Goal: Task Accomplishment & Management: Use online tool/utility

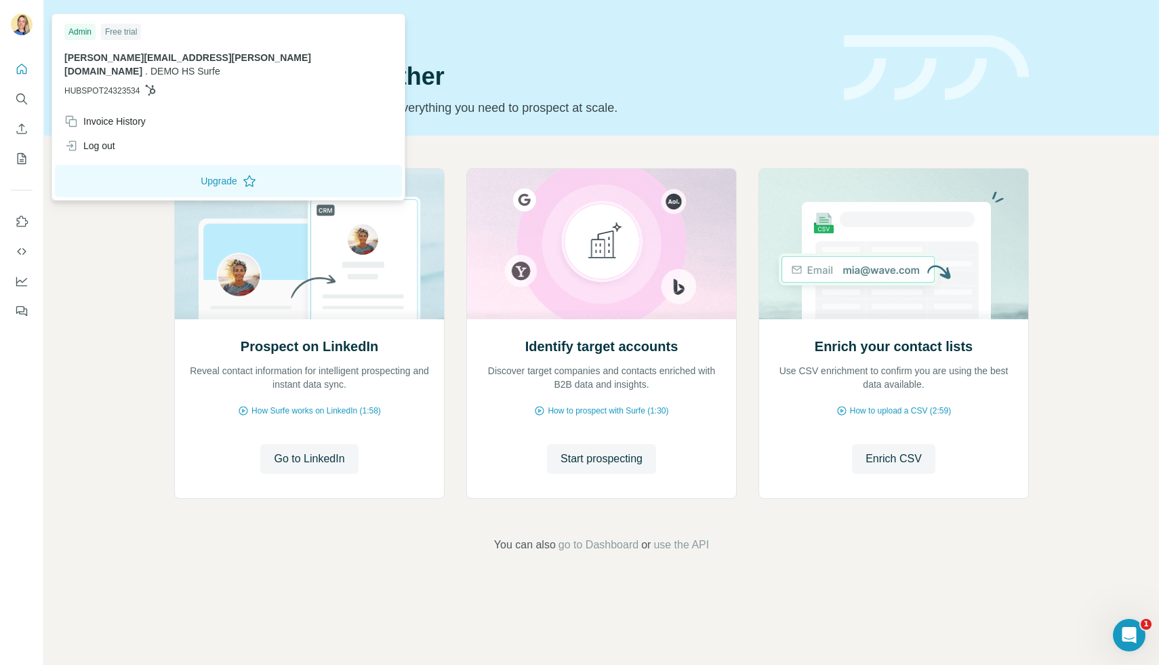
click at [94, 64] on div "nadine.pote@surfe.com . DEMO HS Surfe HUBSPOT24323534" at bounding box center [228, 74] width 328 height 46
click at [110, 85] on span "HUBSPOT24323534" at bounding box center [101, 91] width 75 height 12
click at [156, 85] on icon at bounding box center [151, 90] width 10 height 11
click at [150, 57] on span "[PERSON_NAME][EMAIL_ADDRESS][PERSON_NAME][DOMAIN_NAME]" at bounding box center [187, 64] width 247 height 24
click at [107, 139] on div "Log out" at bounding box center [89, 146] width 51 height 14
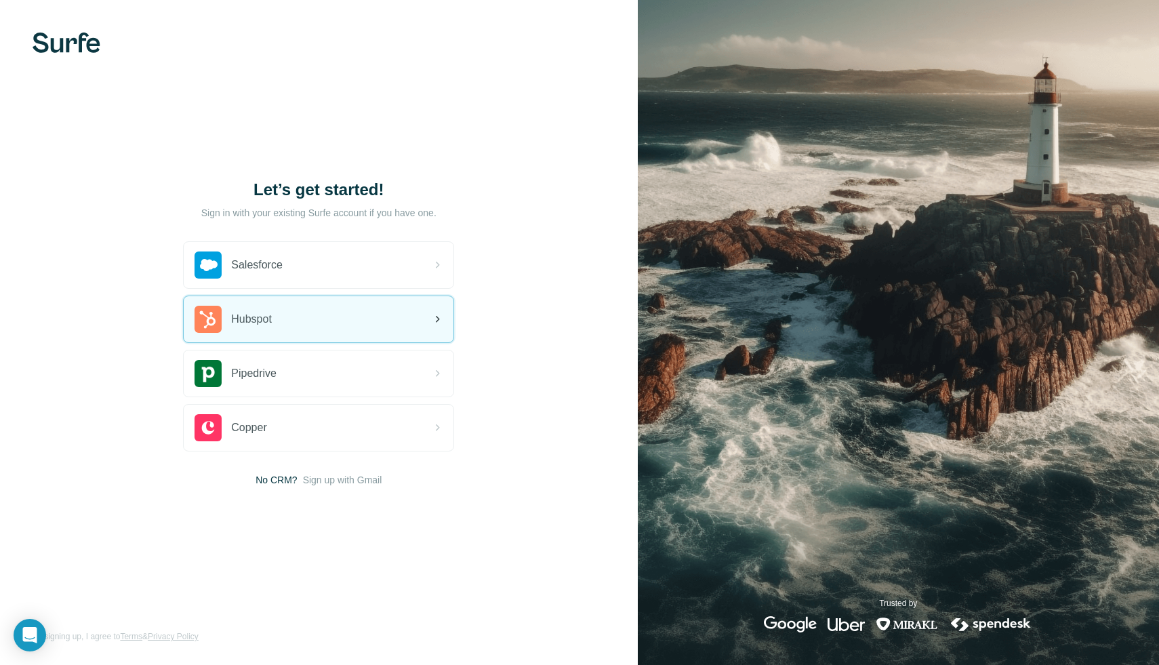
click at [292, 313] on div "Hubspot" at bounding box center [319, 319] width 270 height 46
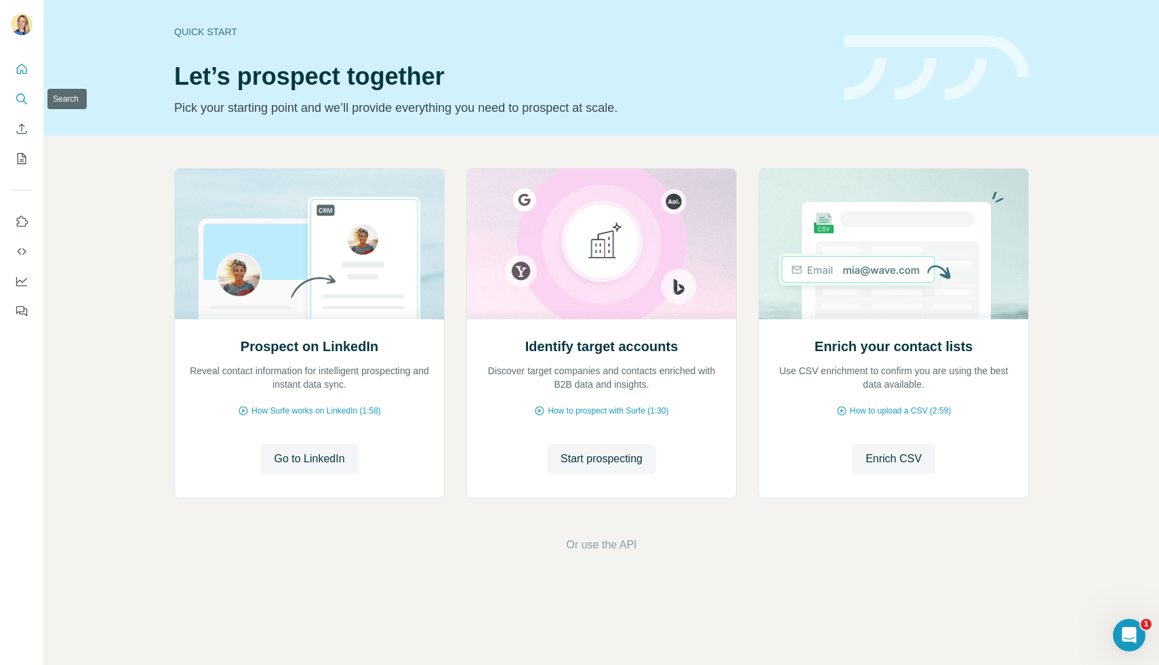
click at [24, 100] on icon "Search" at bounding box center [22, 99] width 14 height 14
click at [24, 110] on button "Search" at bounding box center [22, 99] width 22 height 24
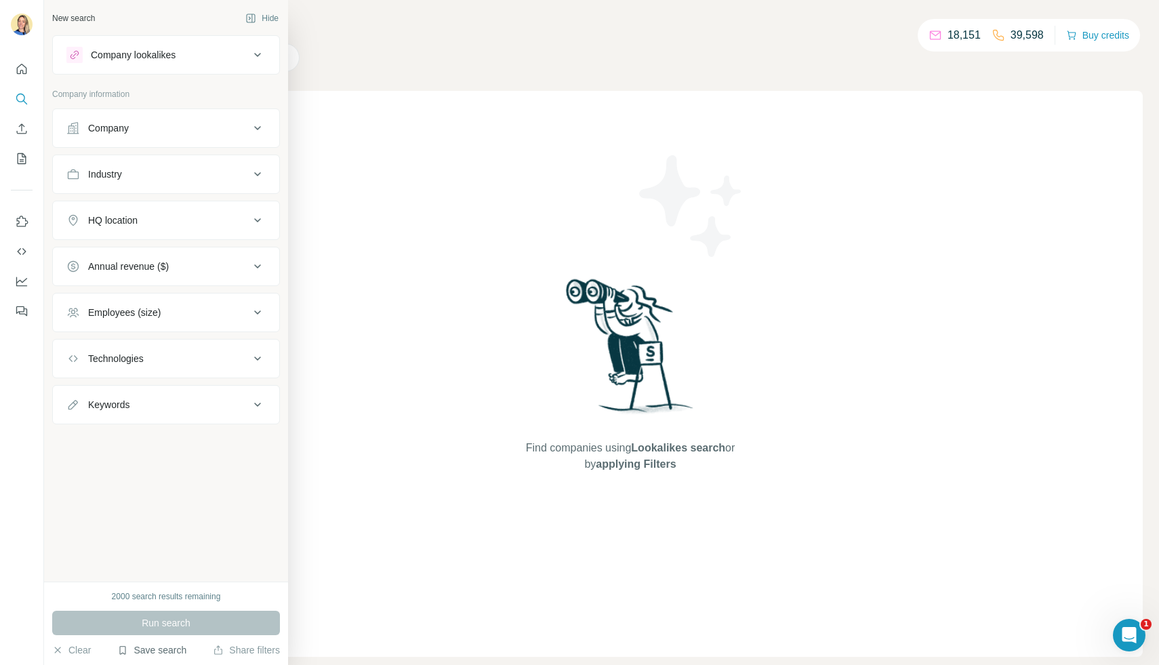
click at [163, 650] on button "Save search" at bounding box center [151, 650] width 69 height 14
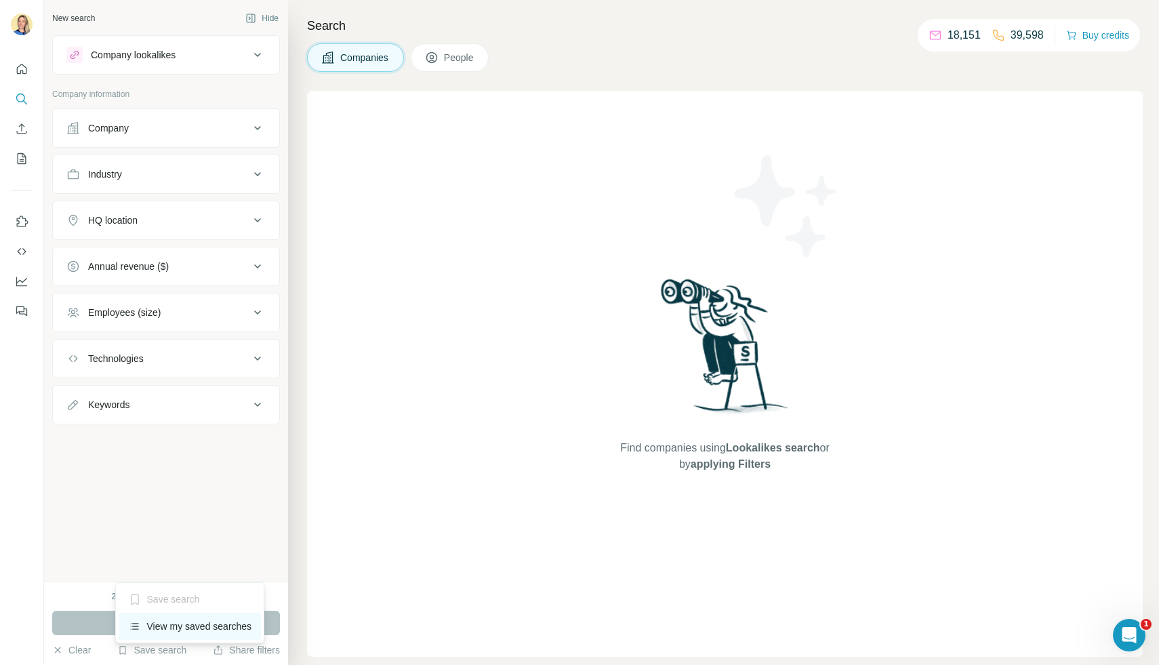
click at [183, 625] on div "View my saved searches" at bounding box center [190, 626] width 143 height 27
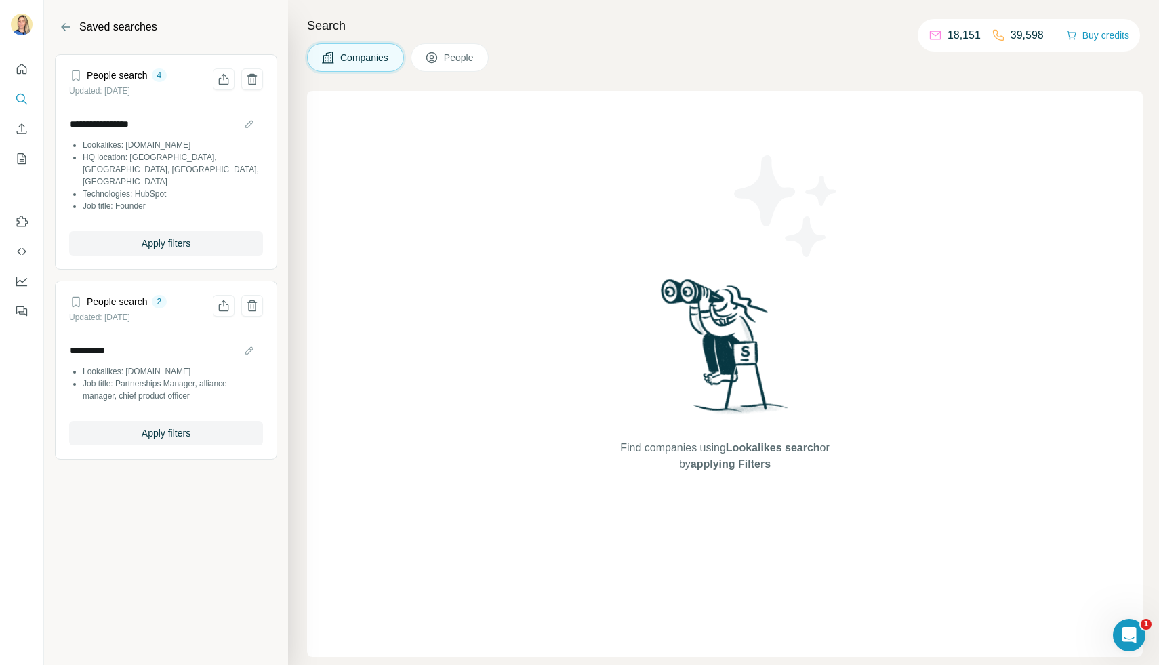
click at [171, 188] on li "Technologies: HubSpot" at bounding box center [173, 194] width 180 height 12
click at [153, 237] on span "Apply filters" at bounding box center [166, 244] width 49 height 14
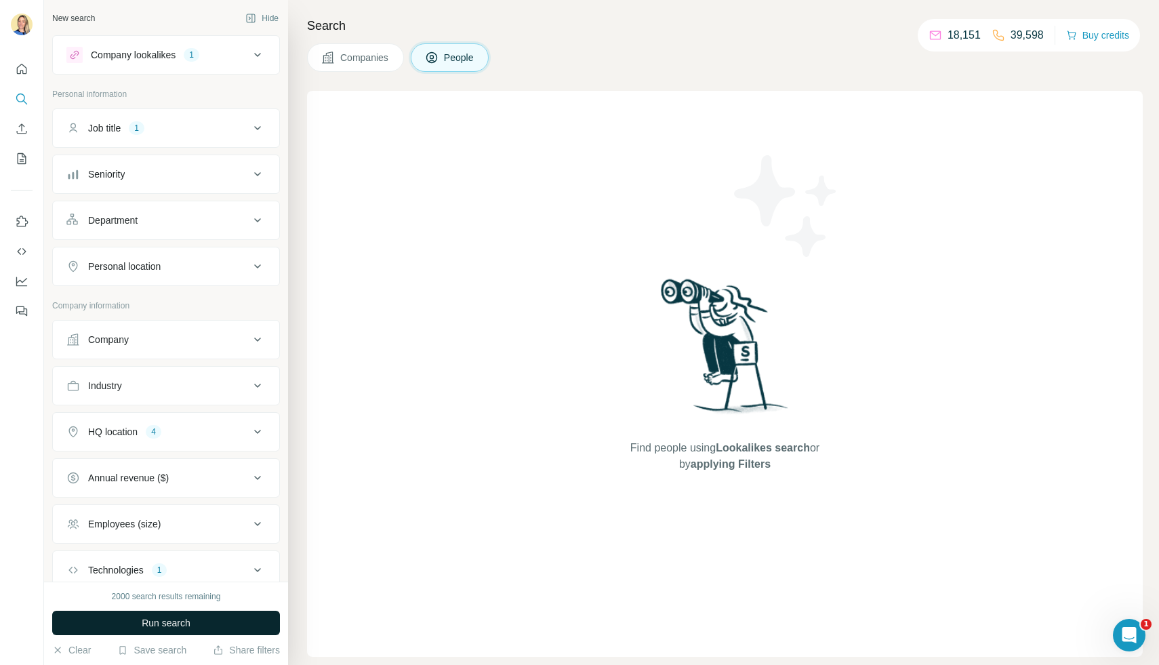
click at [147, 626] on span "Run search" at bounding box center [166, 623] width 49 height 14
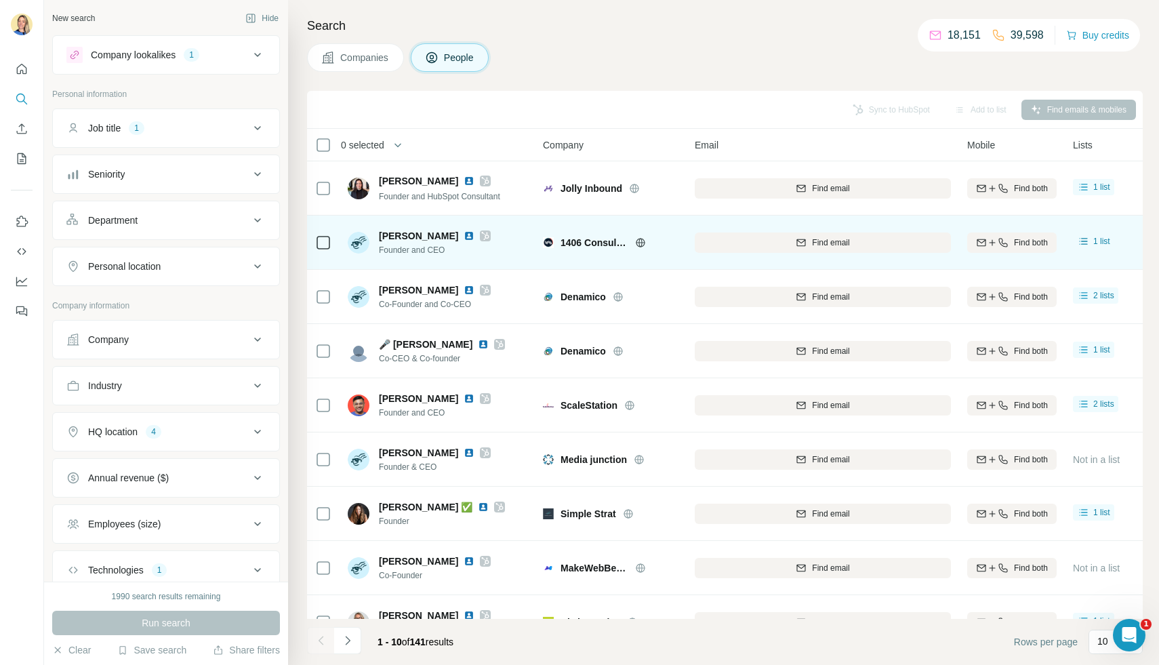
scroll to position [85, 0]
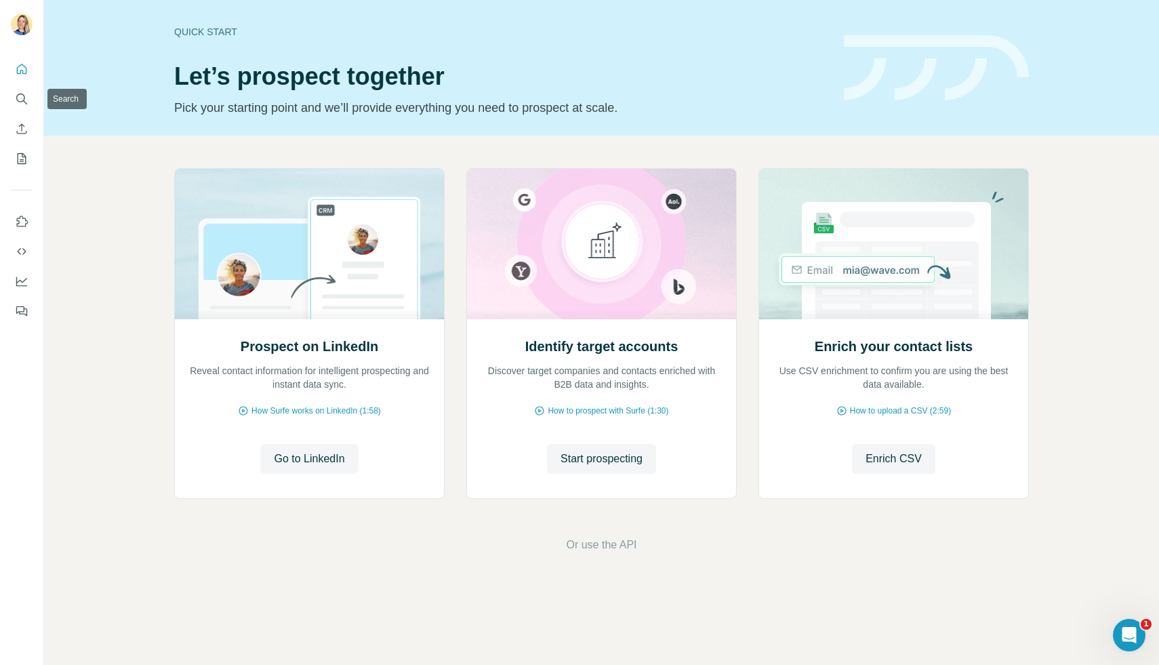
click at [7, 95] on div at bounding box center [21, 186] width 43 height 275
click at [20, 100] on icon "Search" at bounding box center [22, 99] width 14 height 14
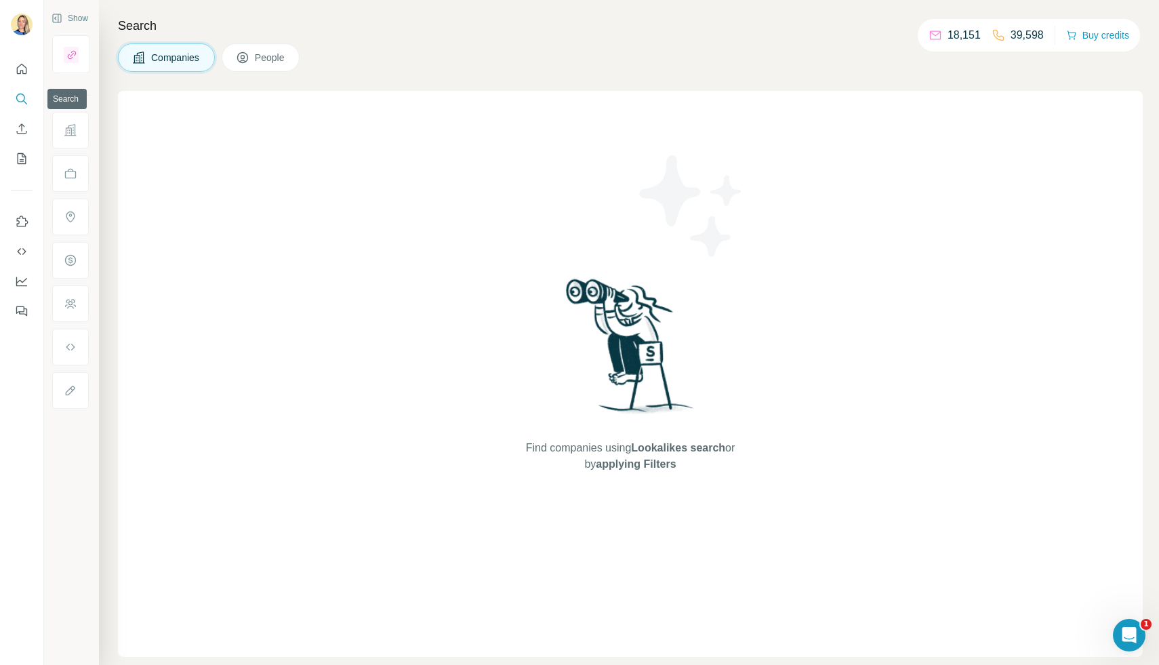
click at [28, 93] on button "Search" at bounding box center [22, 99] width 22 height 24
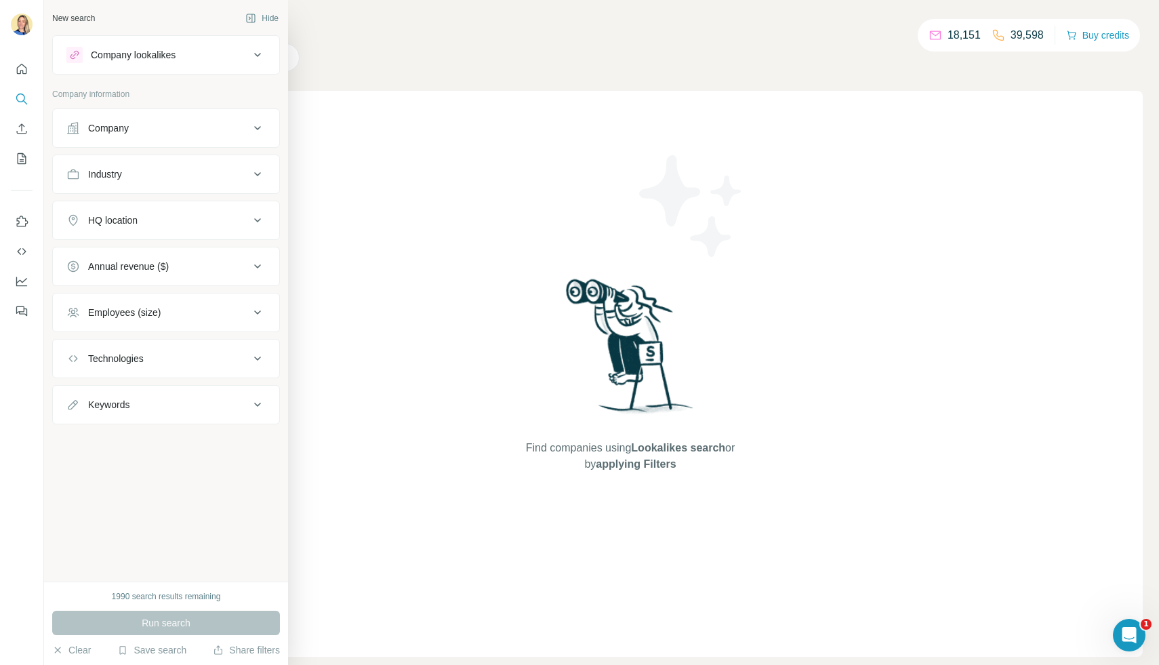
click at [144, 659] on div "Save search" at bounding box center [151, 651] width 69 height 16
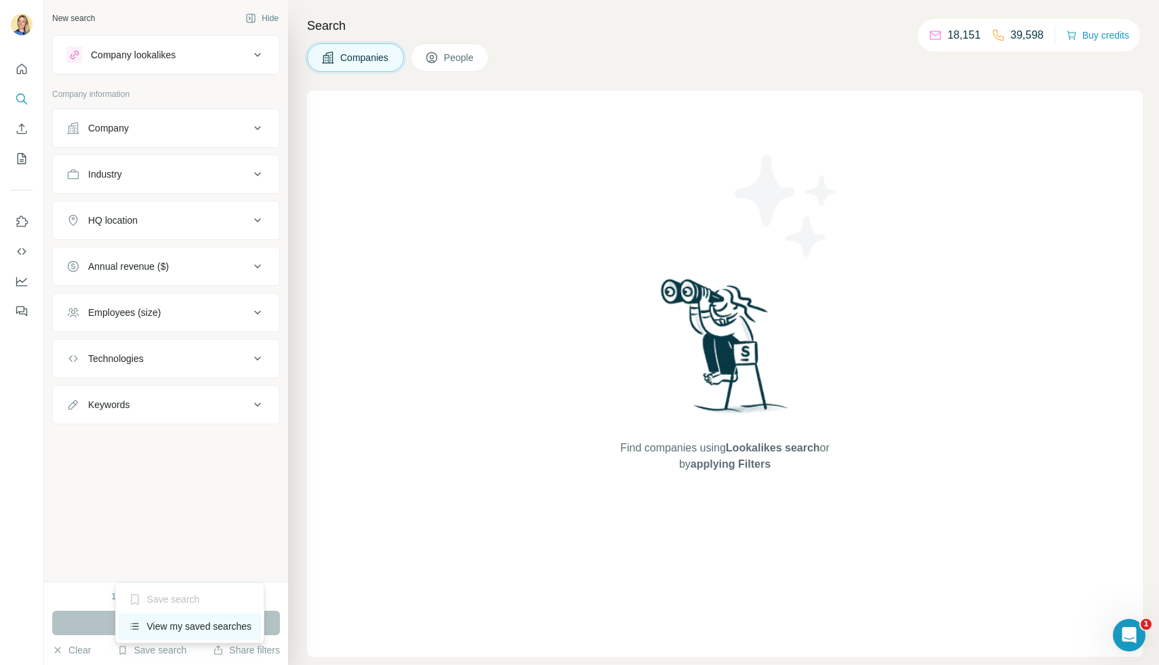
click at [163, 634] on div "View my saved searches" at bounding box center [190, 626] width 143 height 27
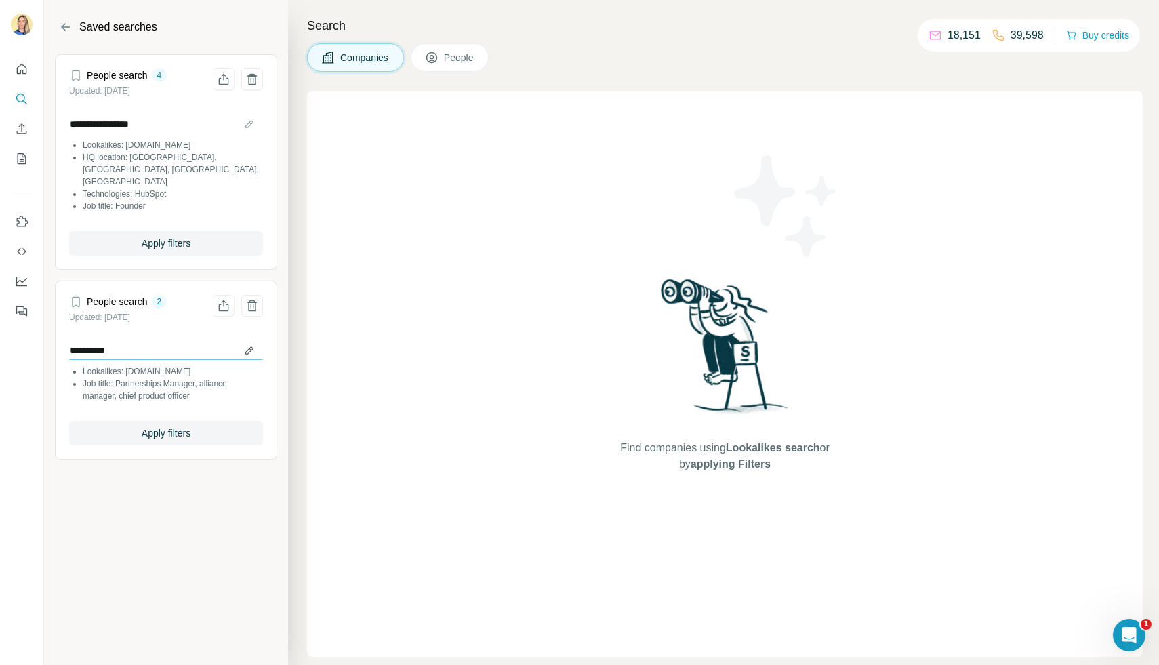
click at [184, 346] on input "**********" at bounding box center [166, 350] width 194 height 19
click at [174, 426] on span "Apply filters" at bounding box center [166, 433] width 49 height 14
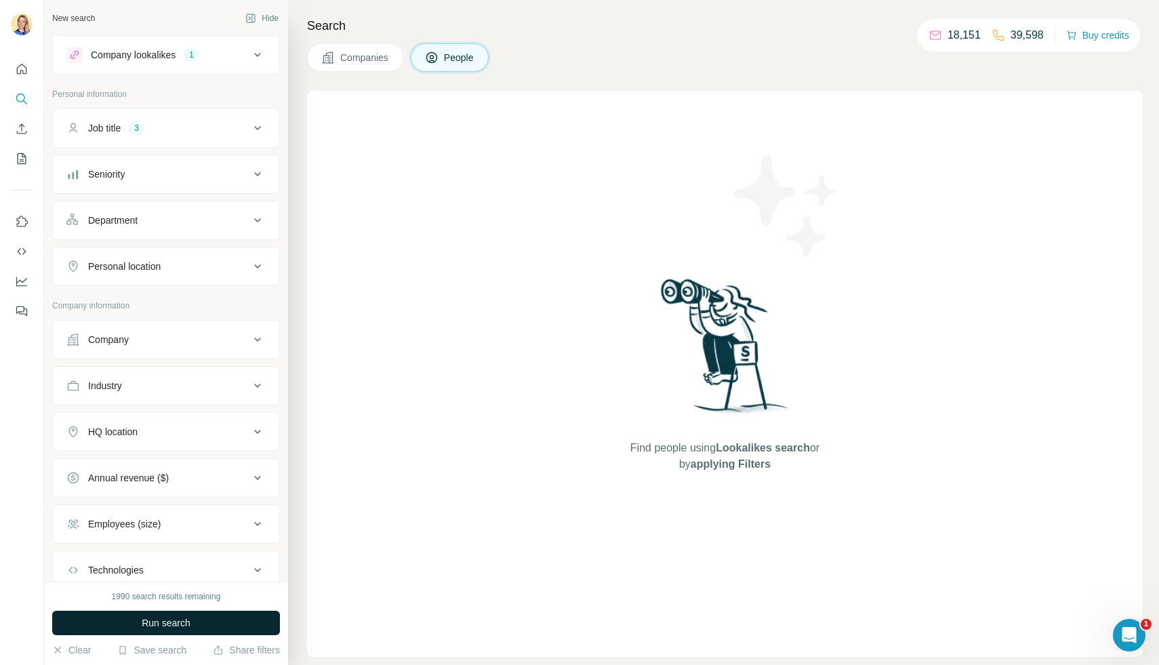
click at [182, 621] on span "Run search" at bounding box center [166, 623] width 49 height 14
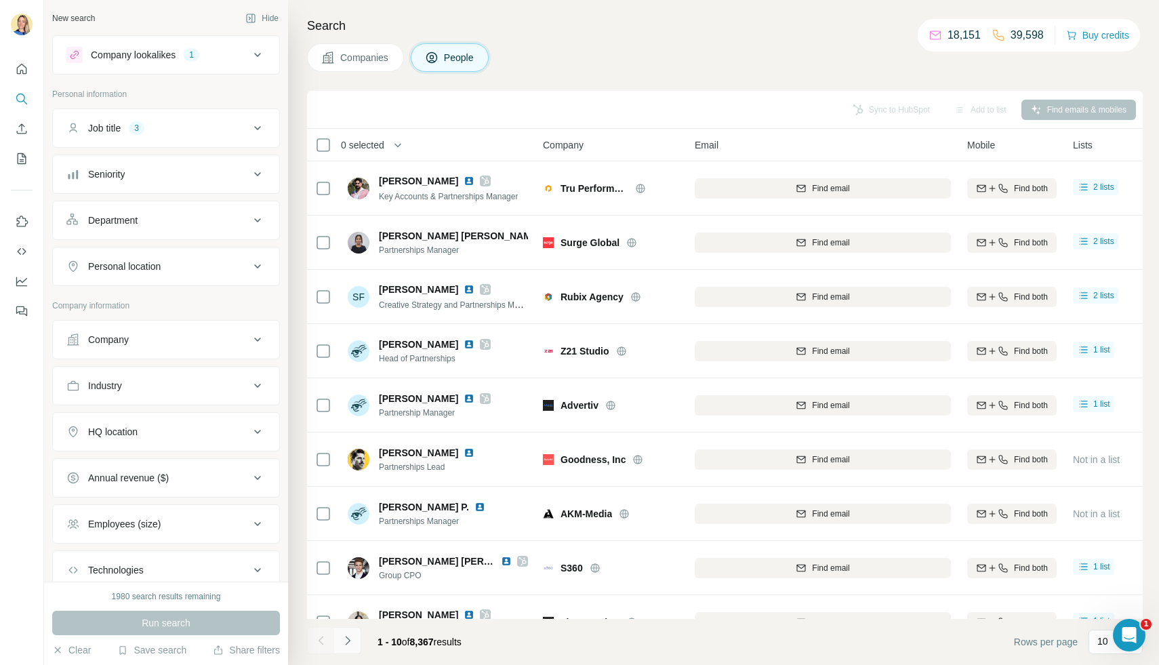
click at [348, 640] on icon "Navigate to next page" at bounding box center [348, 641] width 14 height 14
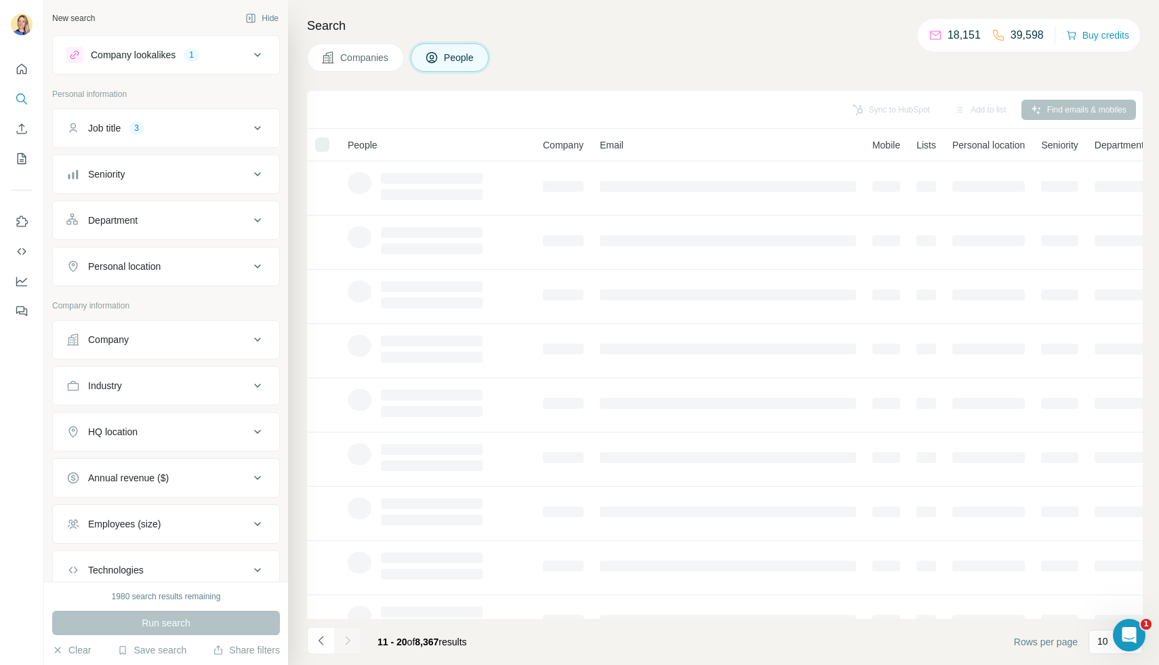
click at [348, 640] on div at bounding box center [347, 640] width 27 height 27
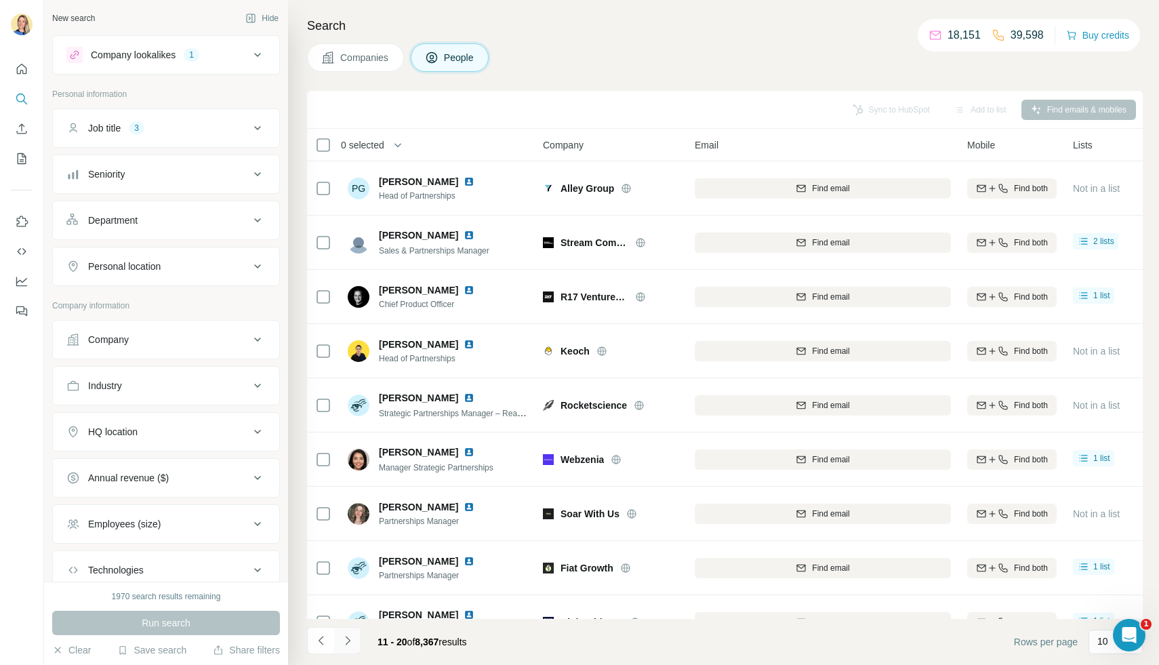
click at [342, 650] on button "Navigate to next page" at bounding box center [347, 640] width 27 height 27
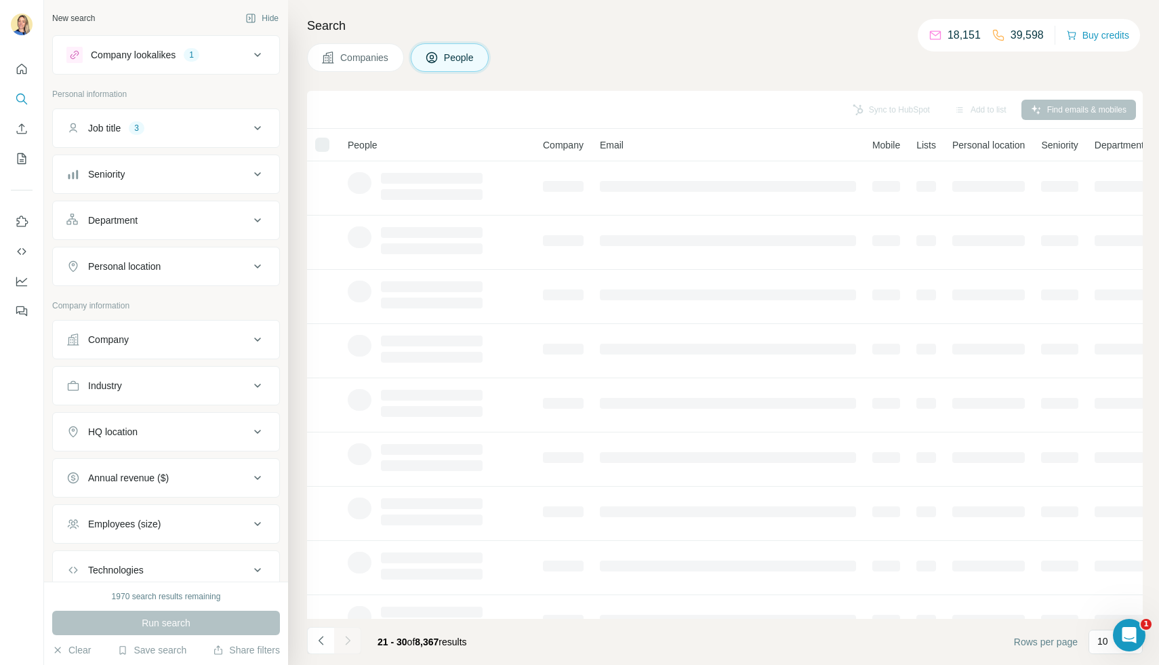
click at [342, 643] on div at bounding box center [347, 640] width 27 height 27
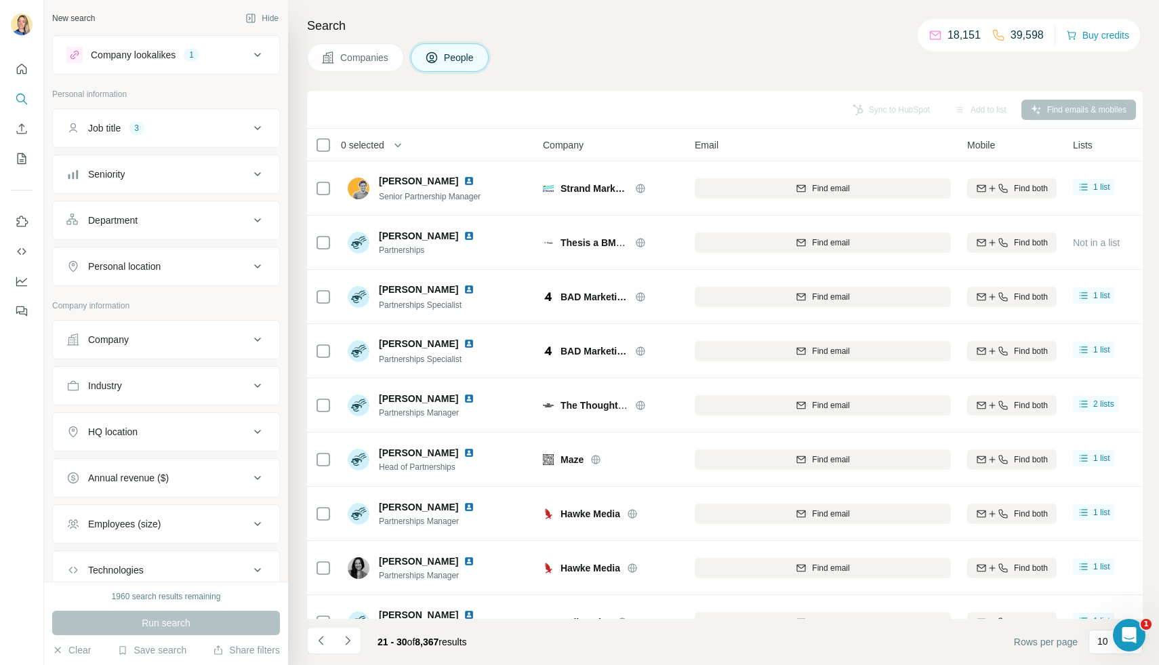
click at [342, 643] on icon "Navigate to next page" at bounding box center [348, 641] width 14 height 14
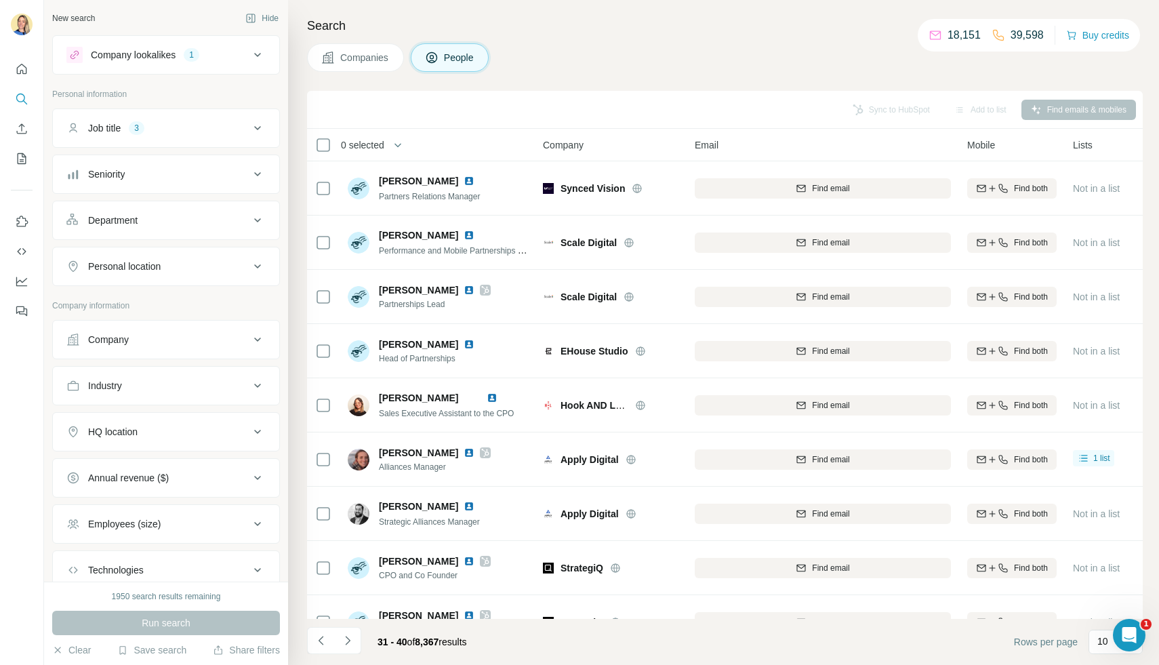
click at [168, 129] on div "Job title 3" at bounding box center [157, 128] width 183 height 14
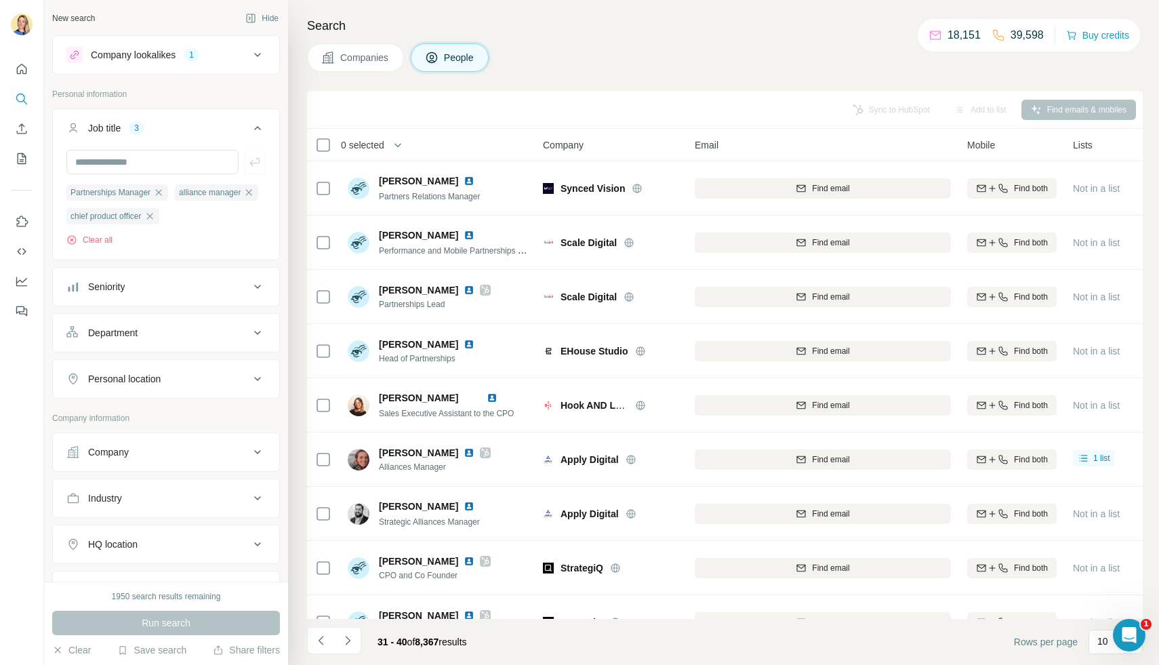
click at [163, 45] on button "Company lookalikes 1" at bounding box center [166, 55] width 226 height 33
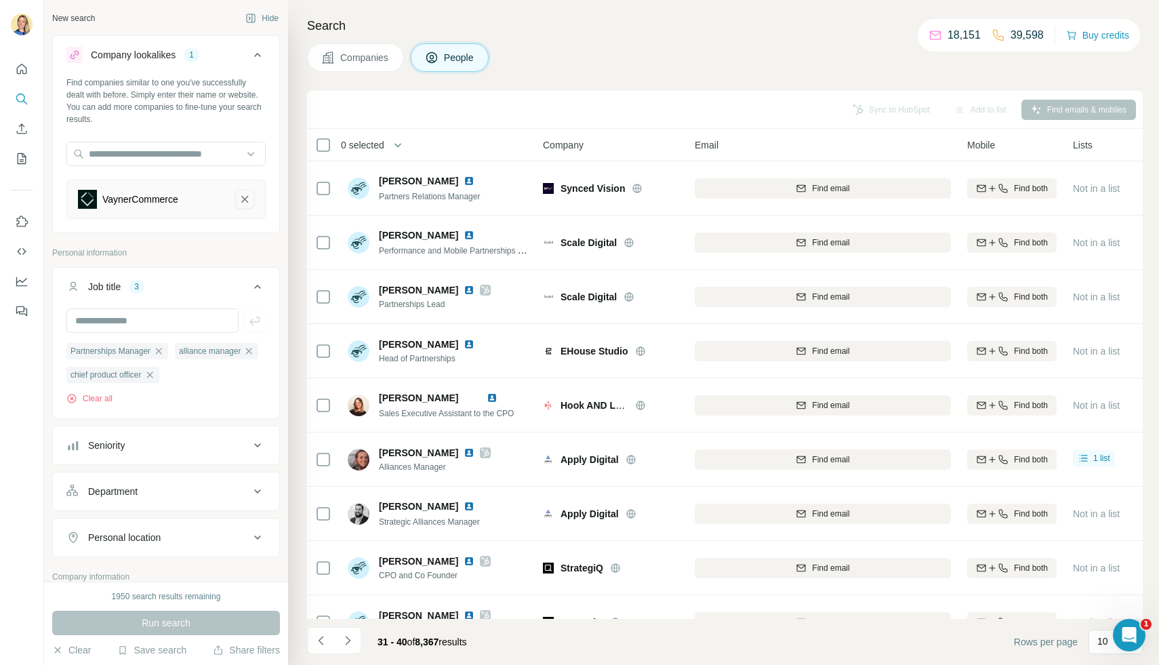
click at [247, 202] on icon "VaynerCommerce-remove-button" at bounding box center [245, 200] width 12 height 14
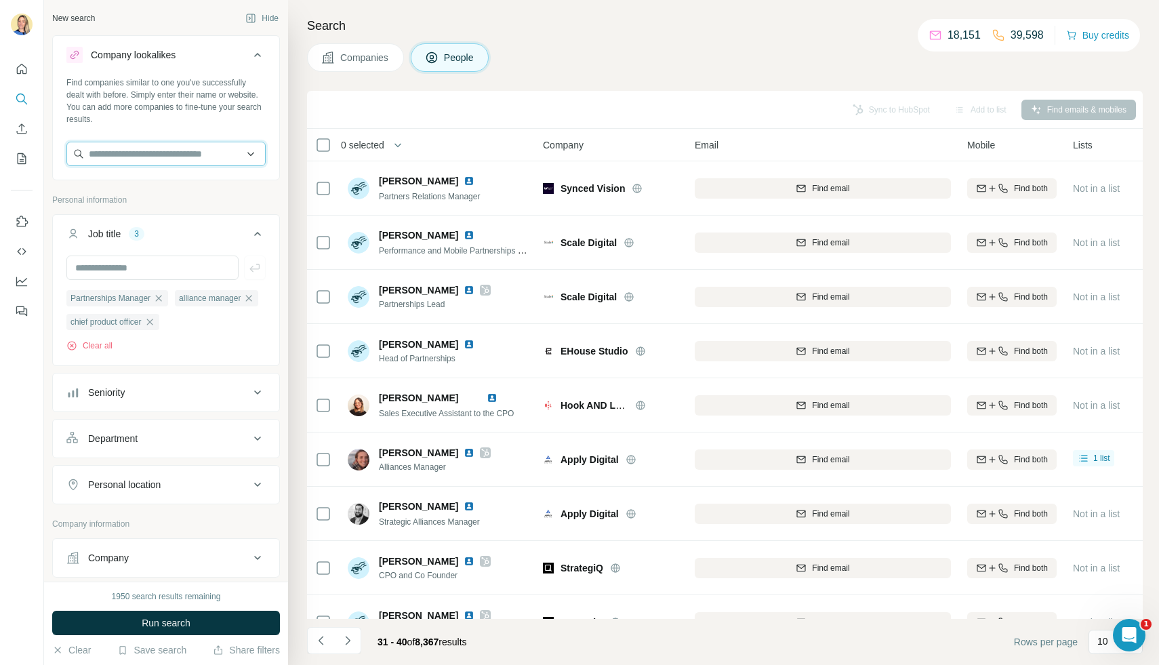
click at [140, 163] on input "text" at bounding box center [165, 154] width 199 height 24
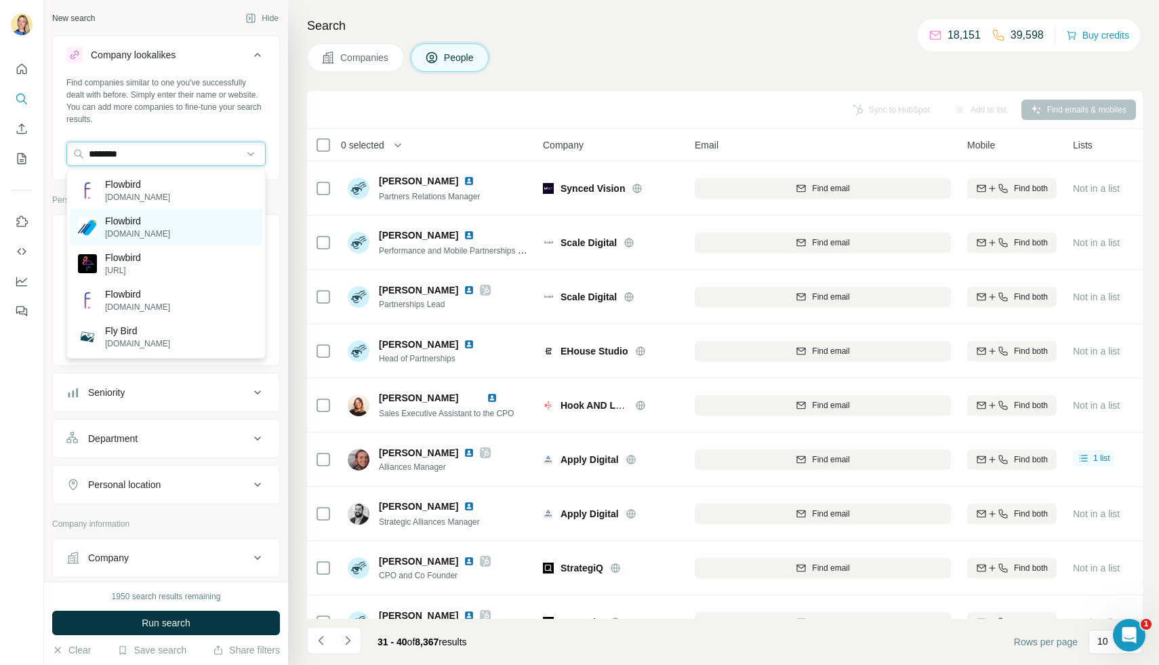
type input "********"
click at [167, 225] on div "Flowbird [DOMAIN_NAME]" at bounding box center [166, 227] width 193 height 37
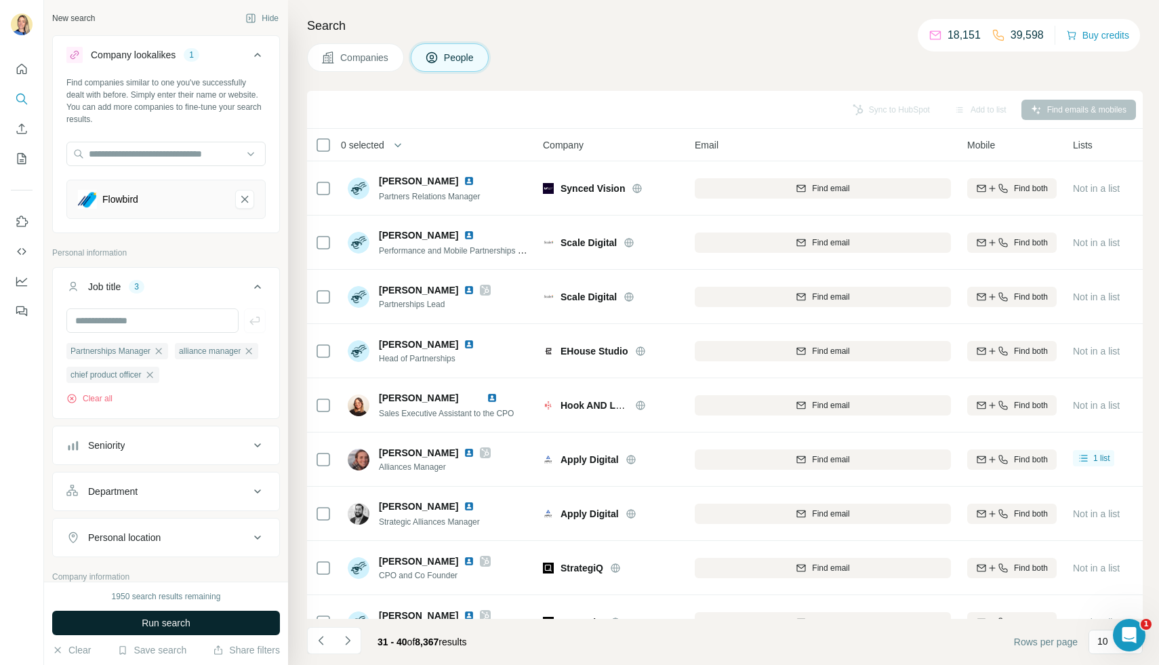
click at [127, 624] on button "Run search" at bounding box center [166, 623] width 228 height 24
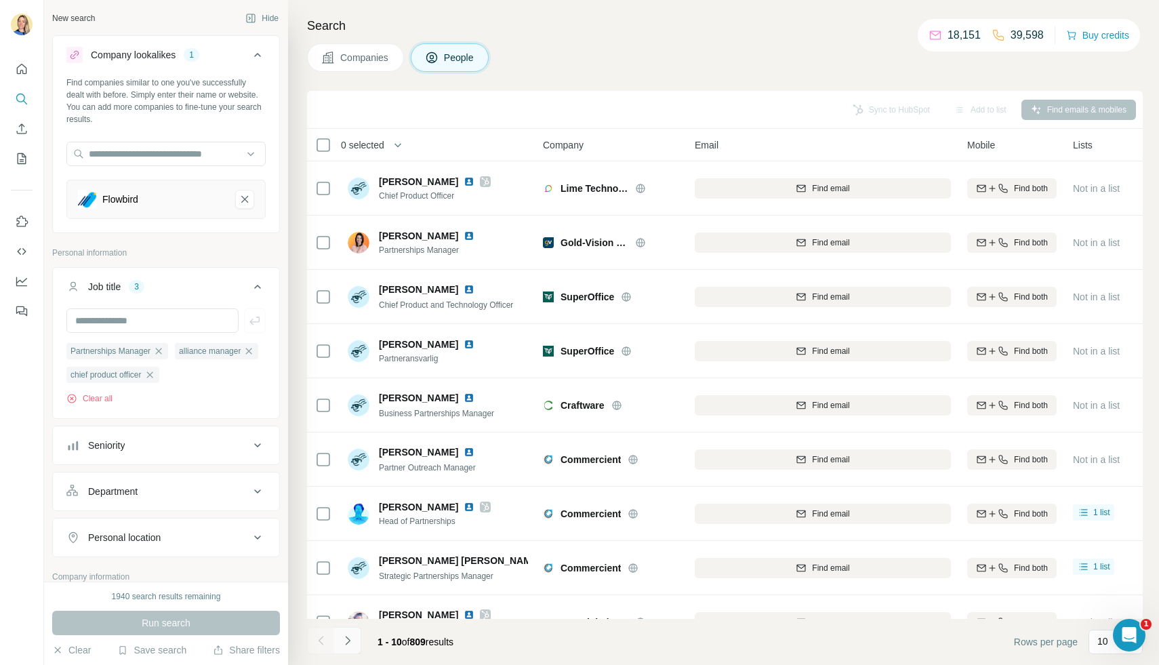
click at [347, 645] on icon "Navigate to next page" at bounding box center [348, 641] width 14 height 14
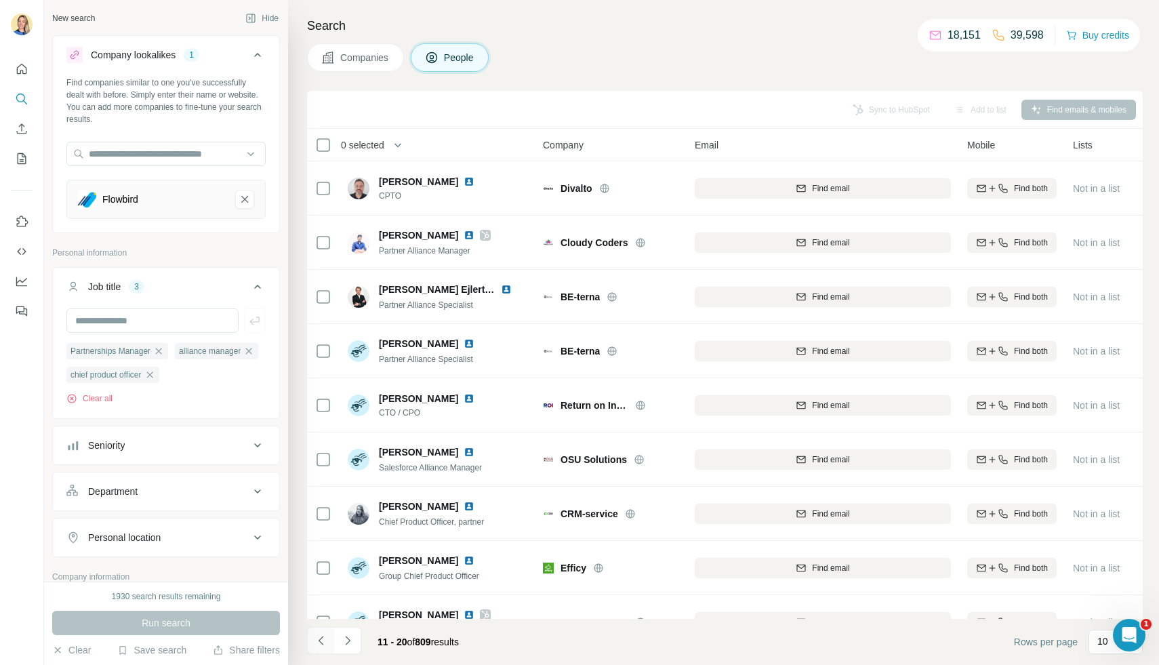
click at [326, 634] on icon "Navigate to previous page" at bounding box center [322, 641] width 14 height 14
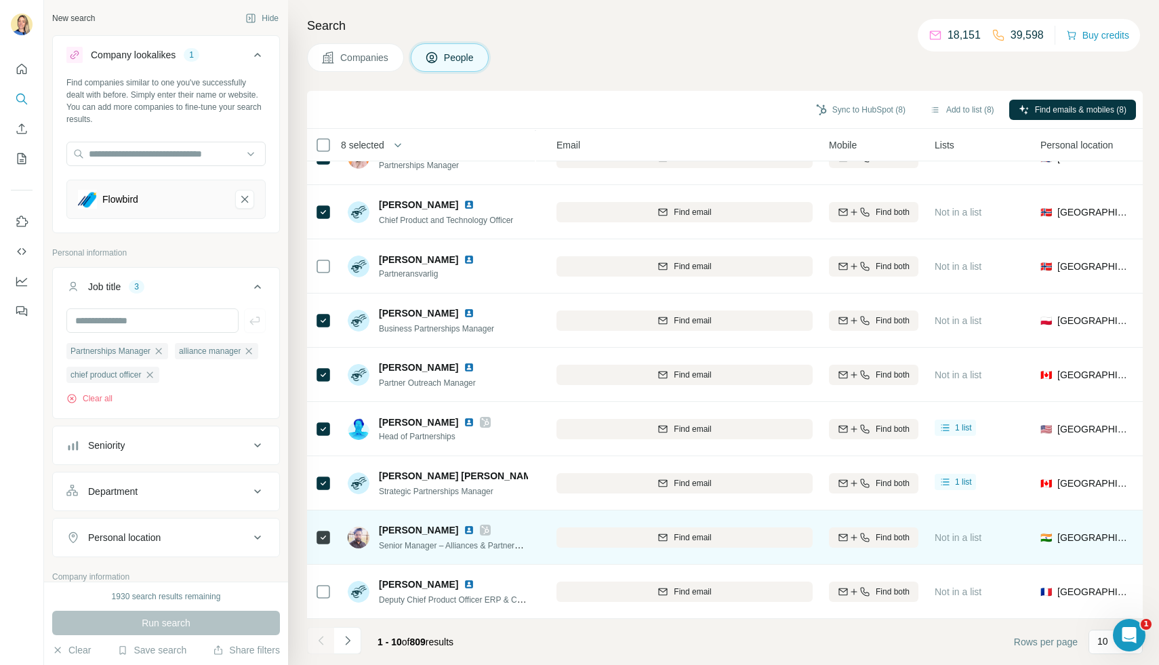
scroll to position [85, 0]
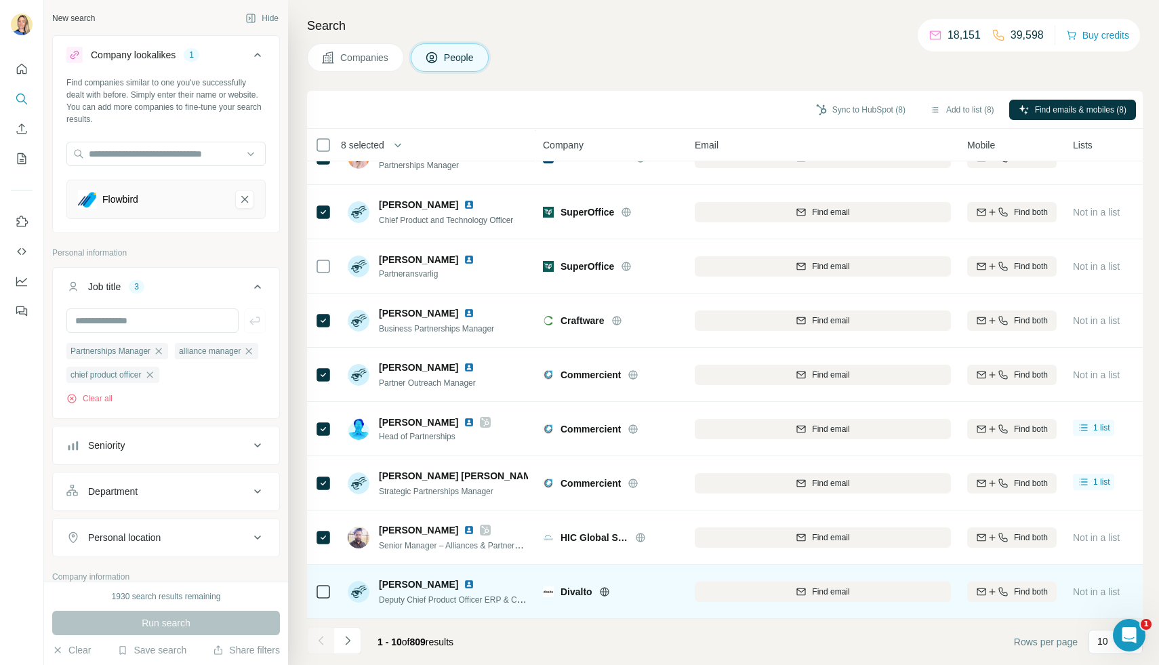
click at [319, 599] on div at bounding box center [323, 591] width 16 height 37
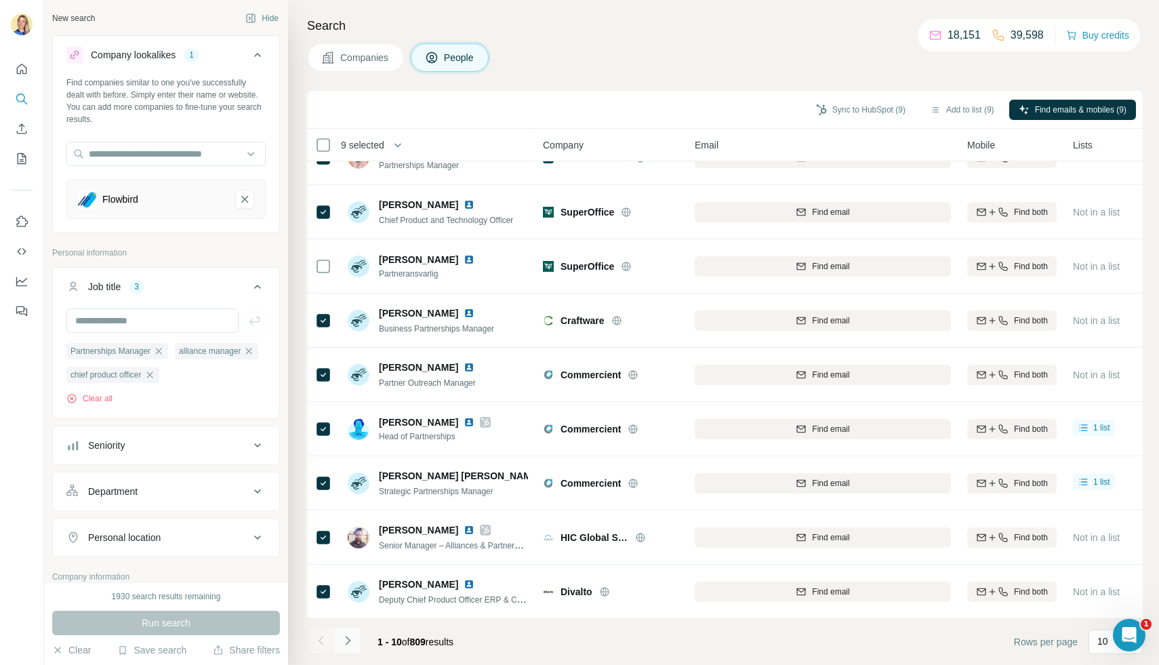
click at [346, 644] on icon "Navigate to next page" at bounding box center [347, 640] width 5 height 9
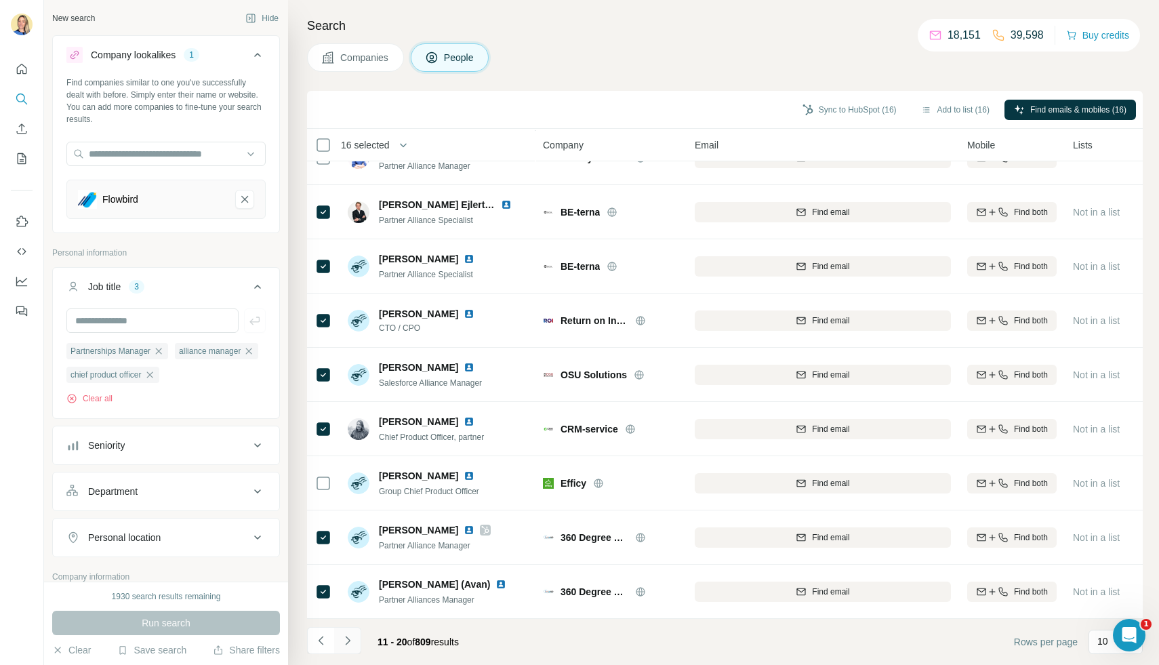
click at [346, 643] on icon "Navigate to next page" at bounding box center [348, 641] width 14 height 14
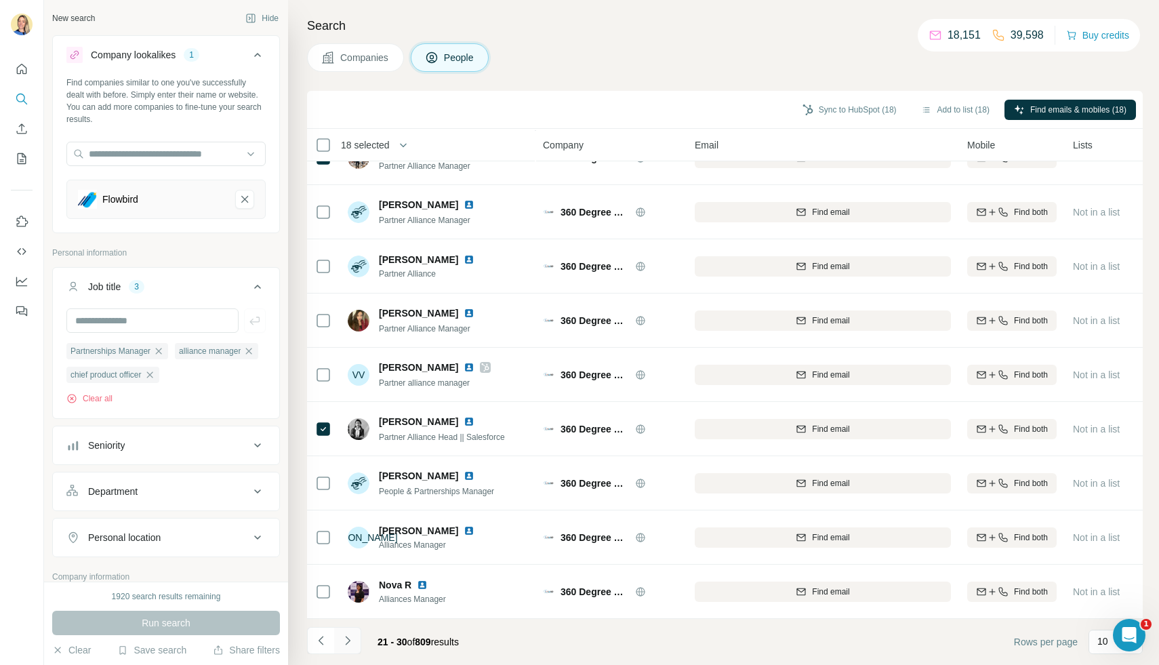
click at [345, 648] on button "Navigate to next page" at bounding box center [347, 640] width 27 height 27
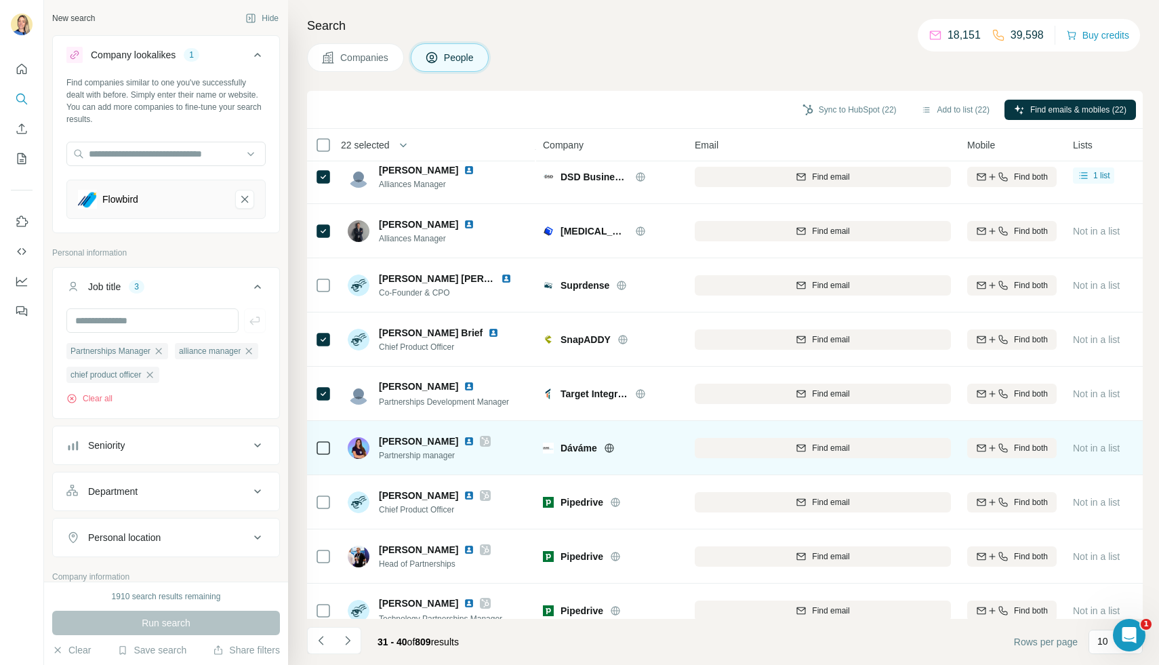
scroll to position [69, 0]
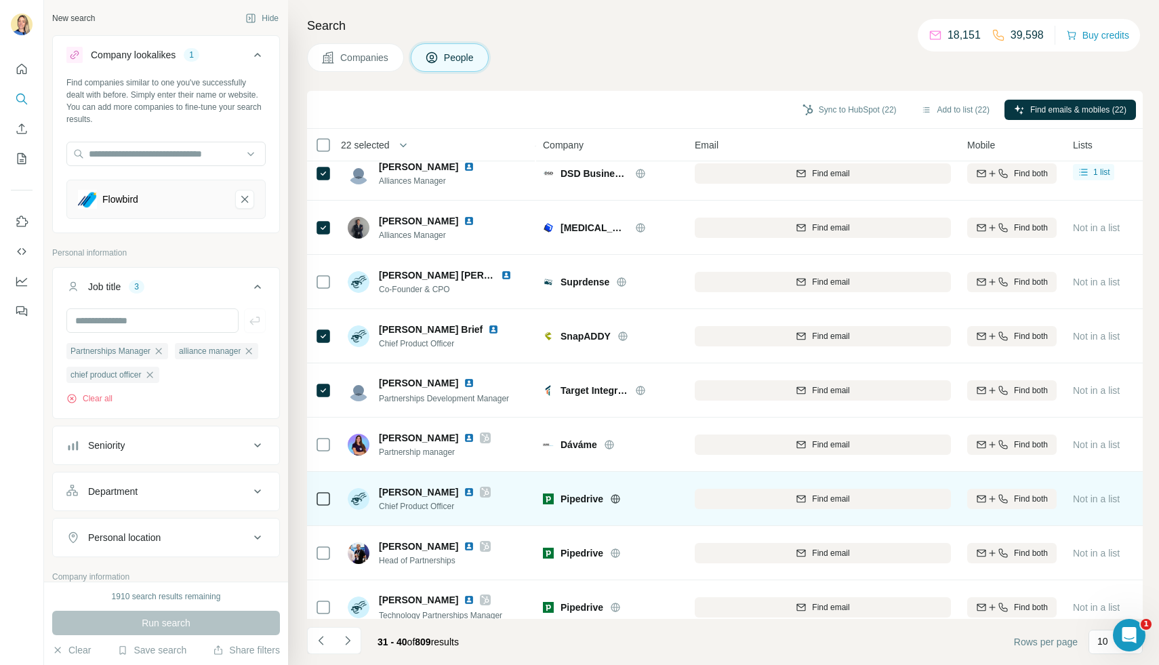
click at [325, 473] on td at bounding box center [323, 499] width 33 height 54
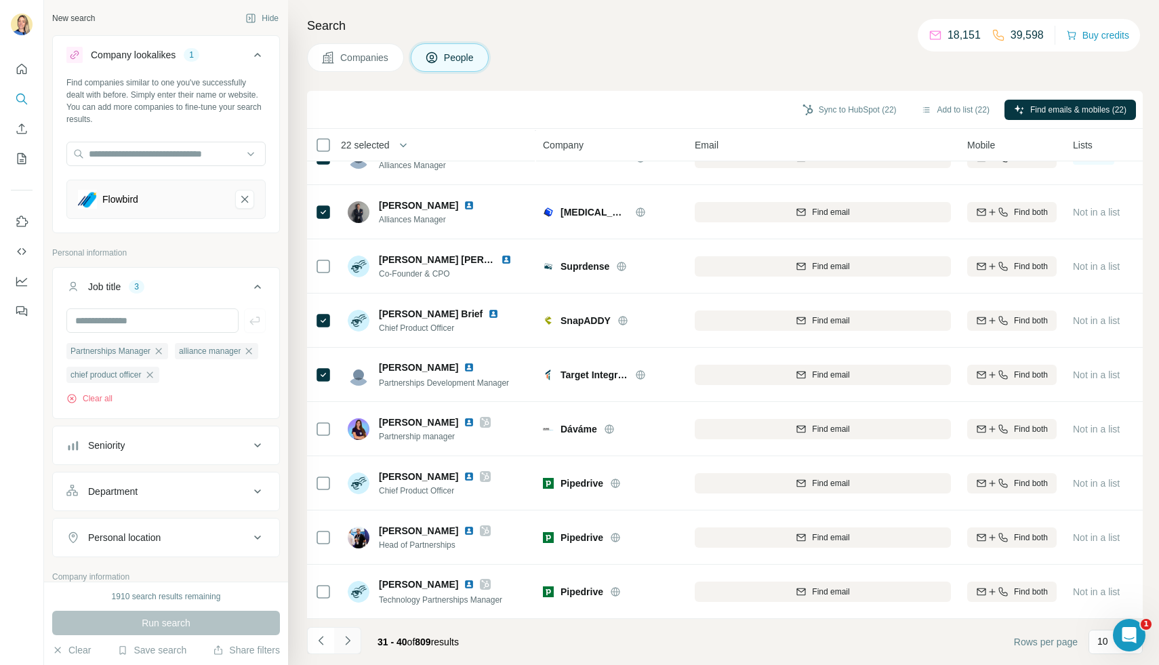
click at [348, 645] on icon "Navigate to next page" at bounding box center [348, 641] width 14 height 14
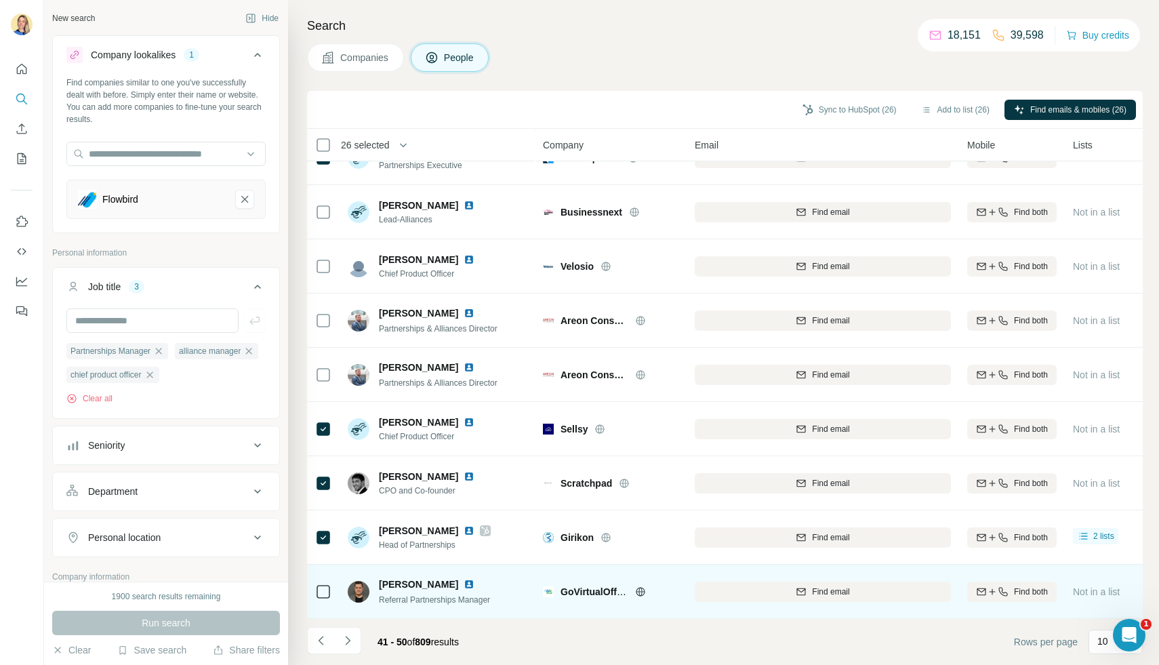
click at [330, 592] on icon at bounding box center [323, 592] width 16 height 16
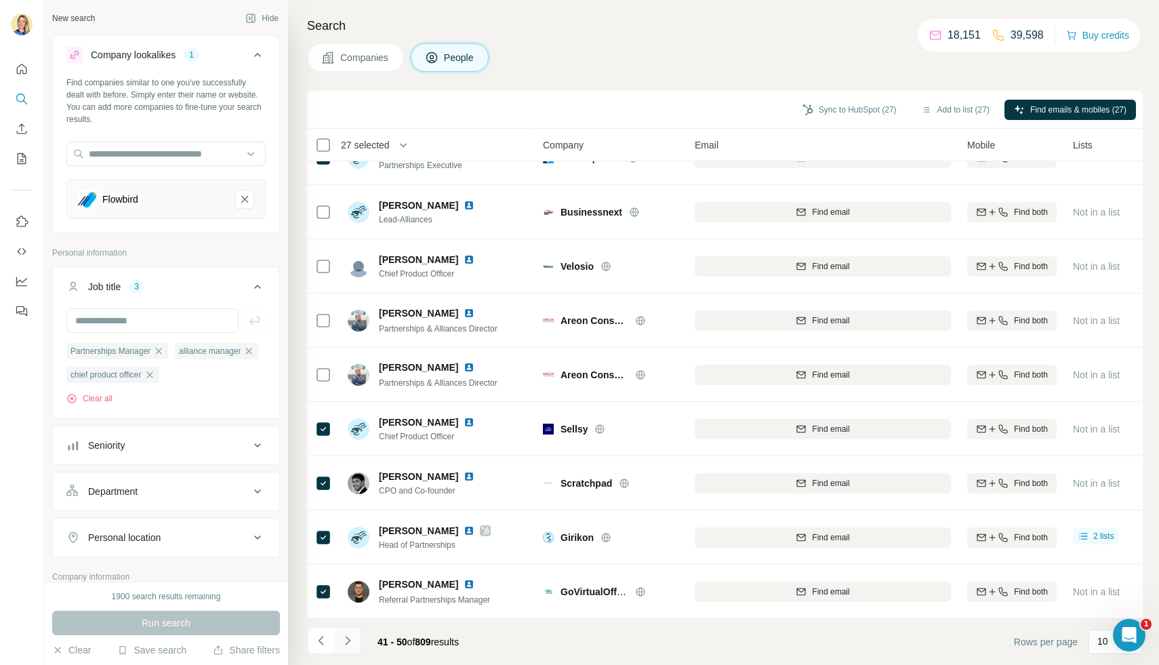
click at [346, 643] on icon "Navigate to next page" at bounding box center [347, 640] width 5 height 9
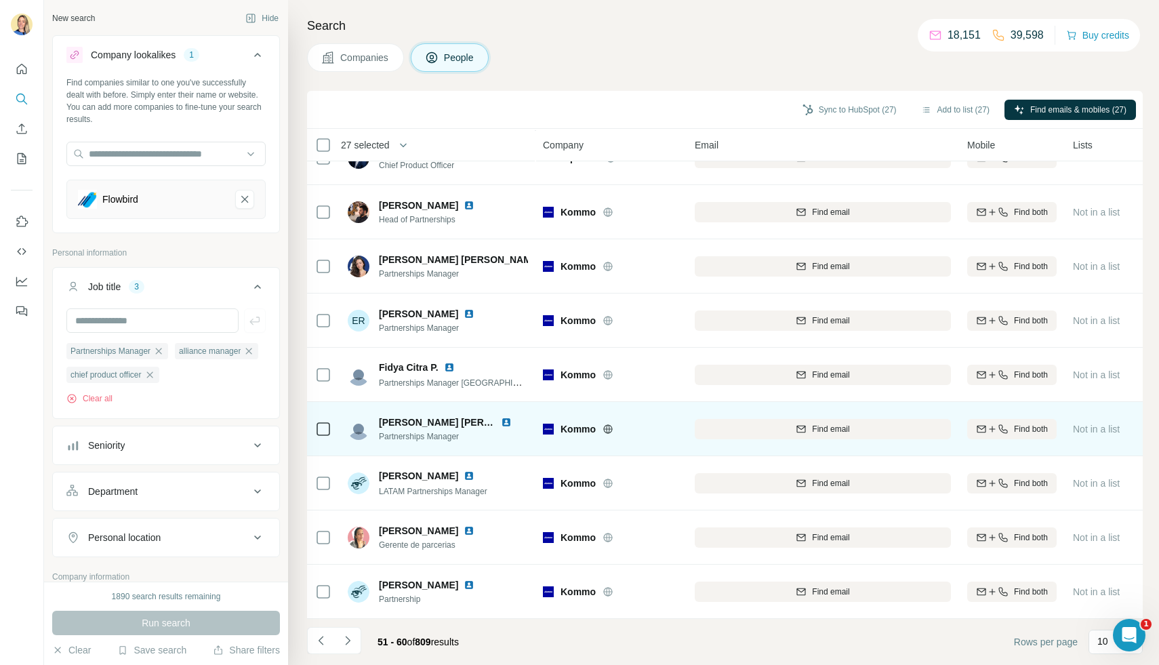
scroll to position [0, 0]
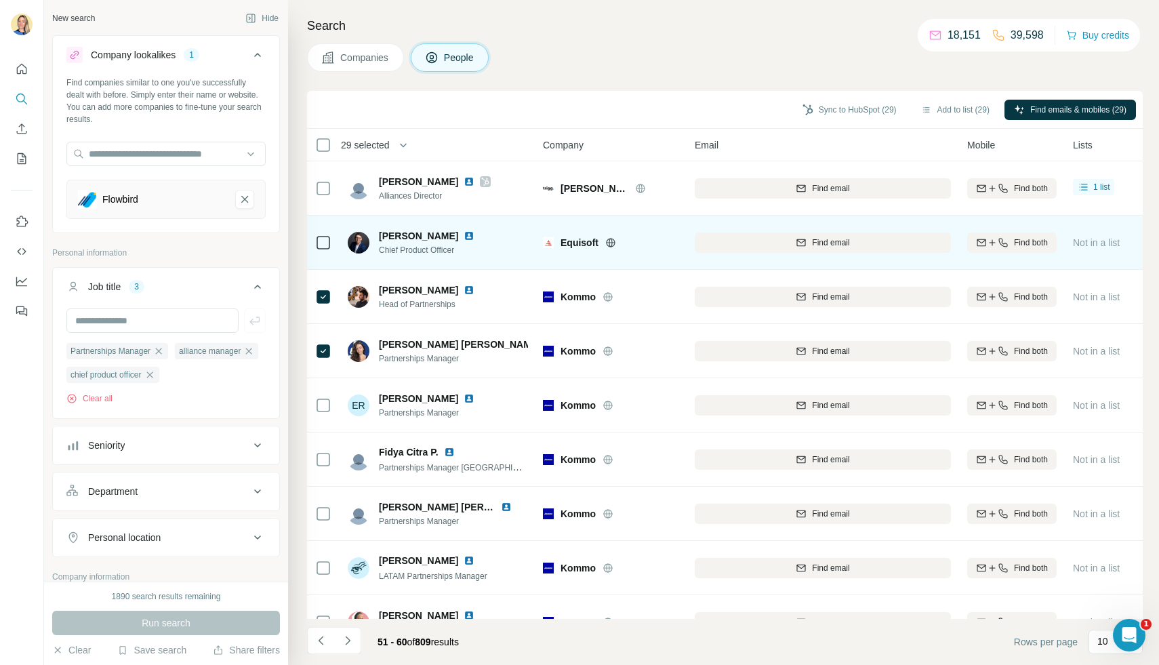
click at [313, 242] on td at bounding box center [323, 243] width 33 height 54
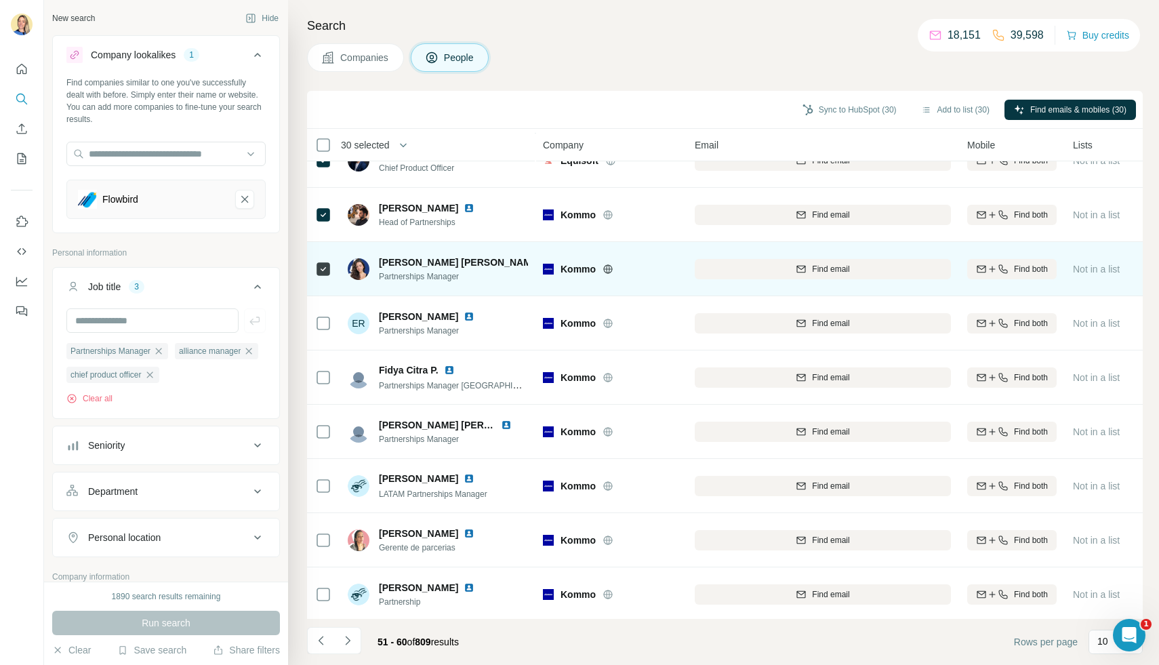
scroll to position [85, 0]
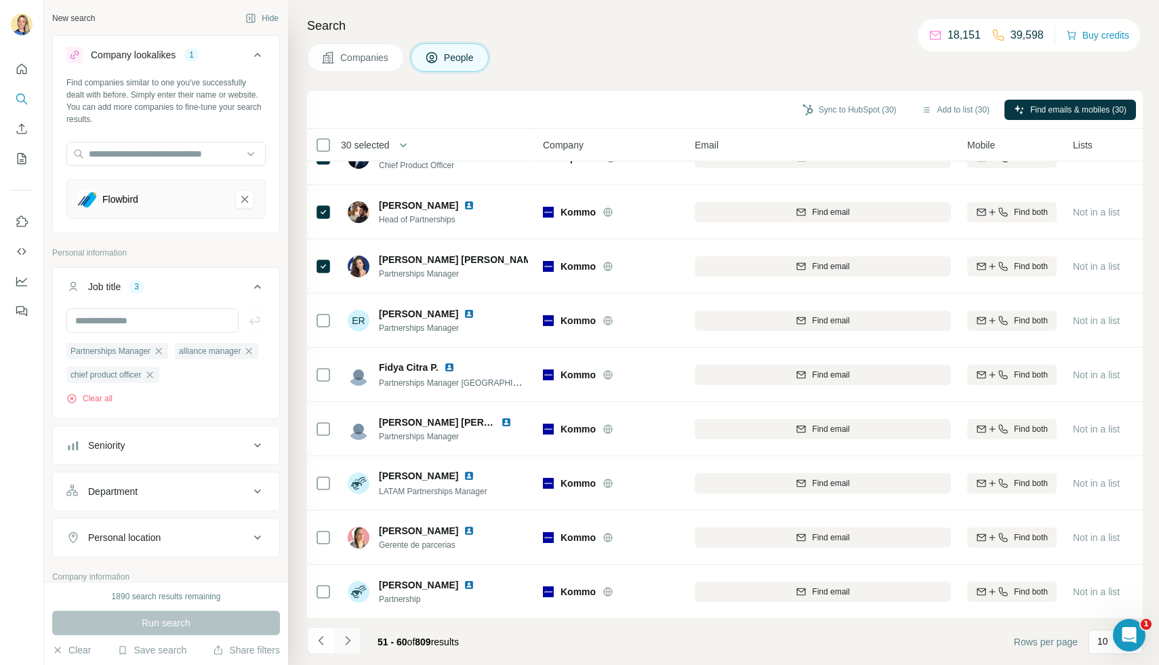
click at [349, 637] on icon "Navigate to next page" at bounding box center [348, 641] width 14 height 14
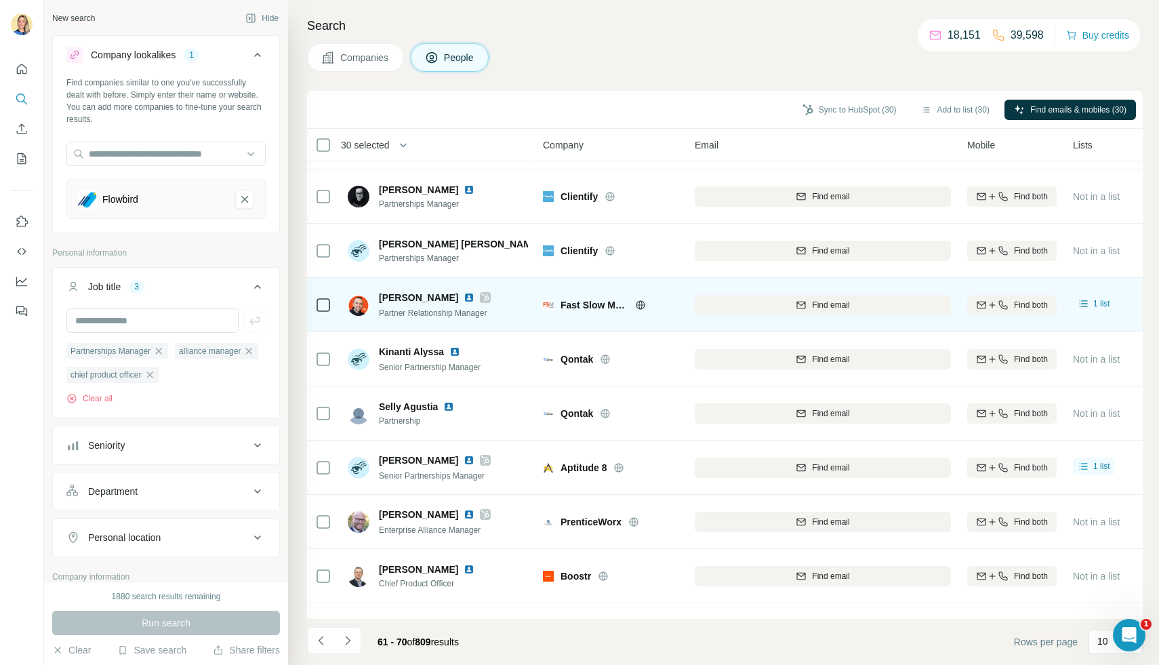
scroll to position [0, 0]
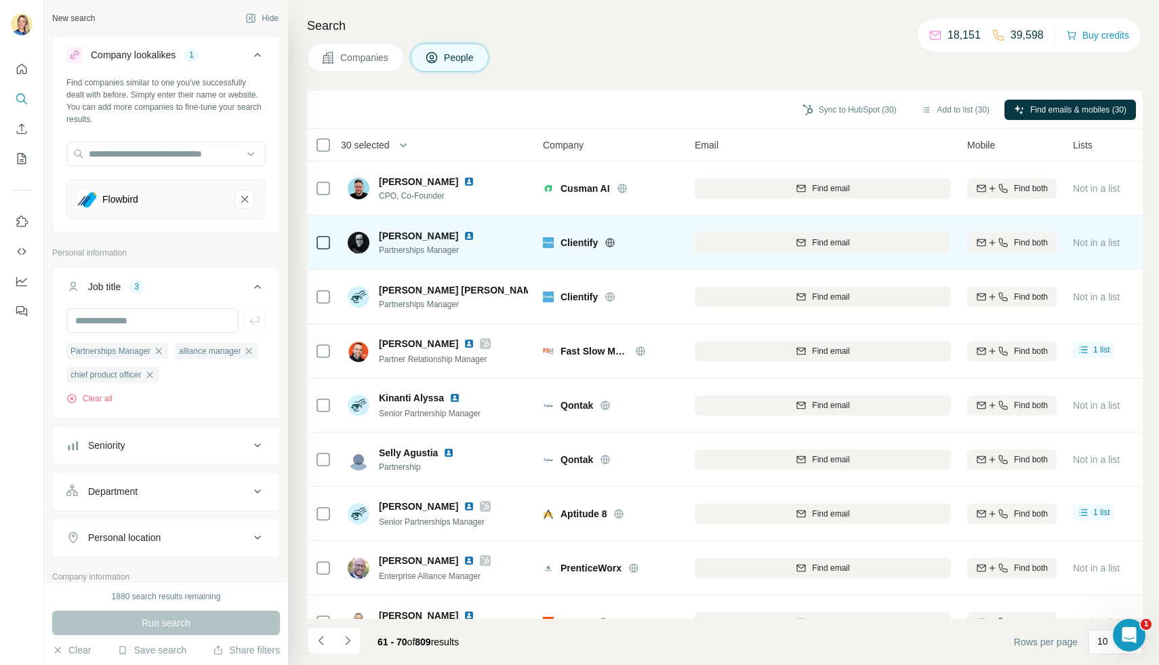
click at [346, 247] on td "[PERSON_NAME] Partnerships Manager" at bounding box center [438, 243] width 197 height 54
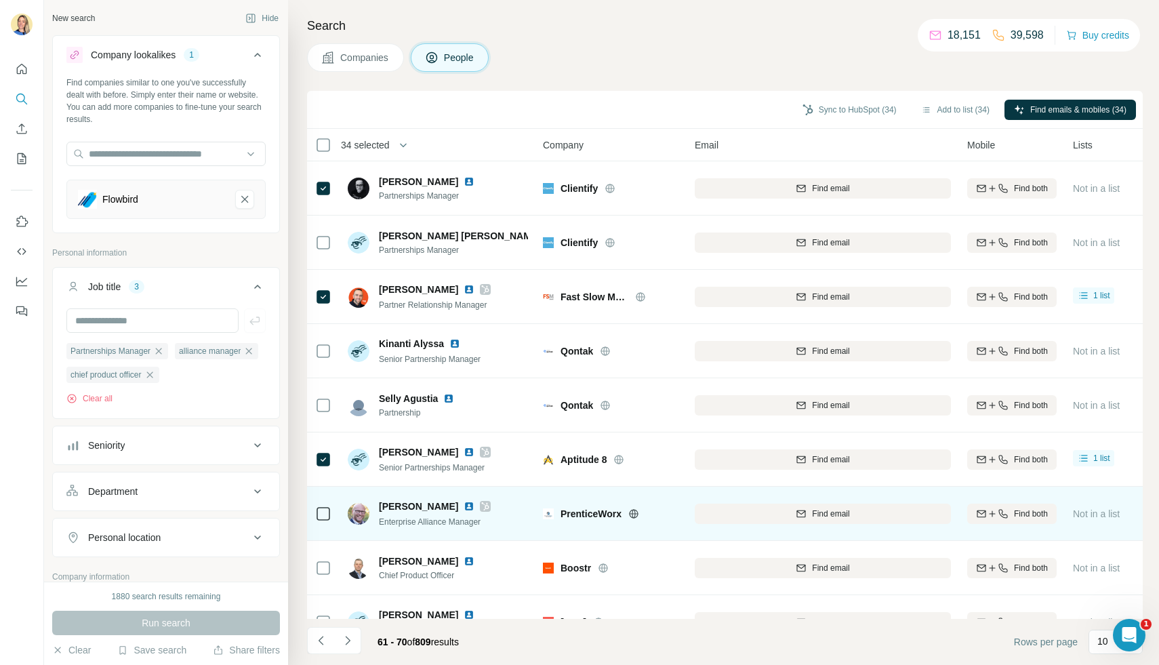
scroll to position [77, 0]
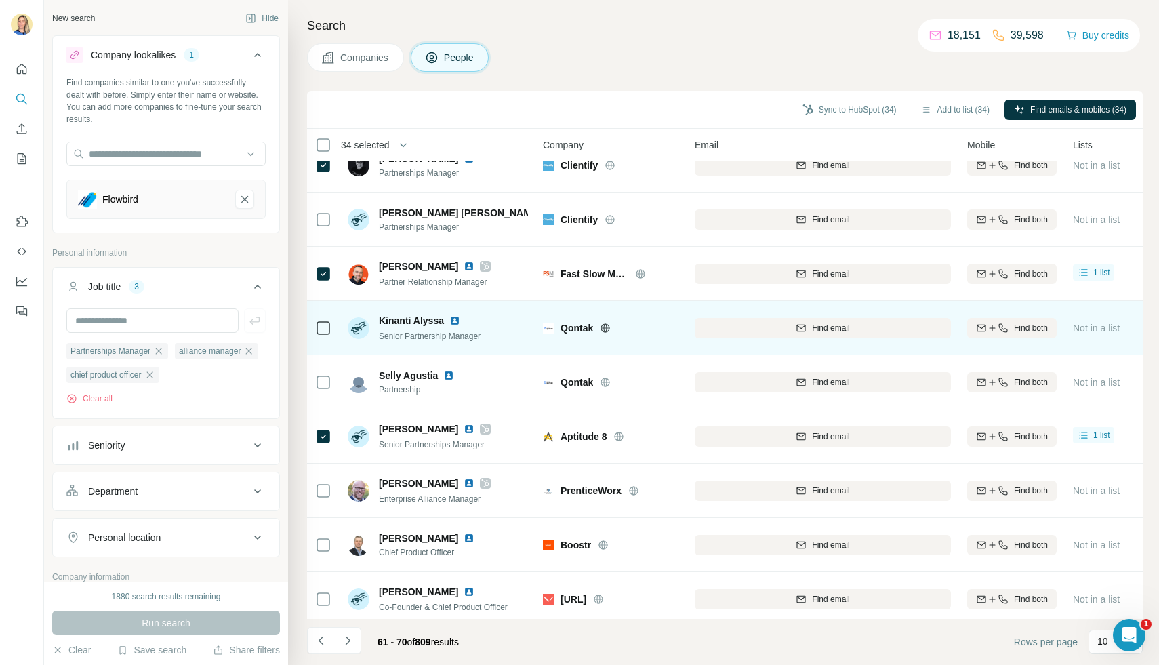
click at [332, 331] on td at bounding box center [323, 328] width 33 height 54
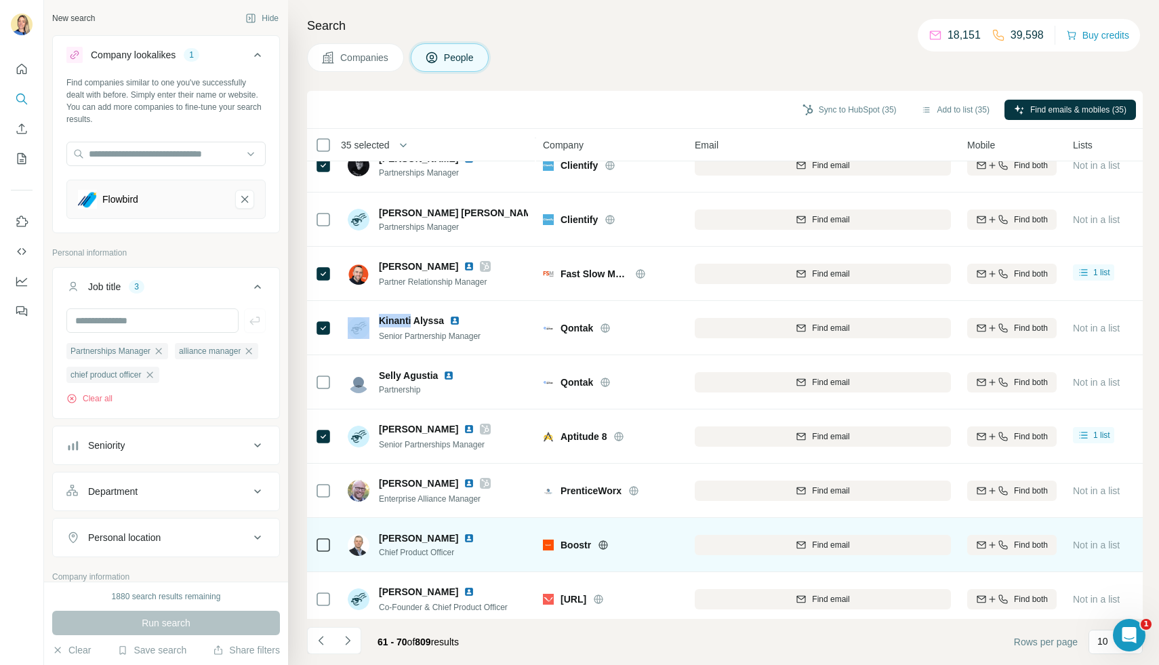
scroll to position [85, 0]
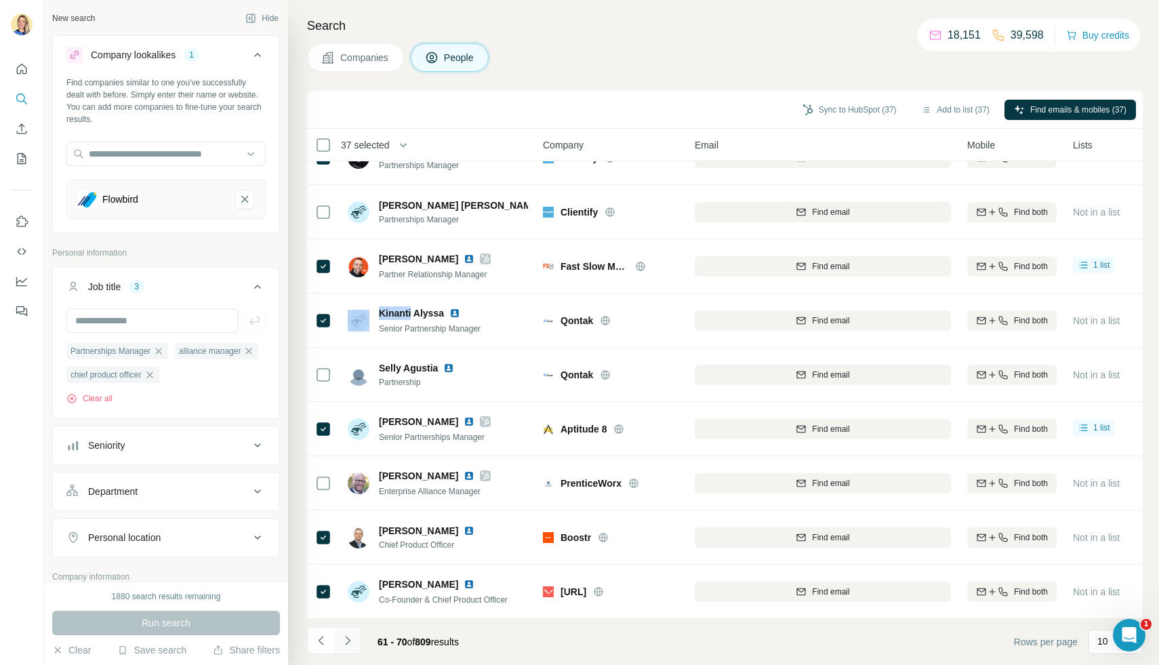
click at [341, 638] on icon "Navigate to next page" at bounding box center [348, 641] width 14 height 14
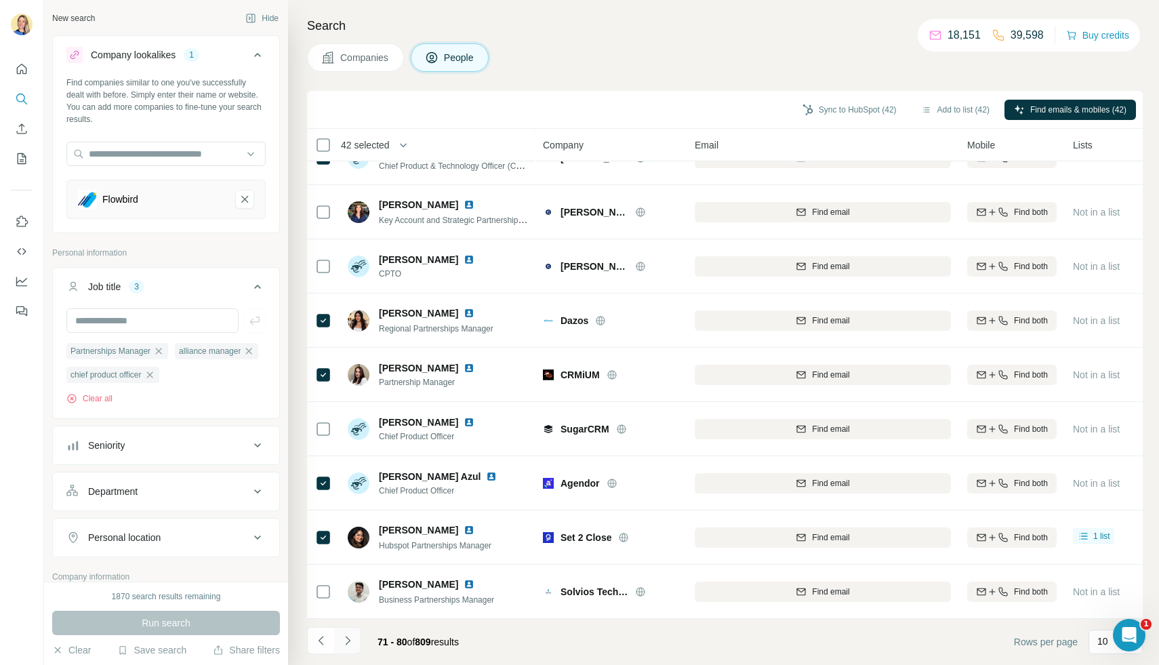
click at [349, 640] on icon "Navigate to next page" at bounding box center [347, 640] width 5 height 9
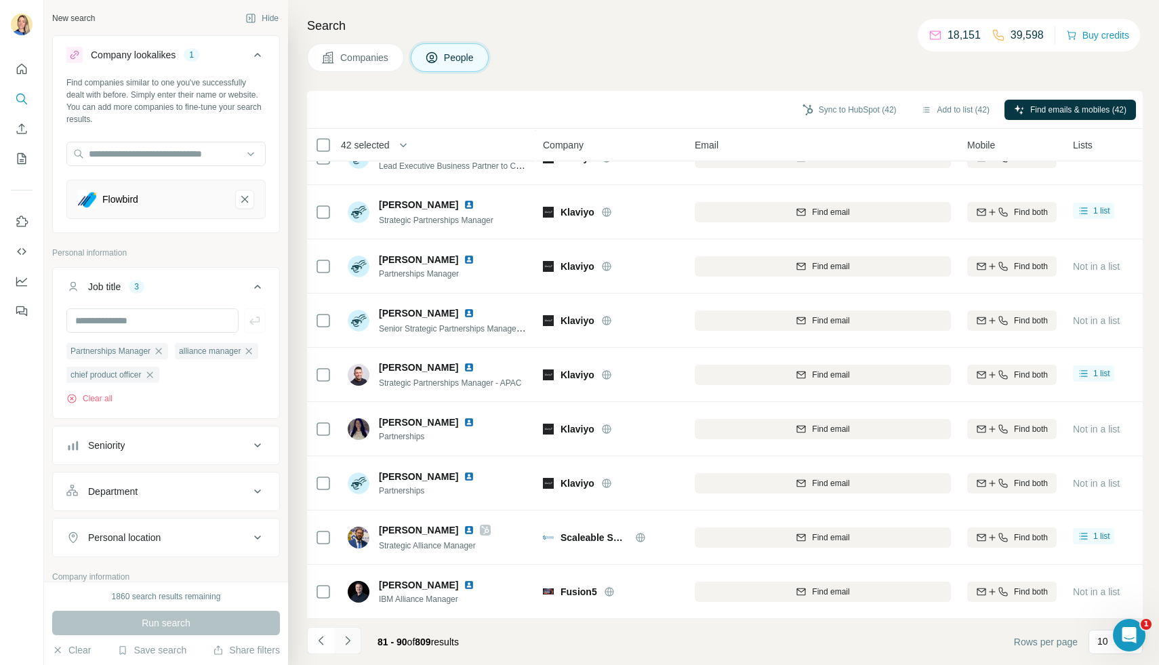
click at [355, 641] on button "Navigate to next page" at bounding box center [347, 640] width 27 height 27
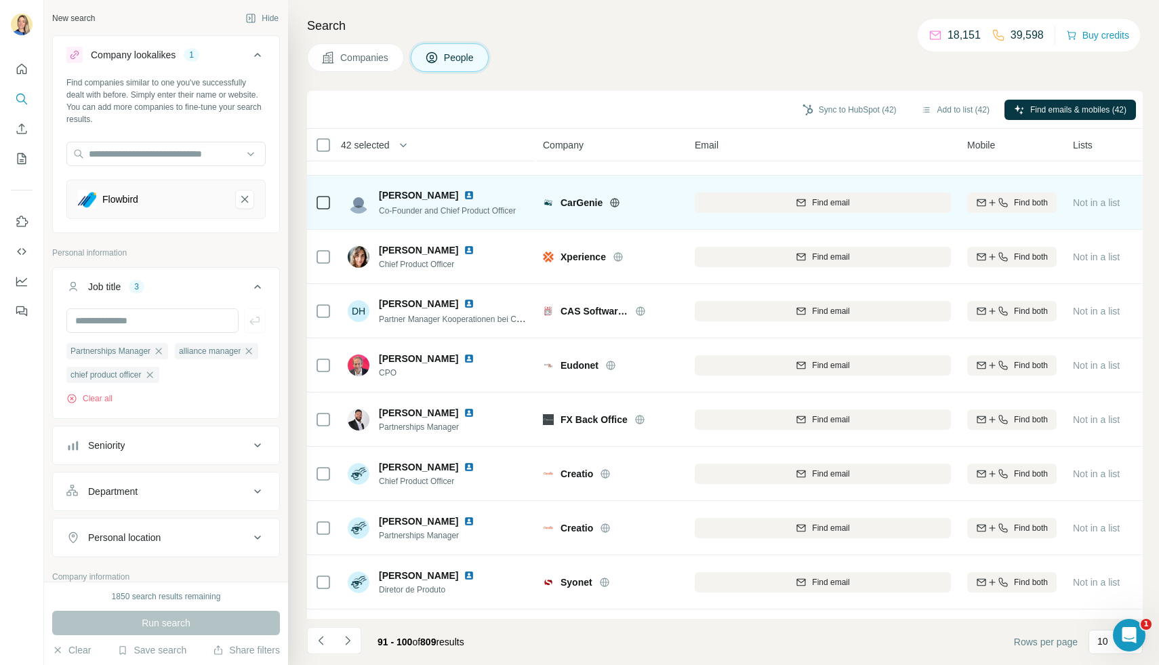
scroll to position [42, 0]
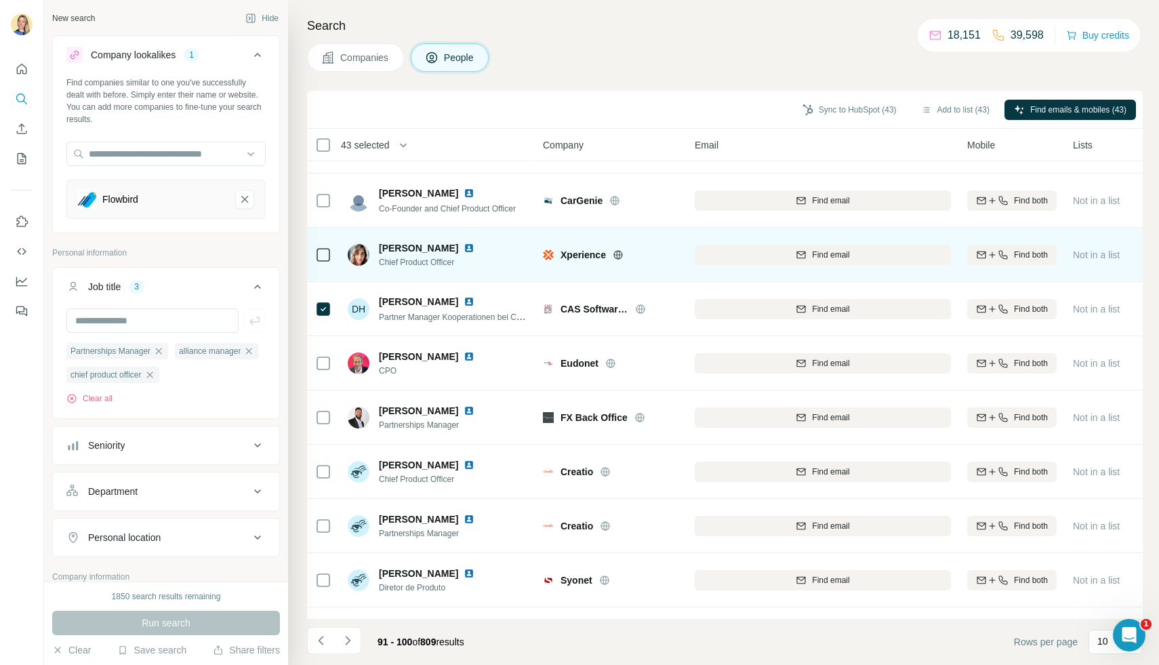
click at [324, 262] on icon at bounding box center [323, 255] width 16 height 16
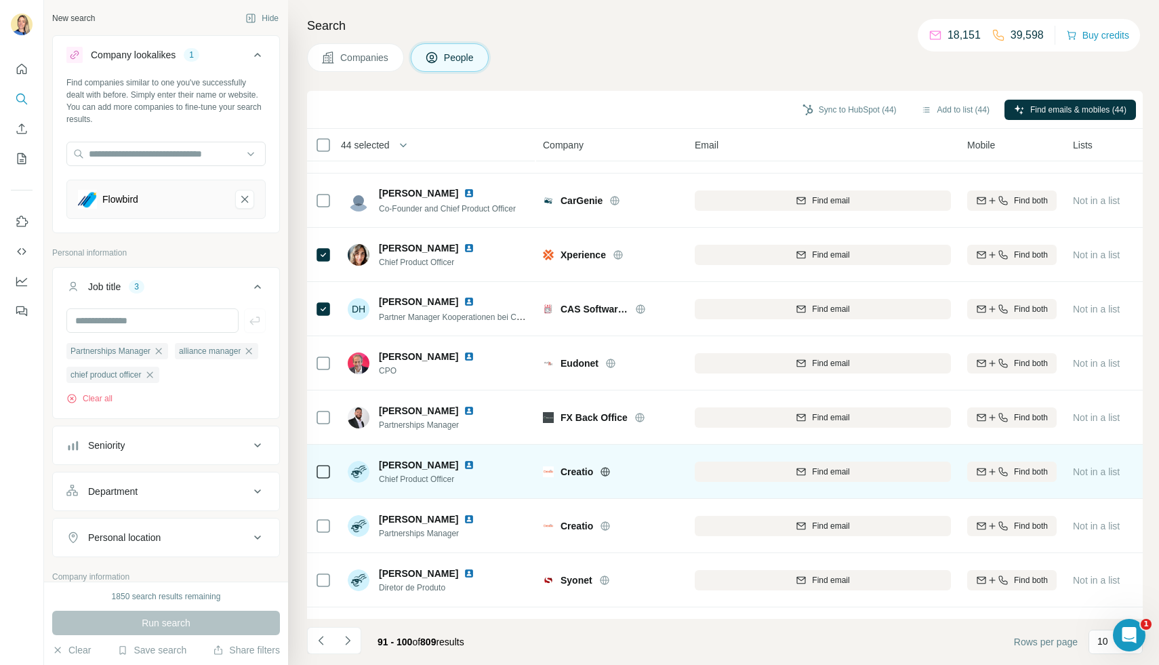
scroll to position [85, 0]
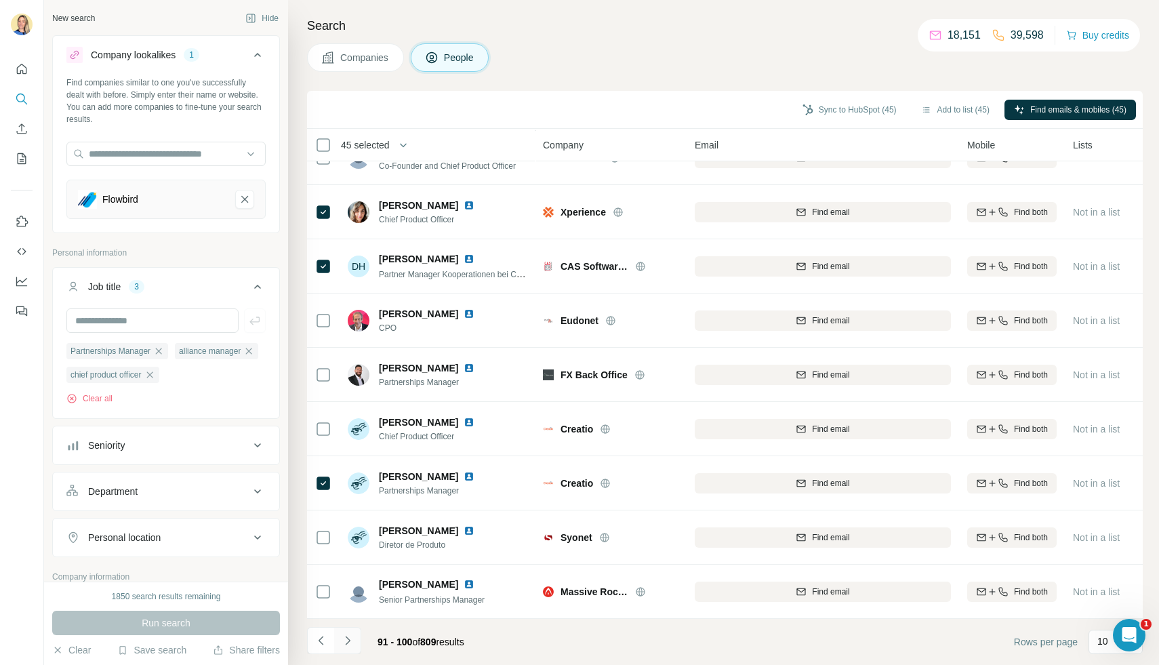
click at [346, 638] on icon "Navigate to next page" at bounding box center [348, 641] width 14 height 14
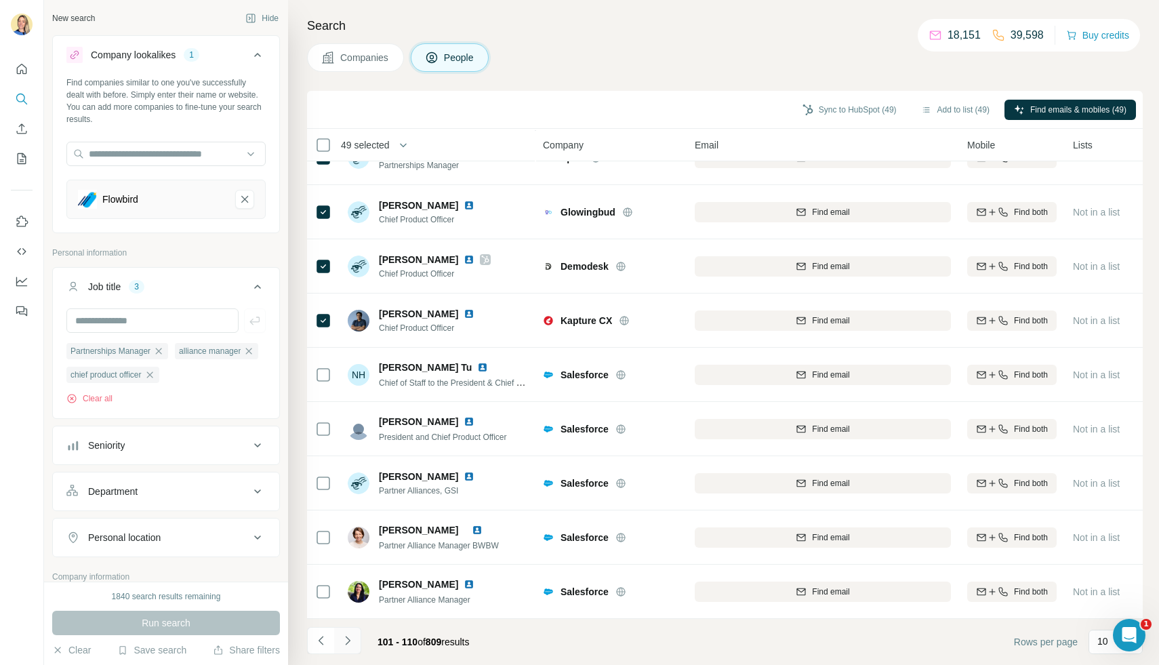
click at [355, 638] on button "Navigate to next page" at bounding box center [347, 640] width 27 height 27
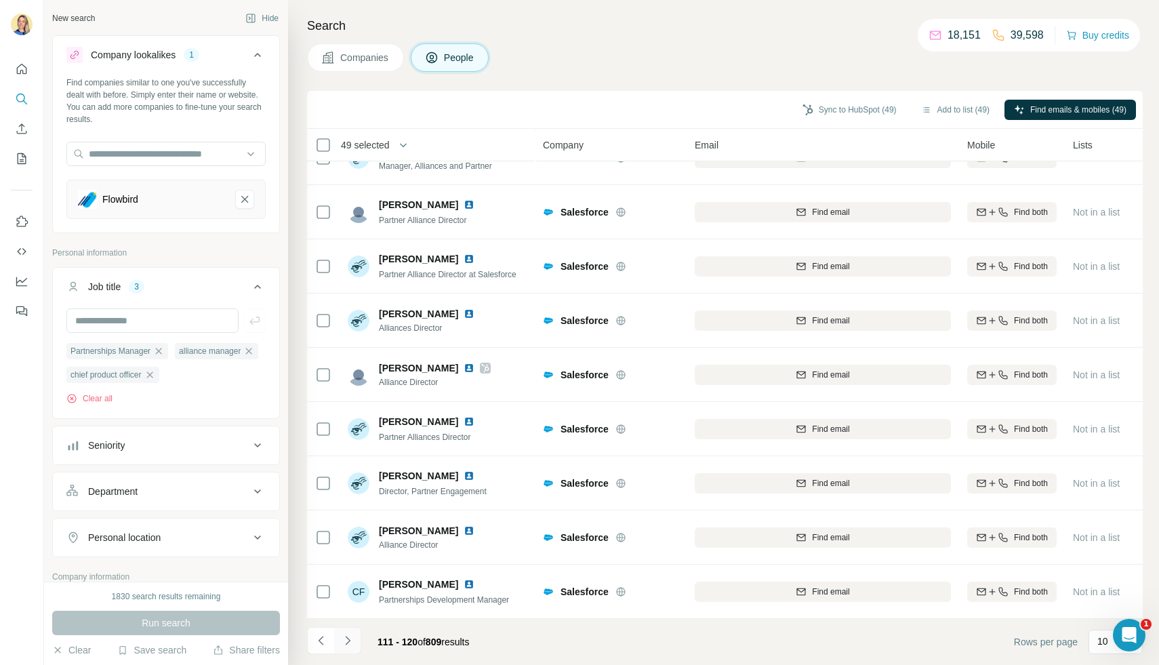
click at [341, 638] on icon "Navigate to next page" at bounding box center [348, 641] width 14 height 14
click at [345, 641] on icon "Navigate to next page" at bounding box center [348, 641] width 14 height 14
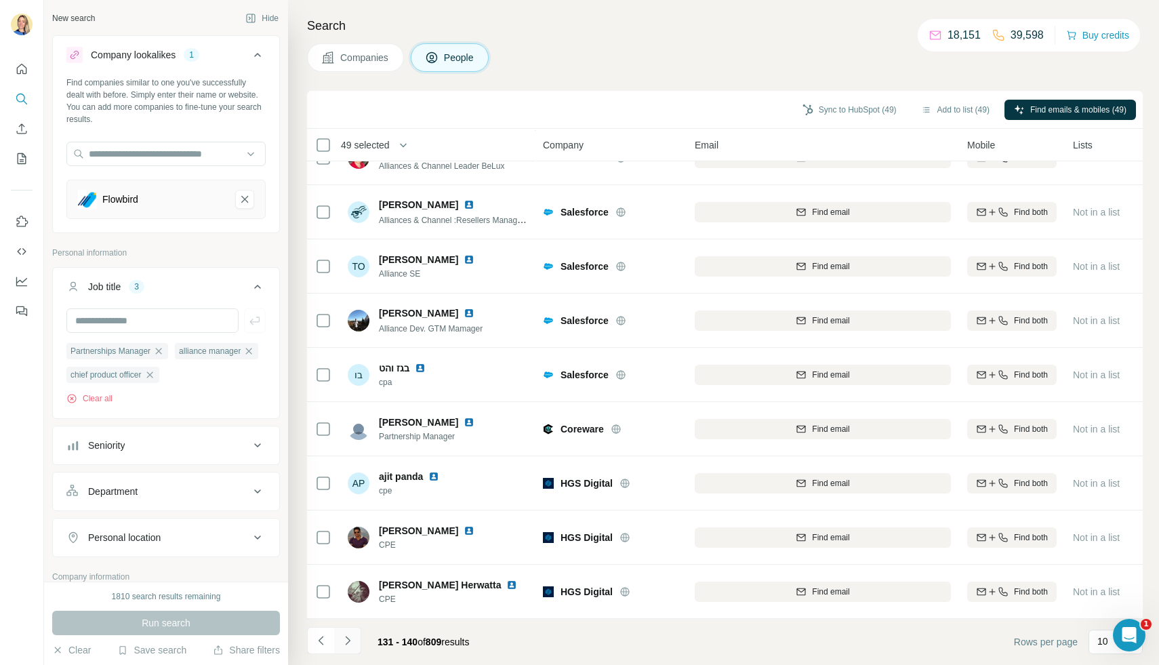
click at [345, 634] on icon "Navigate to next page" at bounding box center [348, 641] width 14 height 14
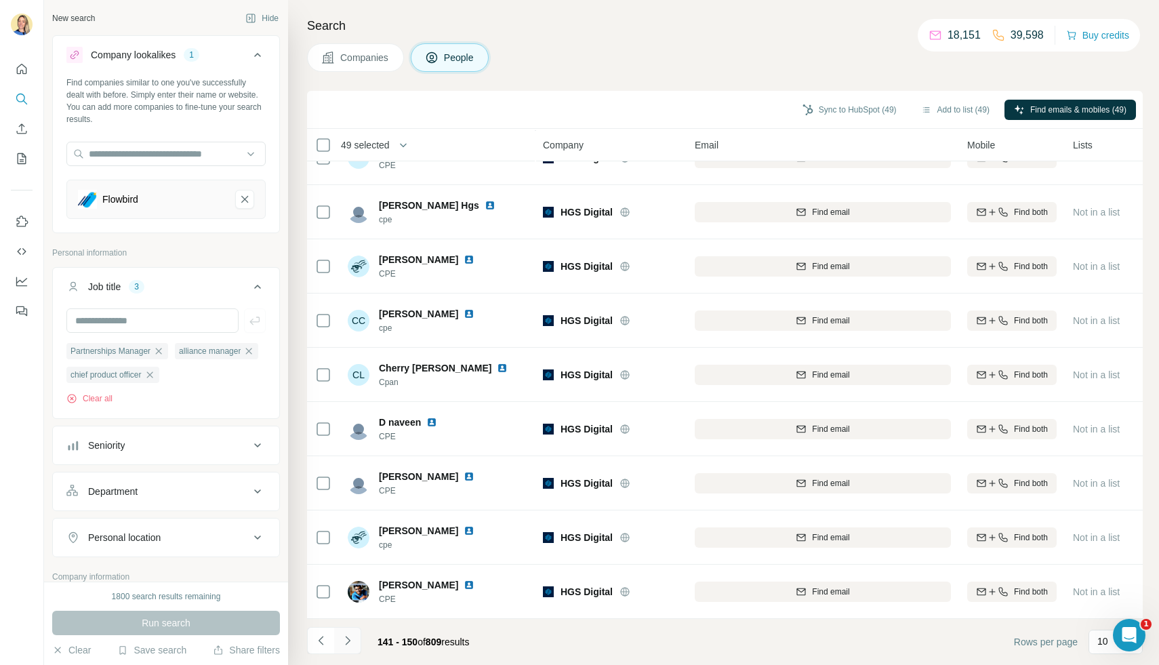
click at [350, 639] on icon "Navigate to next page" at bounding box center [348, 641] width 14 height 14
click at [355, 637] on button "Navigate to next page" at bounding box center [347, 640] width 27 height 27
click at [344, 637] on icon "Navigate to next page" at bounding box center [348, 641] width 14 height 14
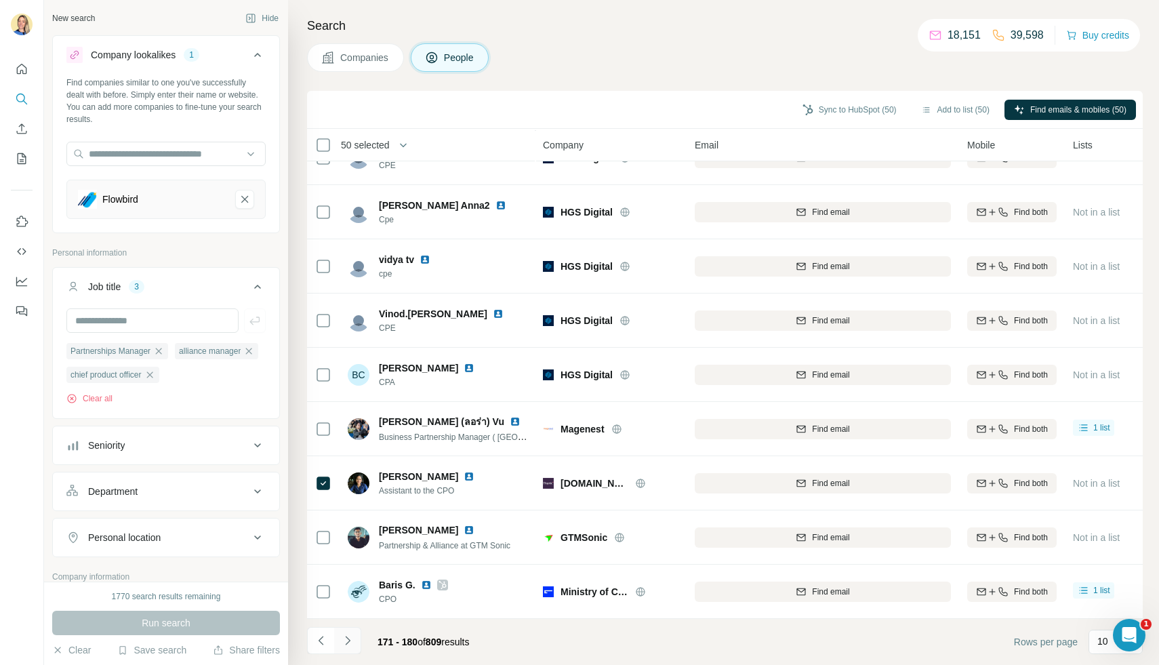
click at [349, 643] on icon "Navigate to next page" at bounding box center [348, 641] width 14 height 14
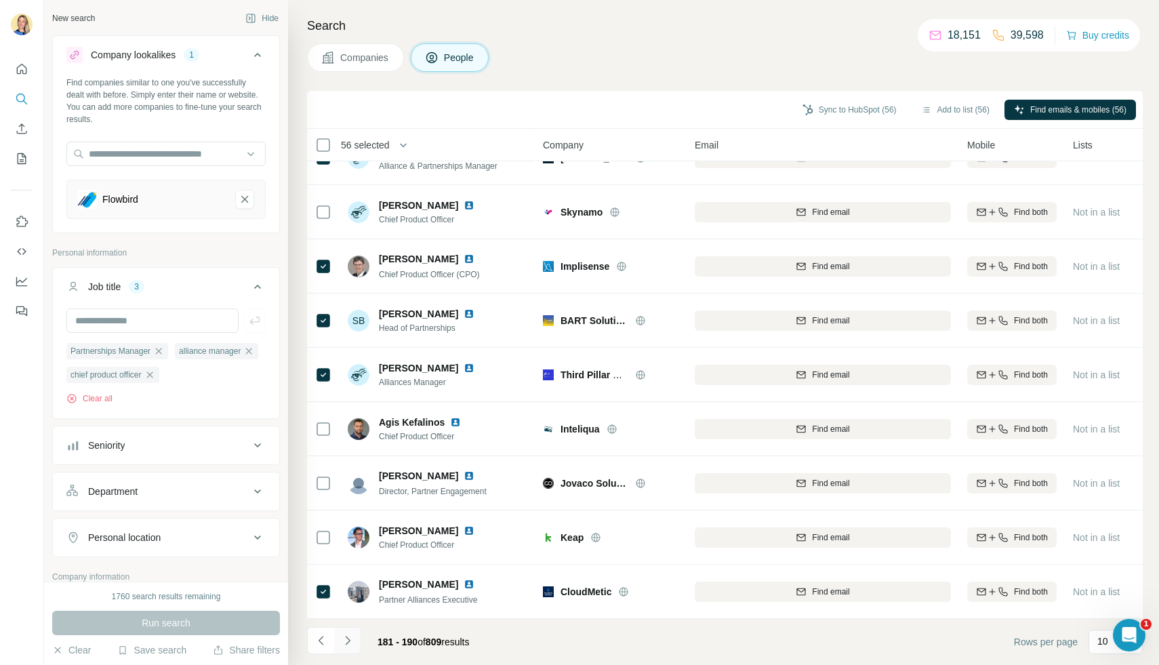
click at [346, 640] on icon "Navigate to next page" at bounding box center [348, 641] width 14 height 14
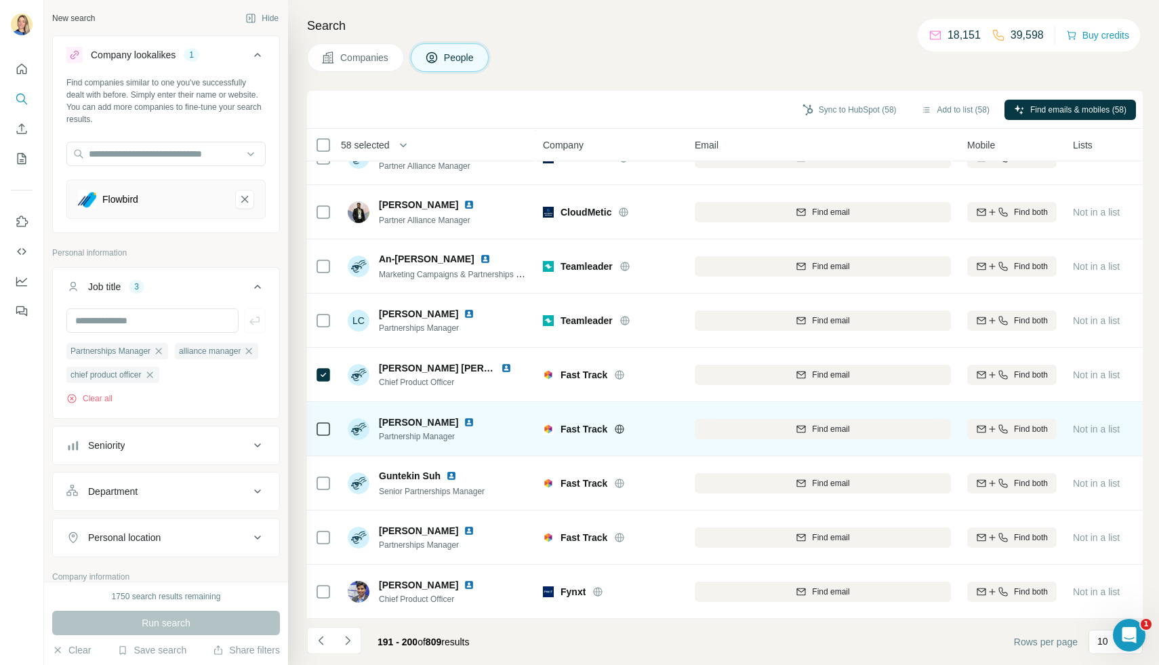
click at [332, 434] on td at bounding box center [323, 429] width 33 height 54
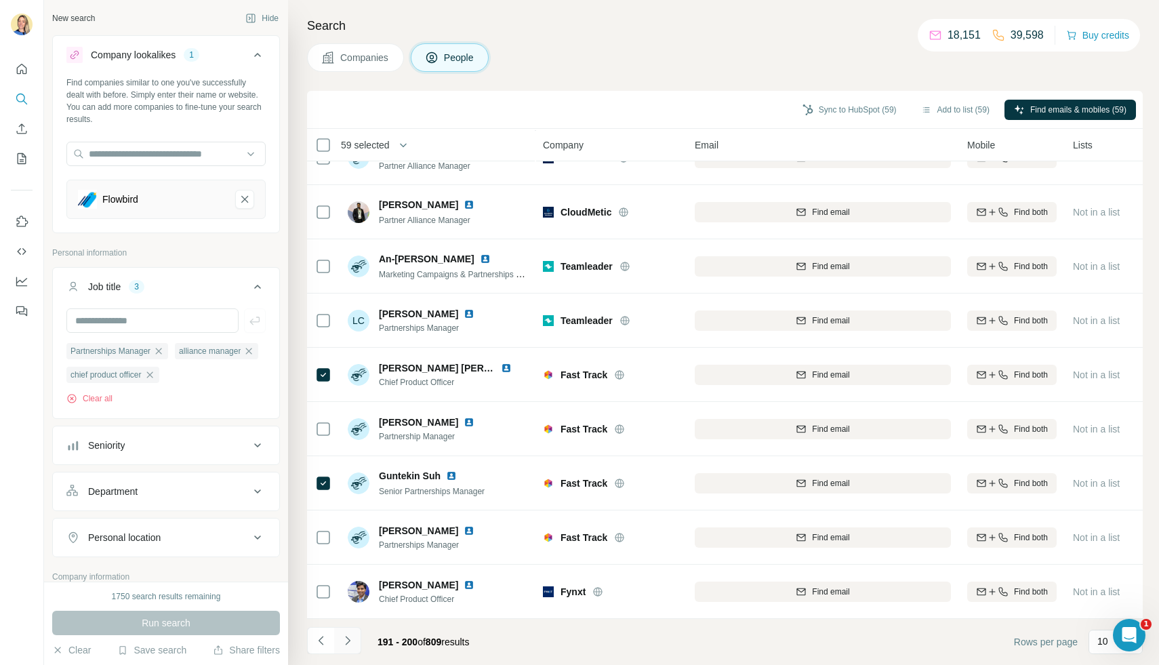
click at [348, 639] on icon "Navigate to next page" at bounding box center [347, 640] width 5 height 9
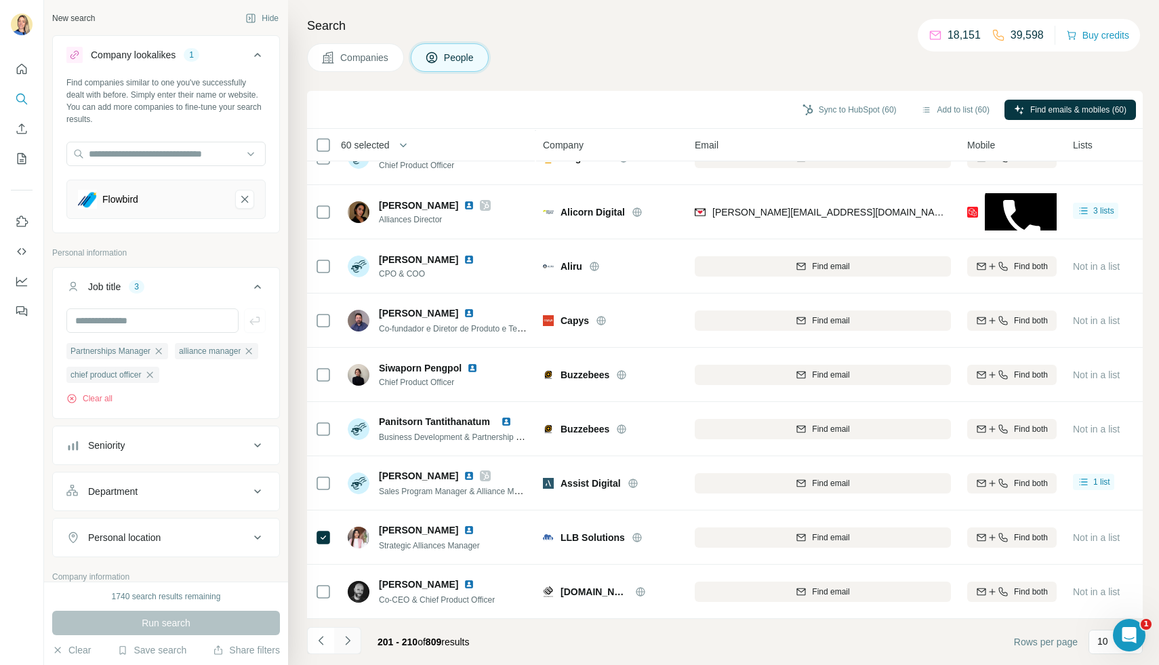
click at [340, 653] on button "Navigate to next page" at bounding box center [347, 640] width 27 height 27
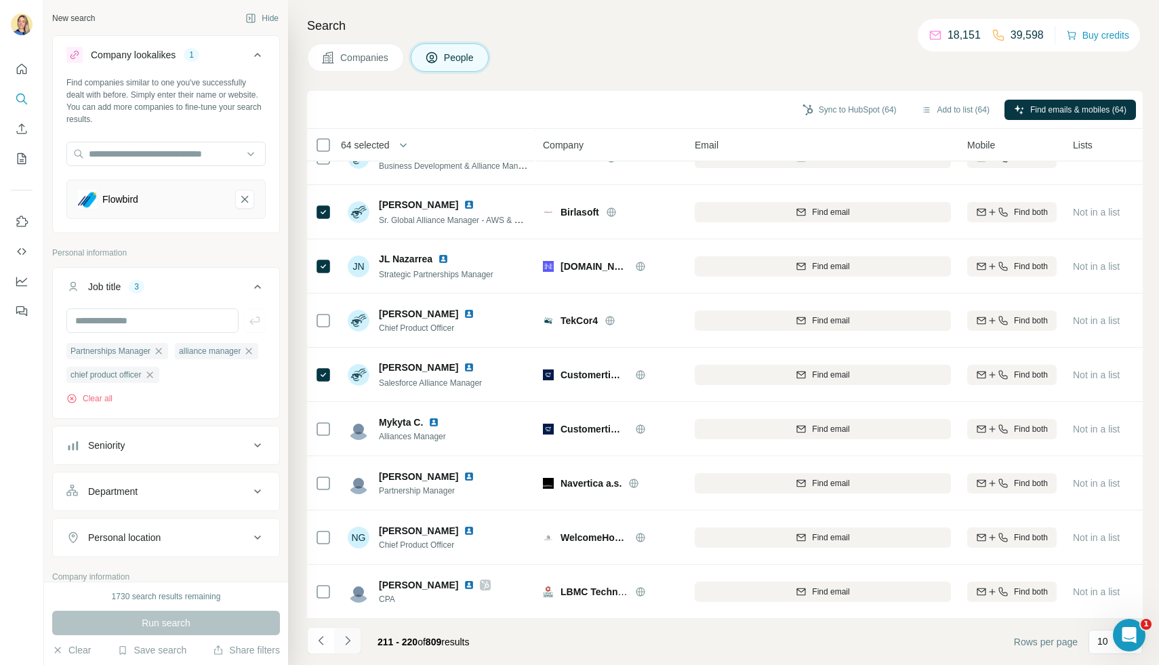
click at [343, 642] on icon "Navigate to next page" at bounding box center [348, 641] width 14 height 14
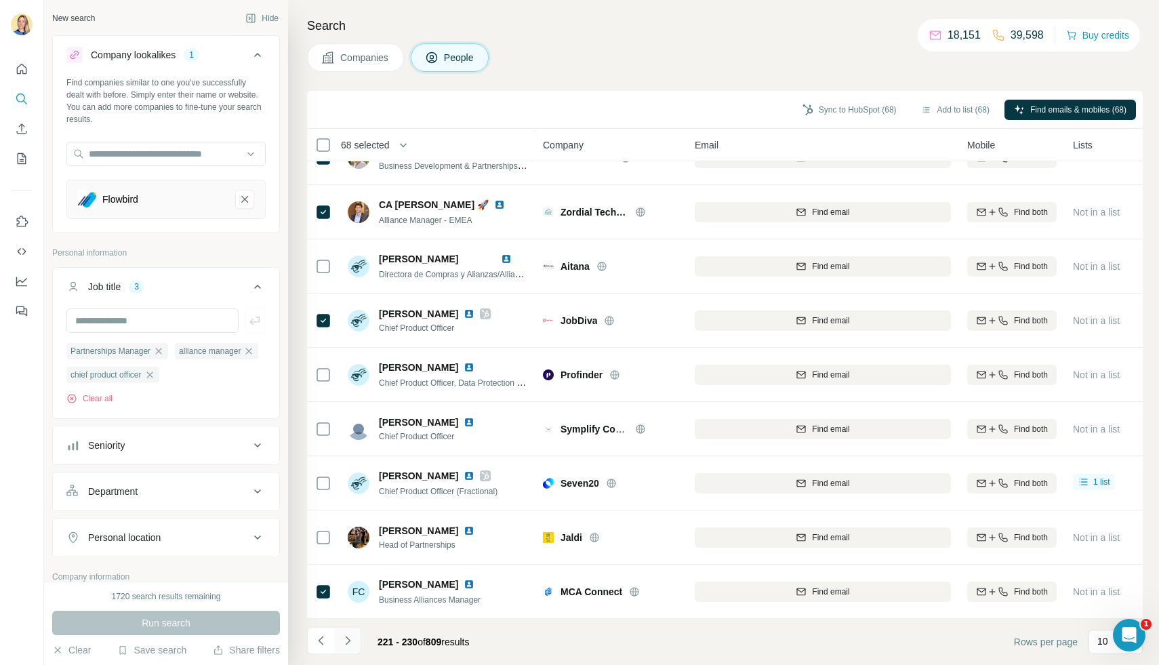
click at [344, 643] on icon "Navigate to next page" at bounding box center [348, 641] width 14 height 14
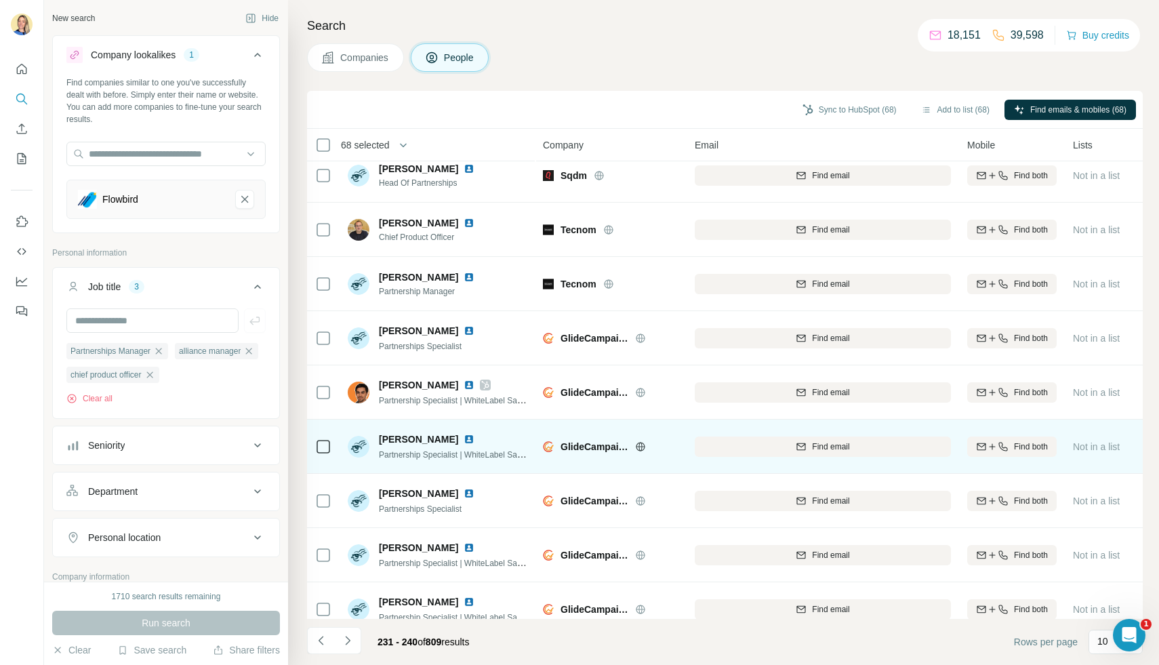
scroll to position [0, 0]
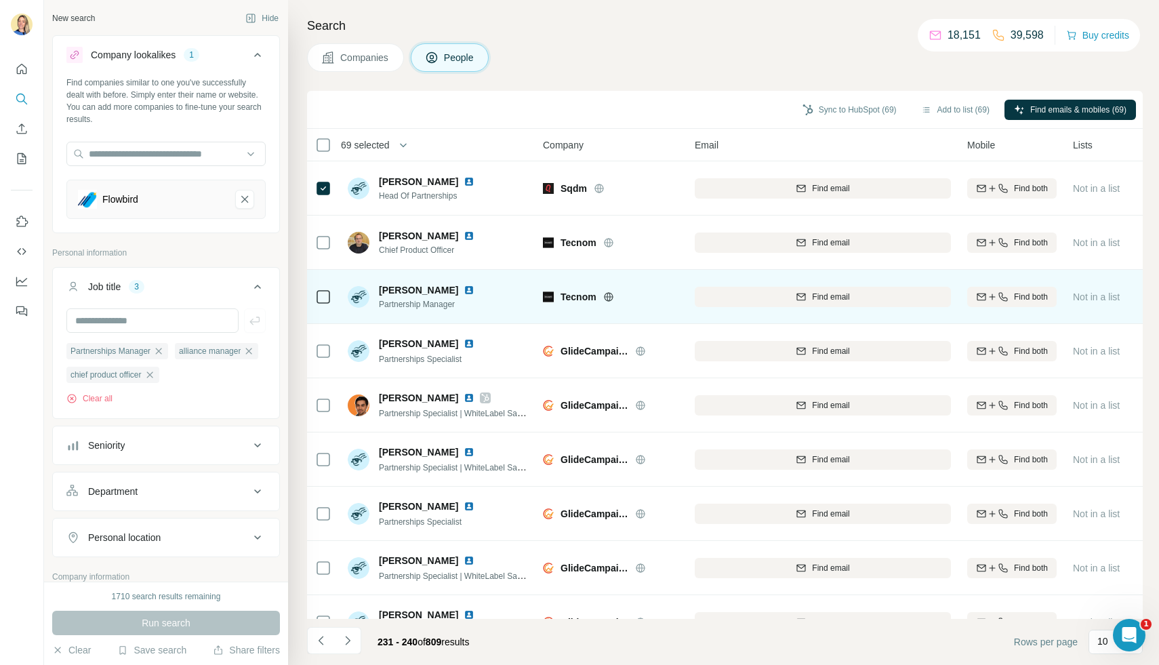
click at [323, 289] on icon at bounding box center [323, 297] width 16 height 16
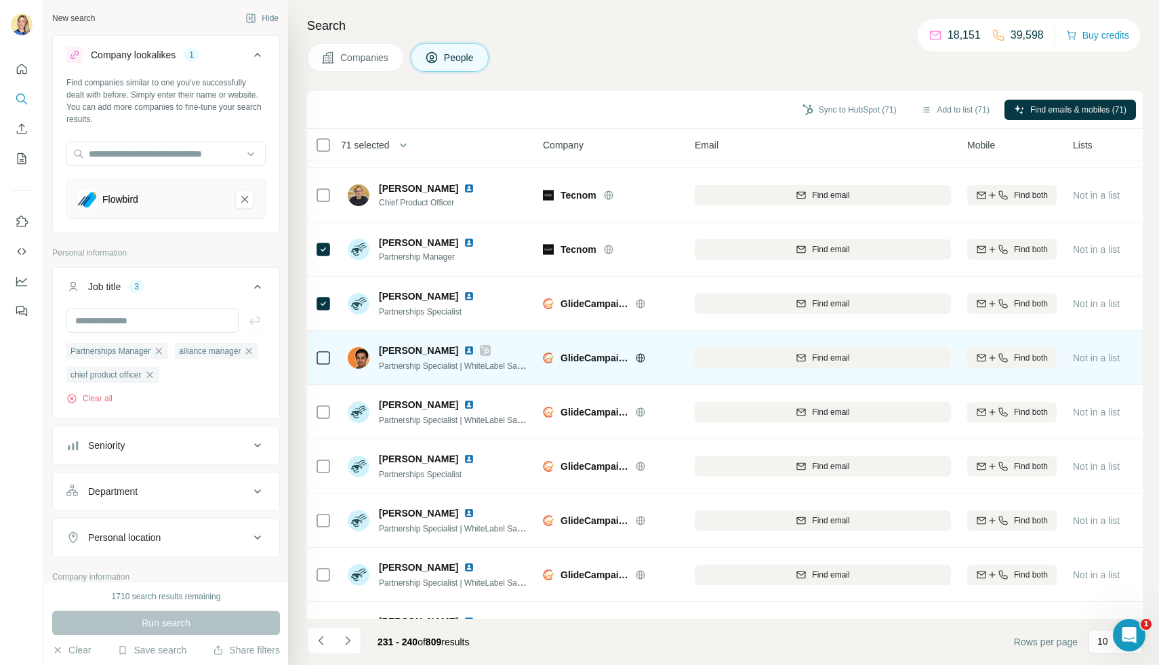
scroll to position [85, 0]
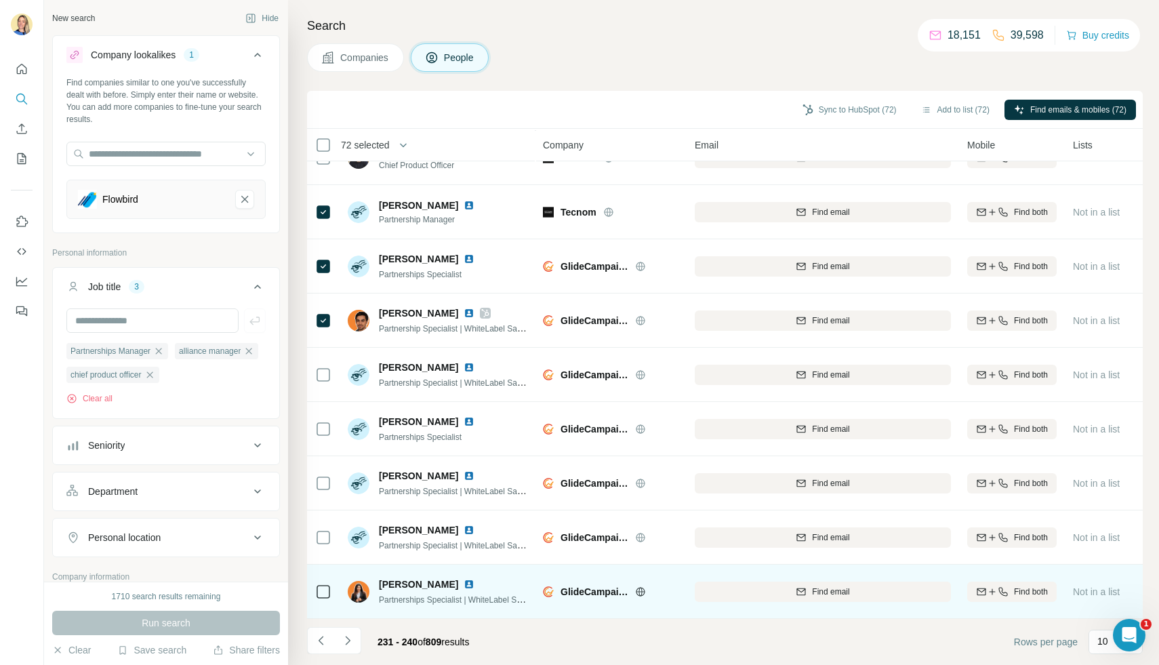
click at [332, 584] on td at bounding box center [323, 592] width 33 height 54
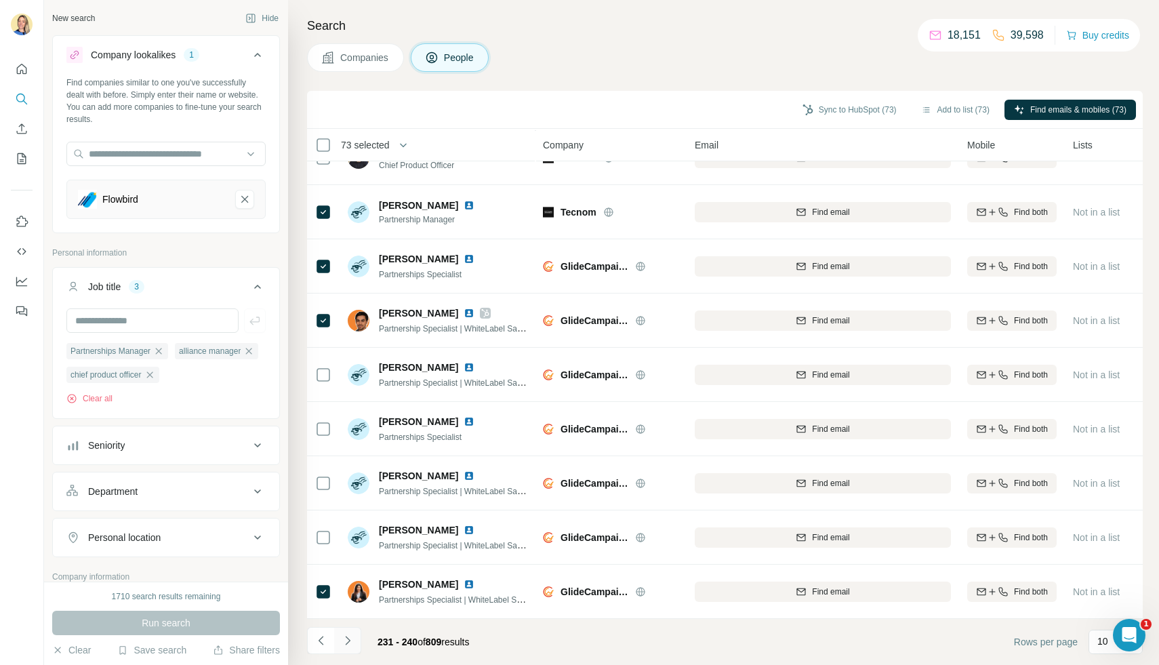
click at [347, 641] on icon "Navigate to next page" at bounding box center [348, 641] width 14 height 14
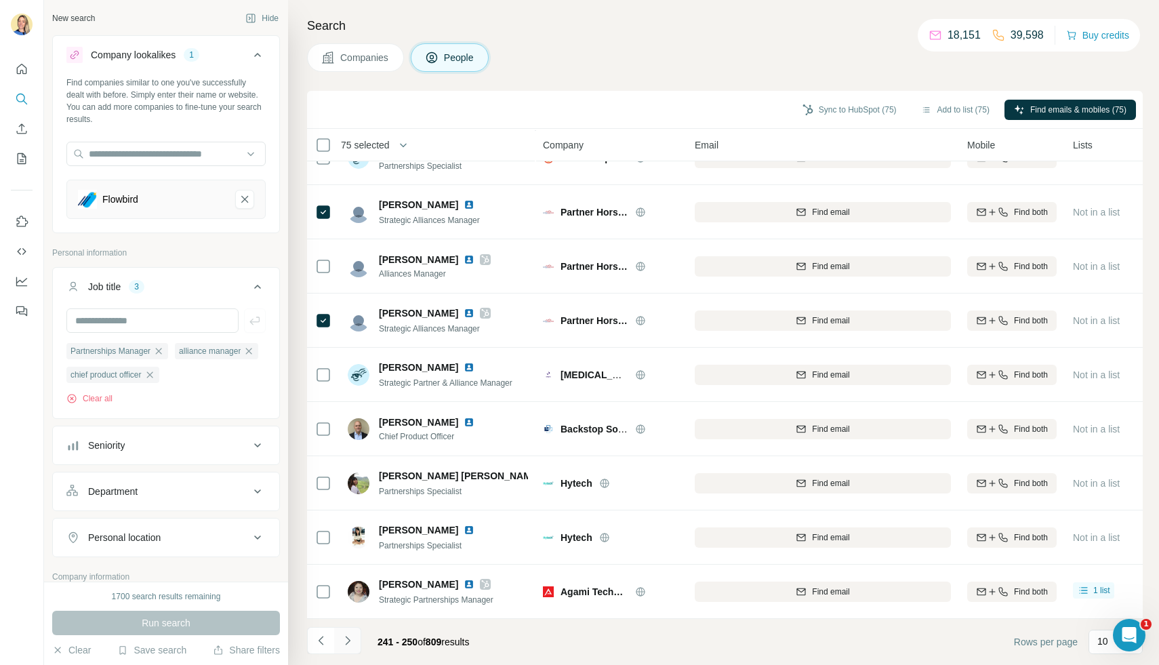
click at [346, 648] on button "Navigate to next page" at bounding box center [347, 640] width 27 height 27
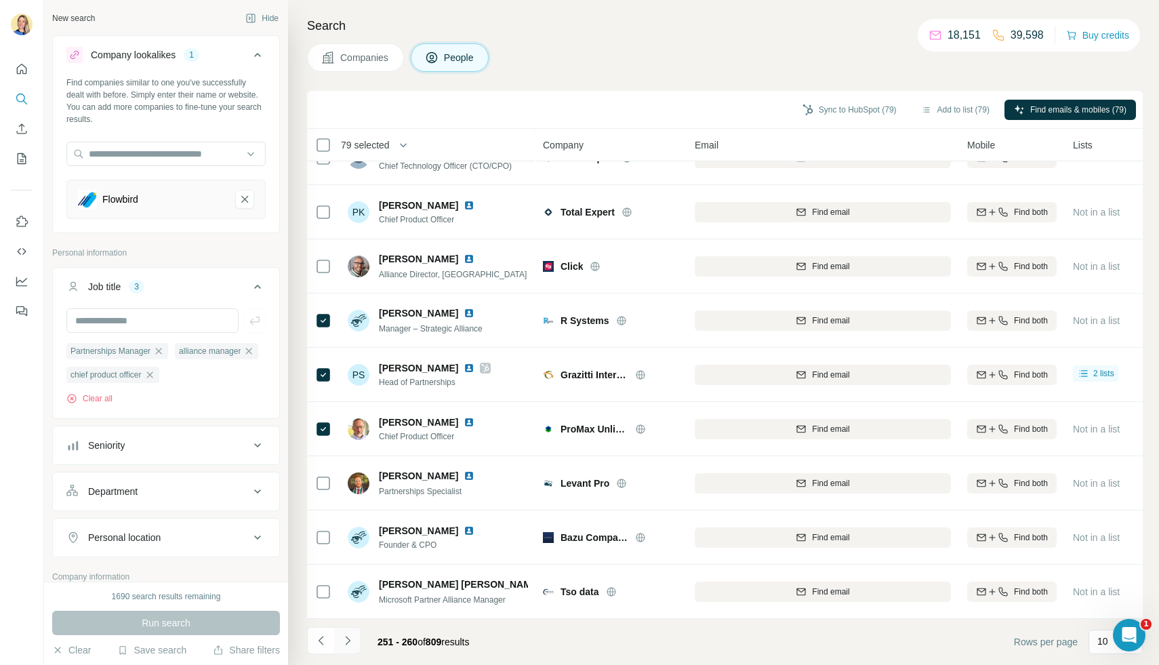
click at [348, 637] on icon "Navigate to next page" at bounding box center [348, 641] width 14 height 14
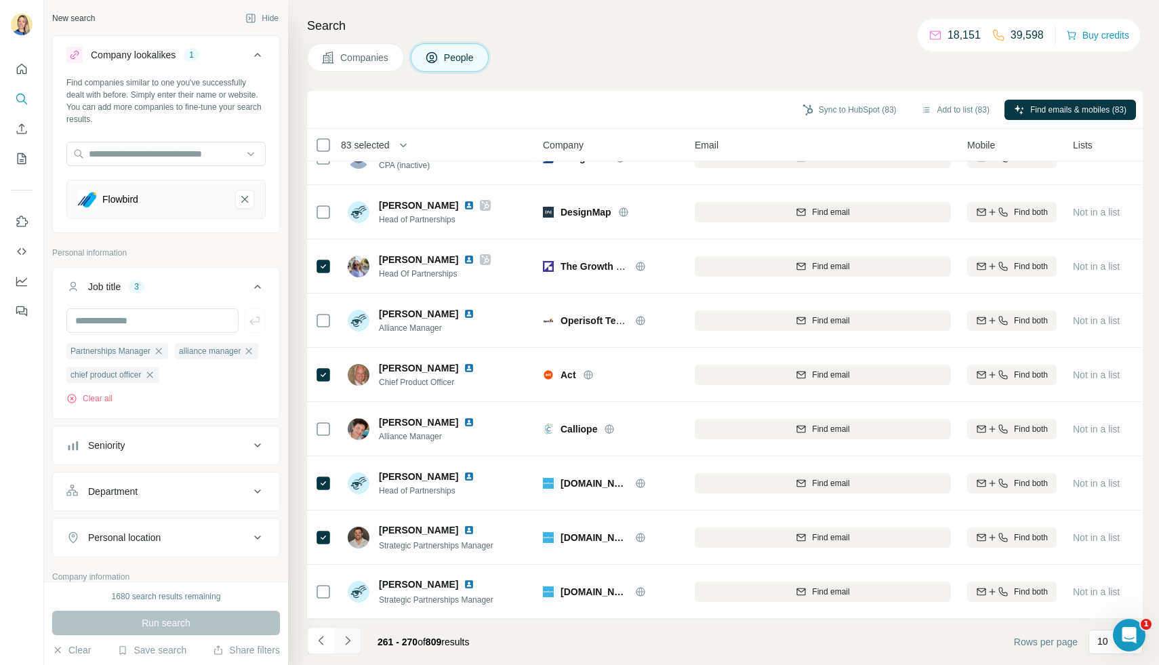
click at [344, 648] on button "Navigate to next page" at bounding box center [347, 640] width 27 height 27
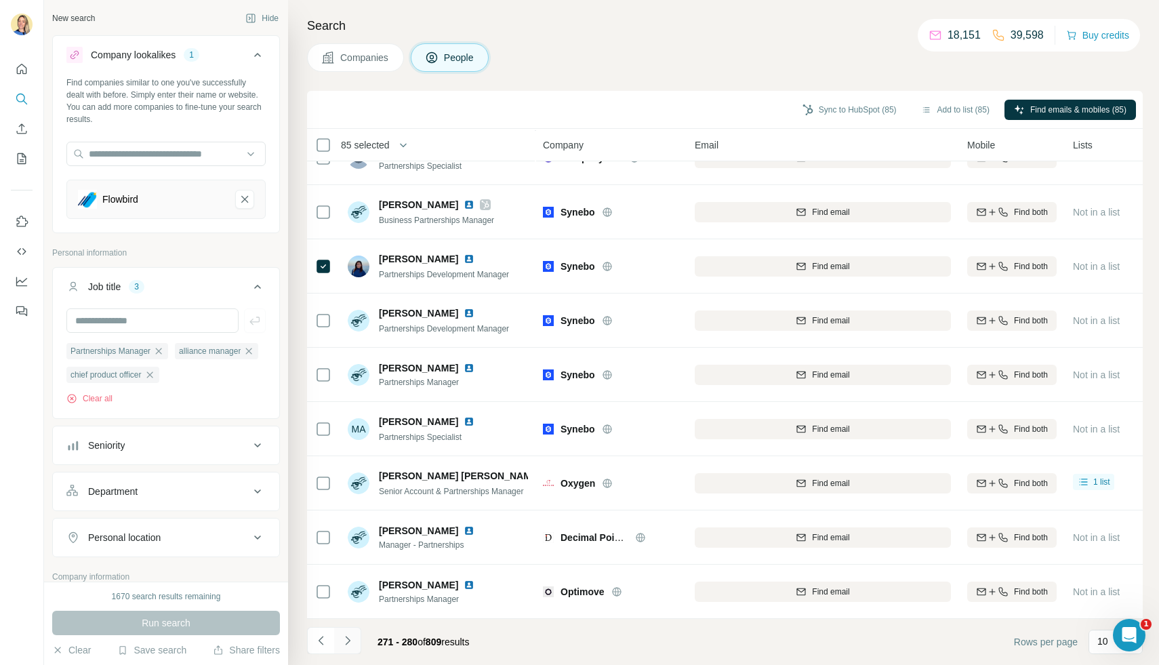
click at [350, 635] on icon "Navigate to next page" at bounding box center [348, 641] width 14 height 14
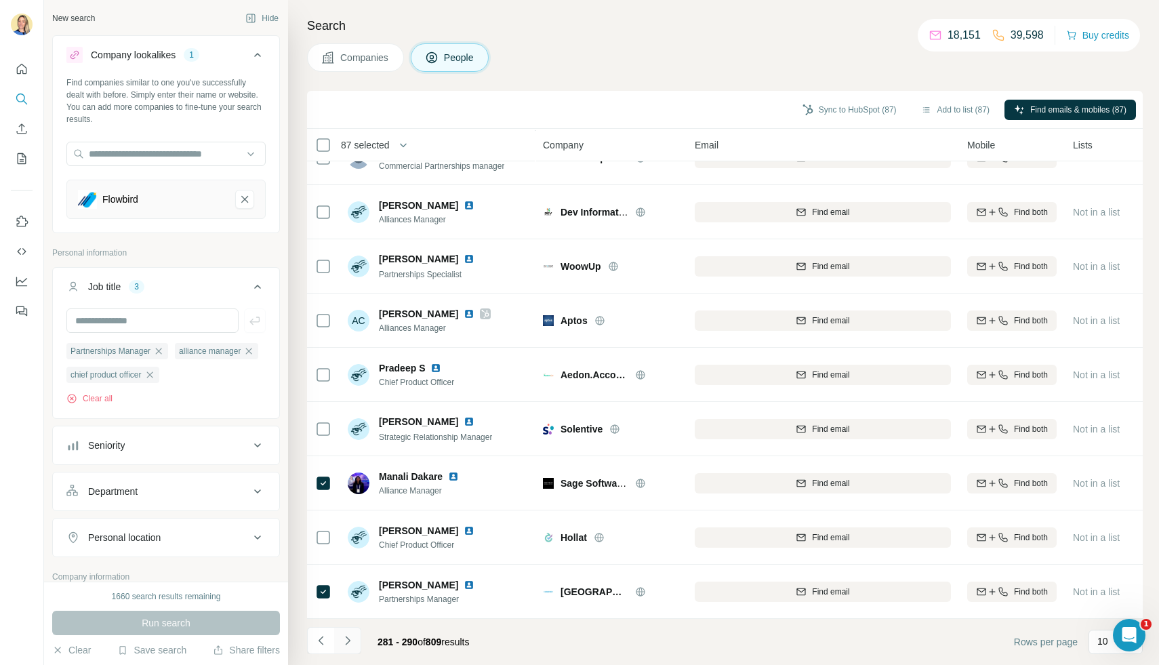
click at [345, 635] on icon "Navigate to next page" at bounding box center [348, 641] width 14 height 14
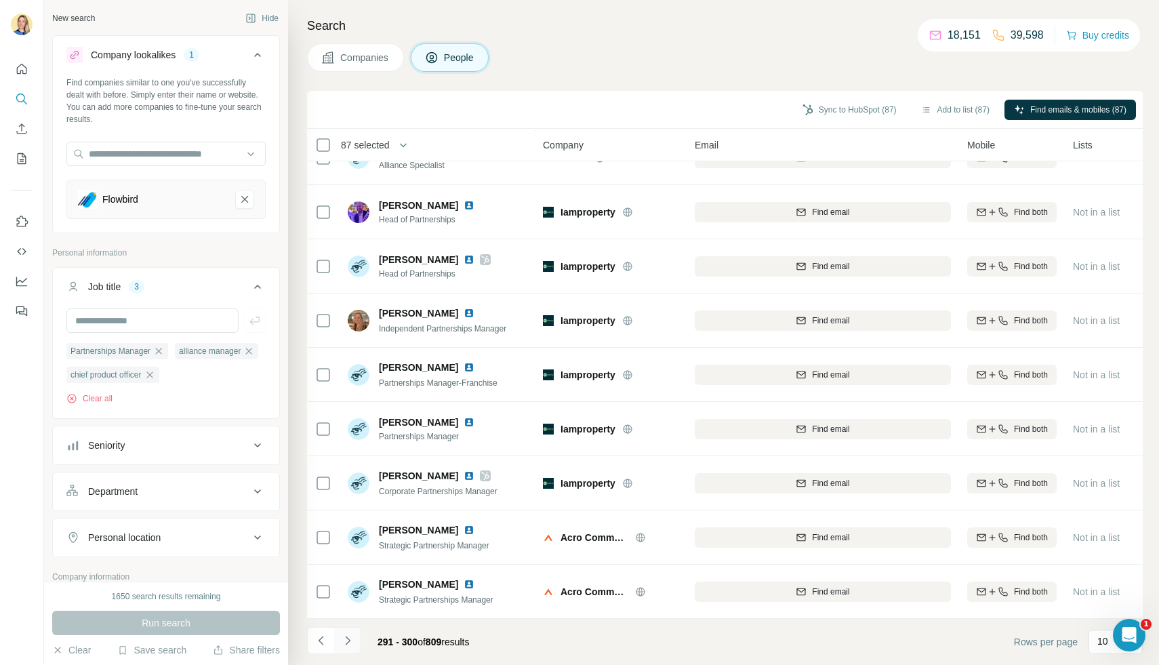
click at [348, 641] on icon "Navigate to next page" at bounding box center [347, 640] width 5 height 9
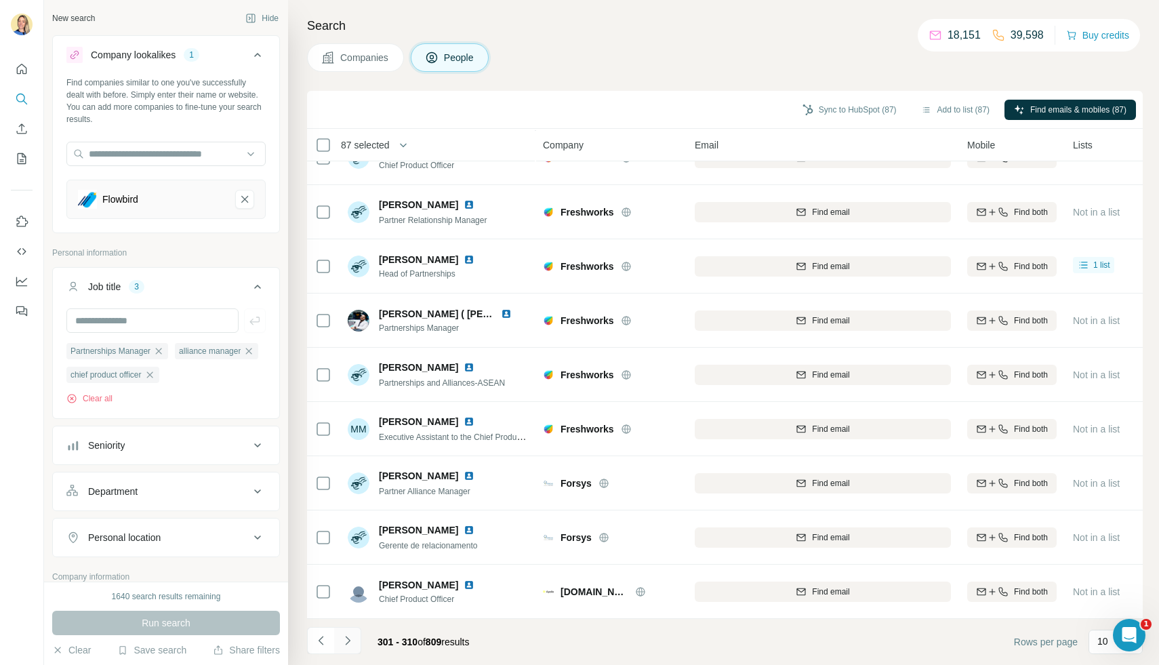
click at [351, 637] on icon "Navigate to next page" at bounding box center [348, 641] width 14 height 14
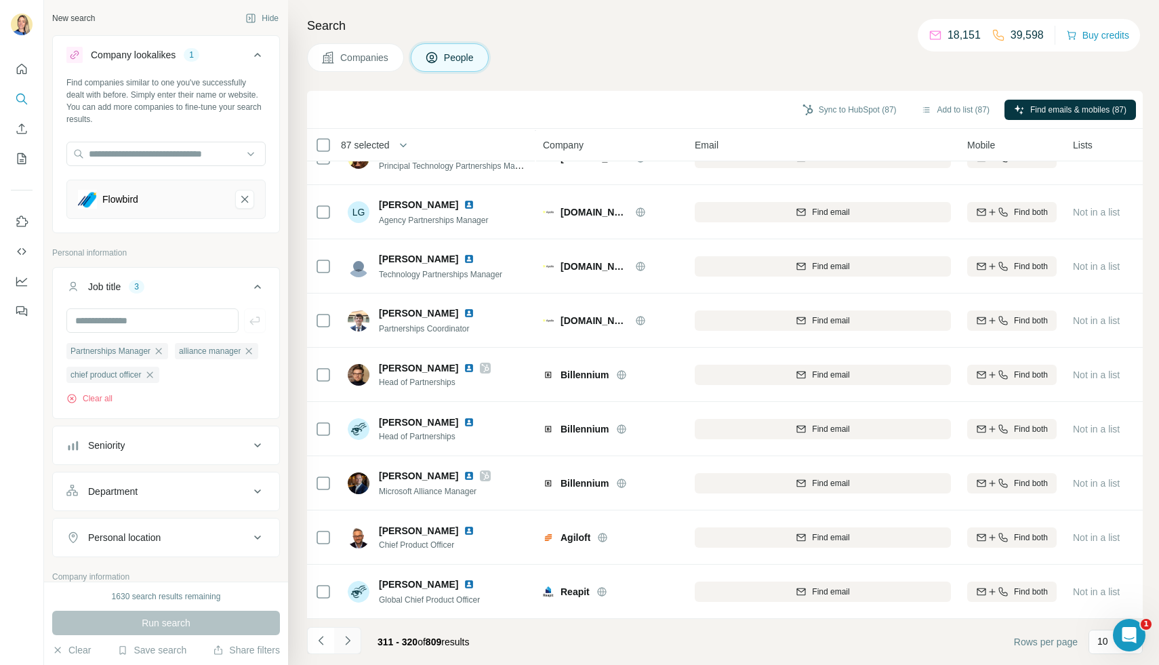
click at [346, 644] on icon "Navigate to next page" at bounding box center [348, 641] width 14 height 14
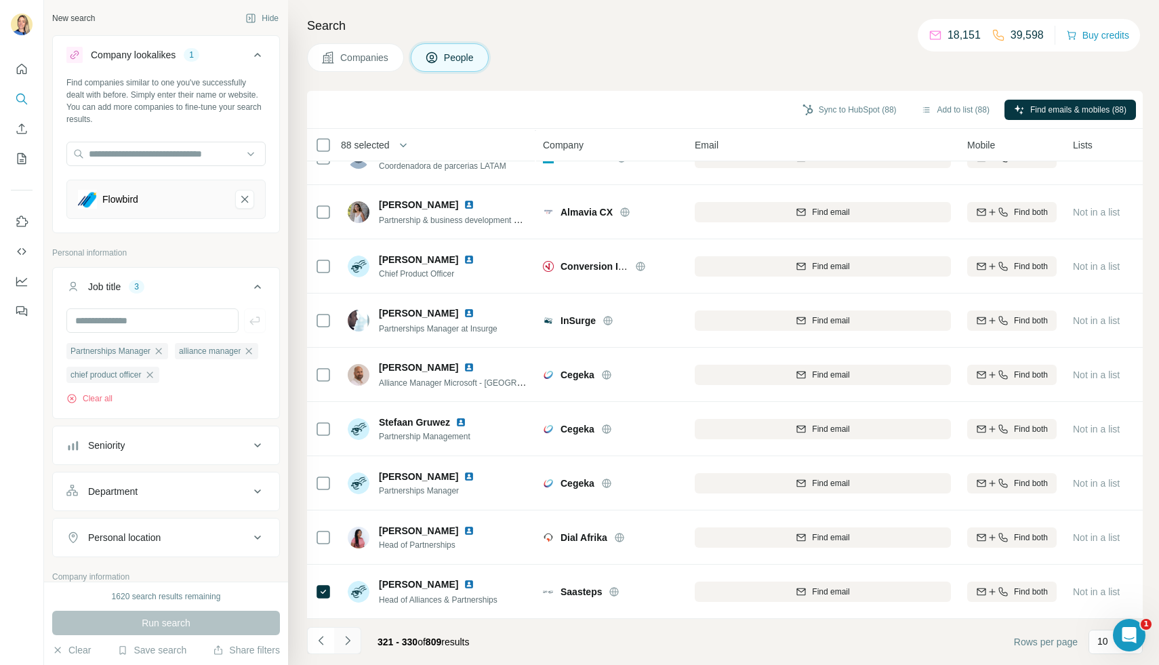
click at [349, 645] on icon "Navigate to next page" at bounding box center [348, 641] width 14 height 14
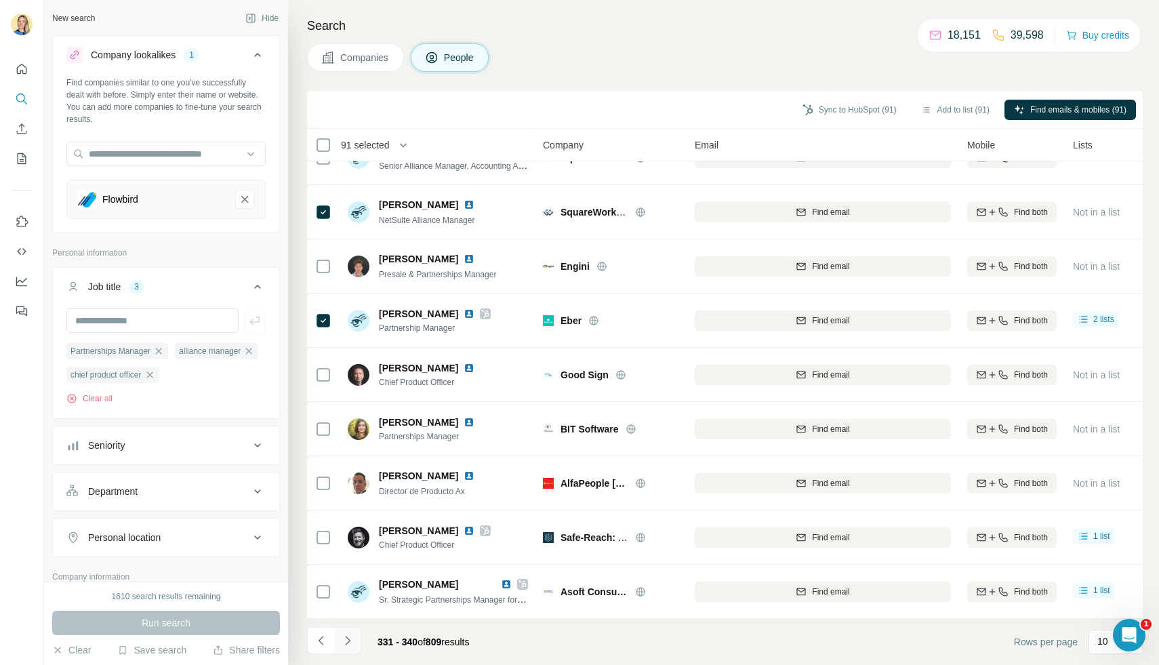
click at [353, 646] on icon "Navigate to next page" at bounding box center [348, 641] width 14 height 14
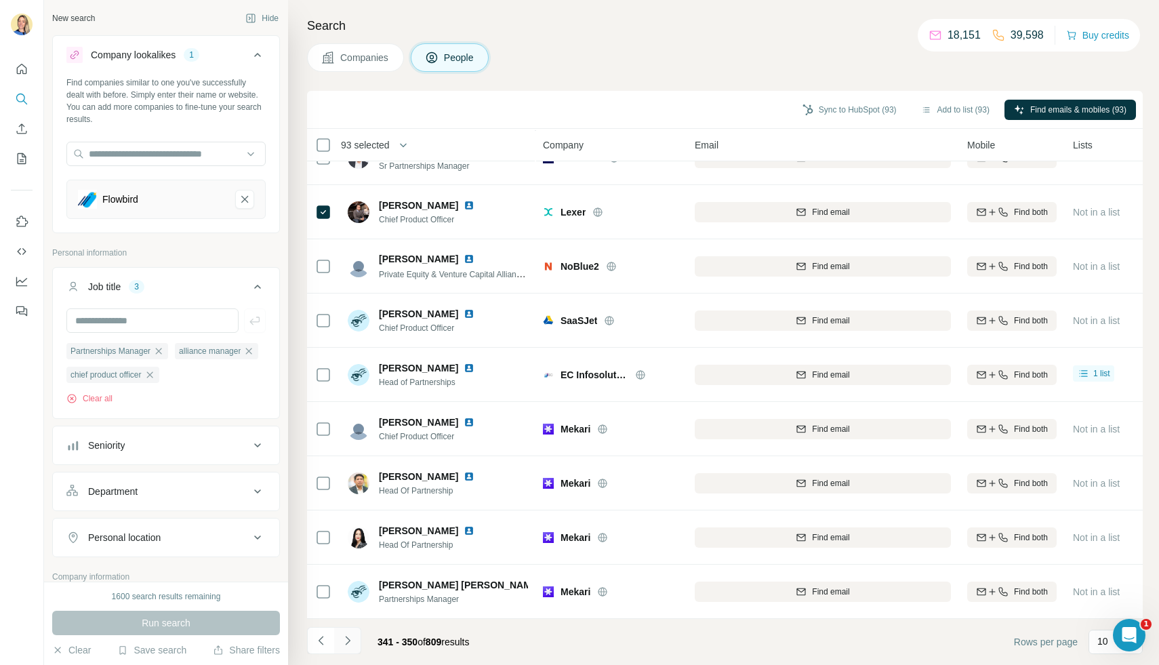
click at [353, 644] on icon "Navigate to next page" at bounding box center [348, 641] width 14 height 14
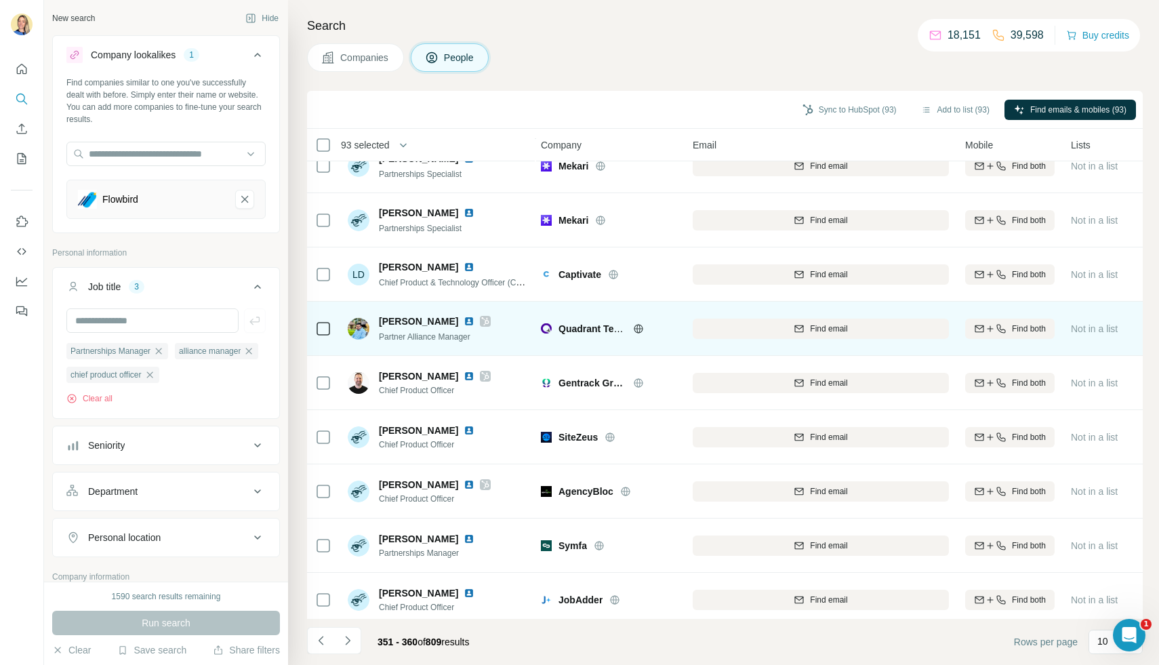
scroll to position [85, 2]
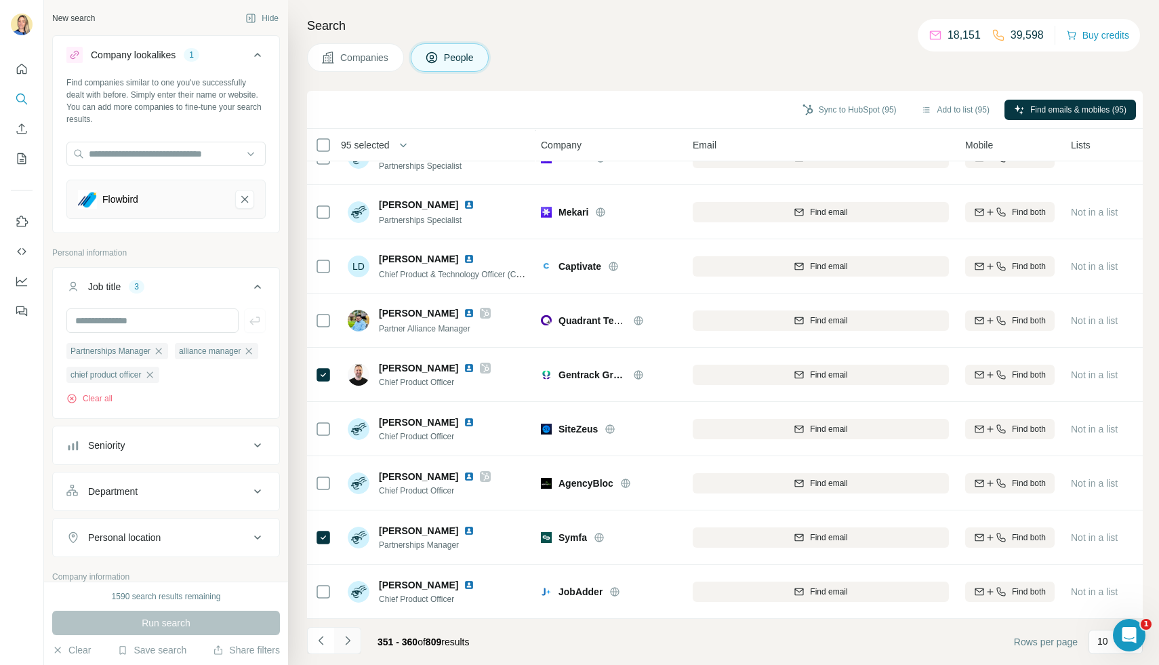
click at [346, 641] on icon "Navigate to next page" at bounding box center [348, 641] width 14 height 14
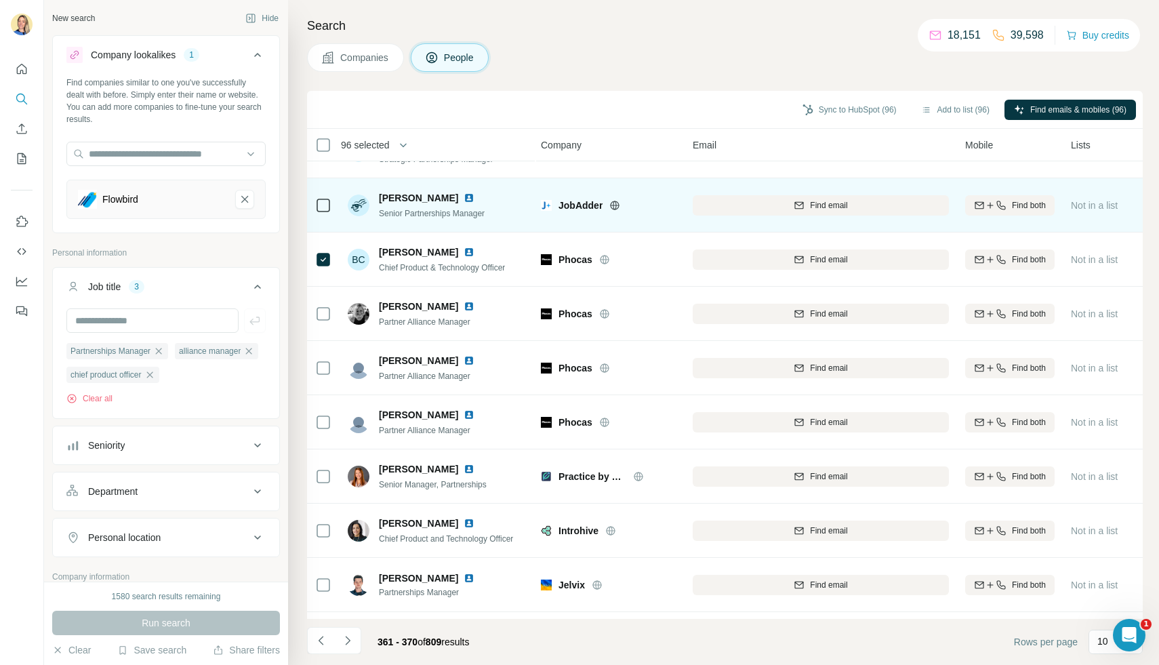
scroll to position [0, 2]
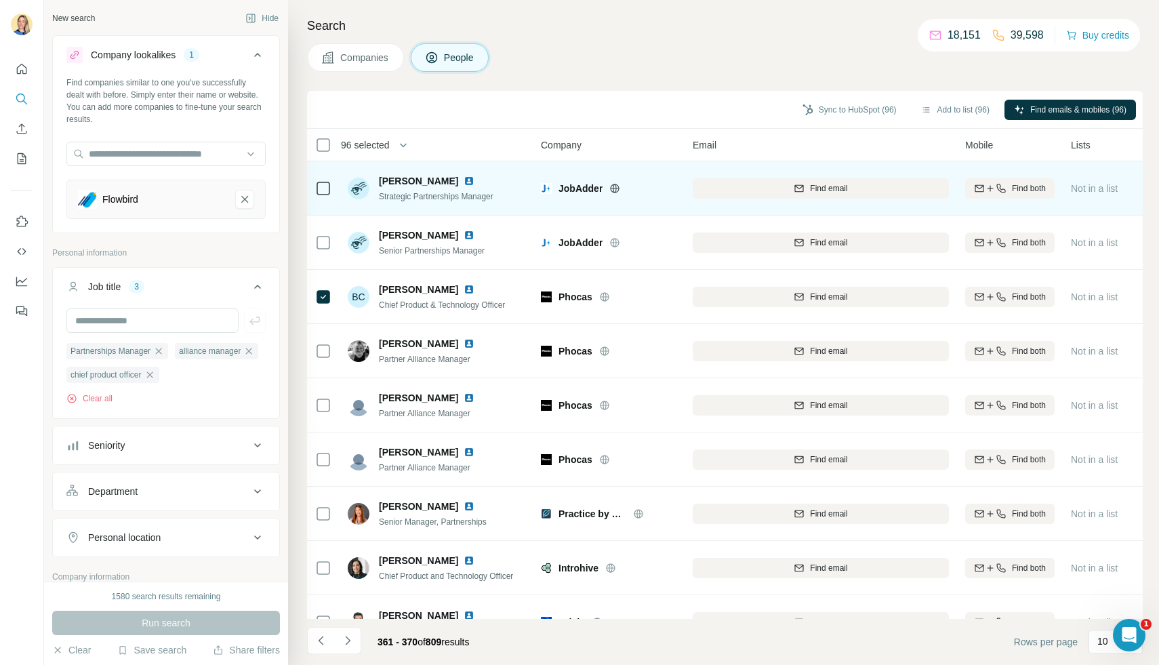
click at [324, 180] on icon at bounding box center [323, 188] width 16 height 16
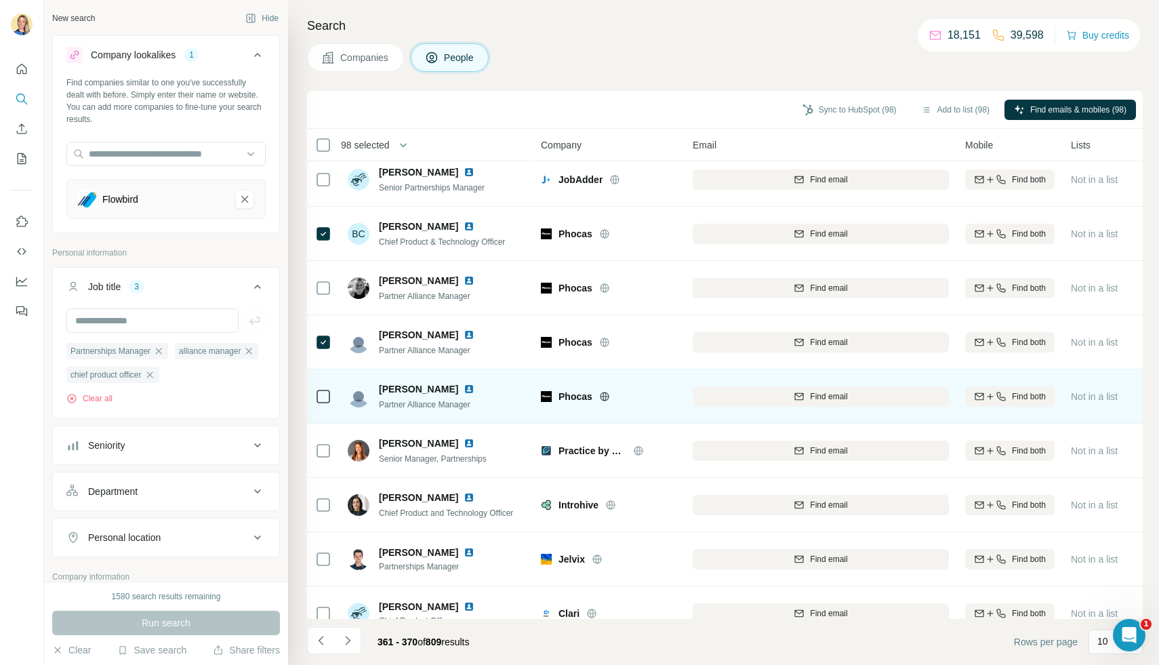
scroll to position [85, 2]
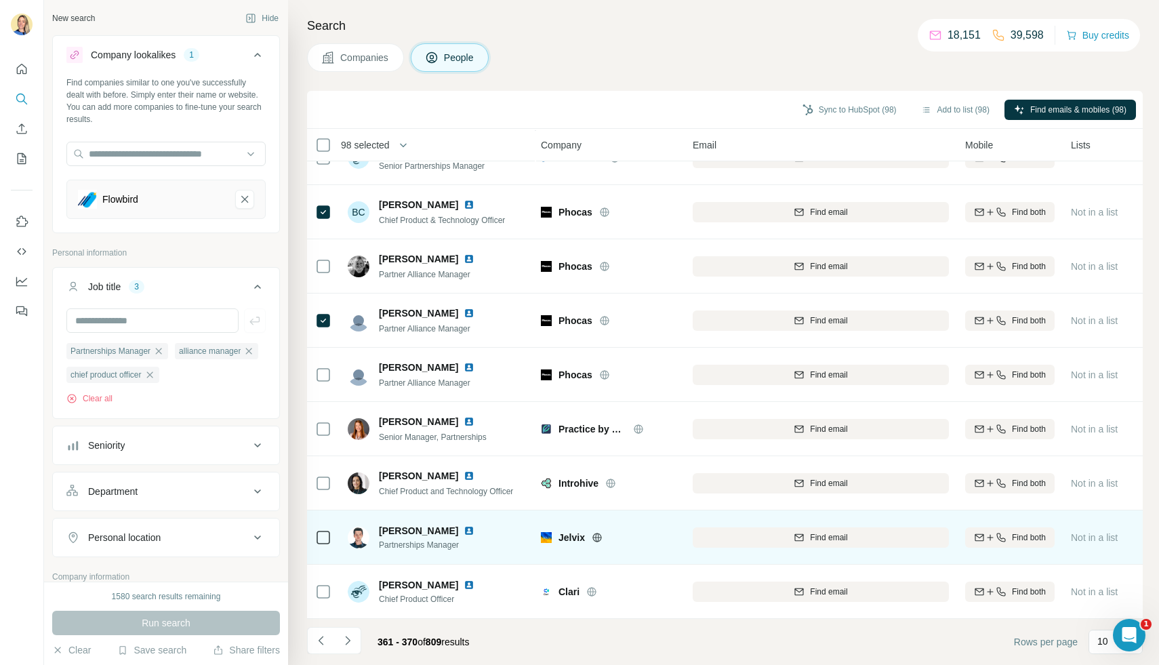
click at [313, 534] on td at bounding box center [323, 538] width 33 height 54
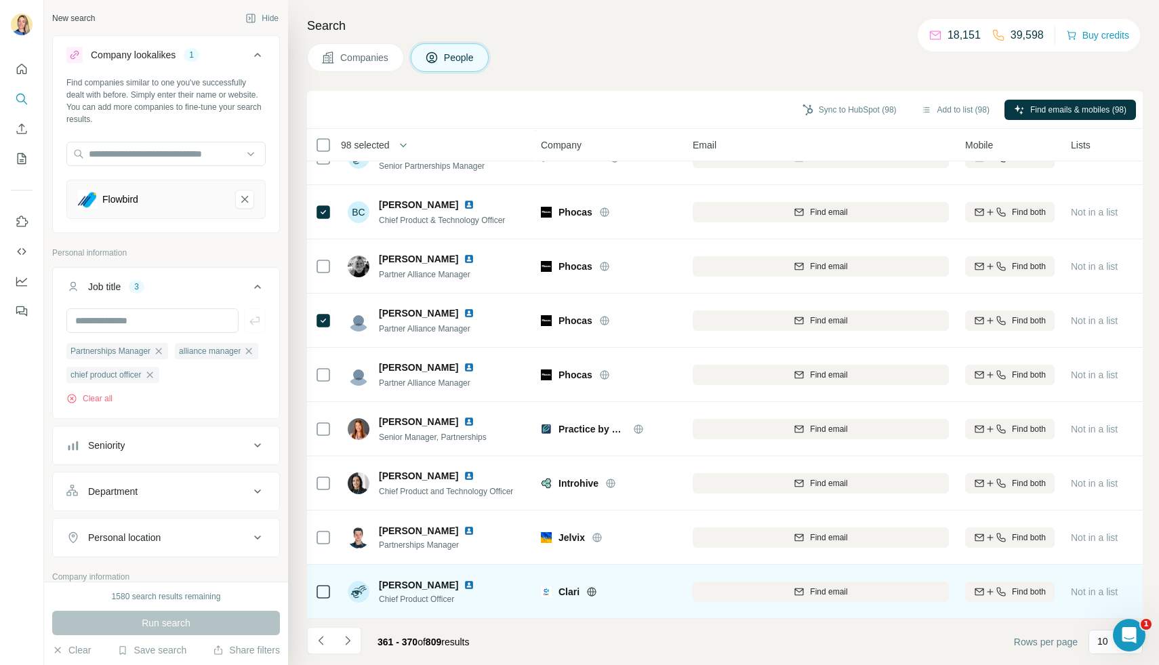
click at [315, 598] on icon at bounding box center [323, 592] width 16 height 16
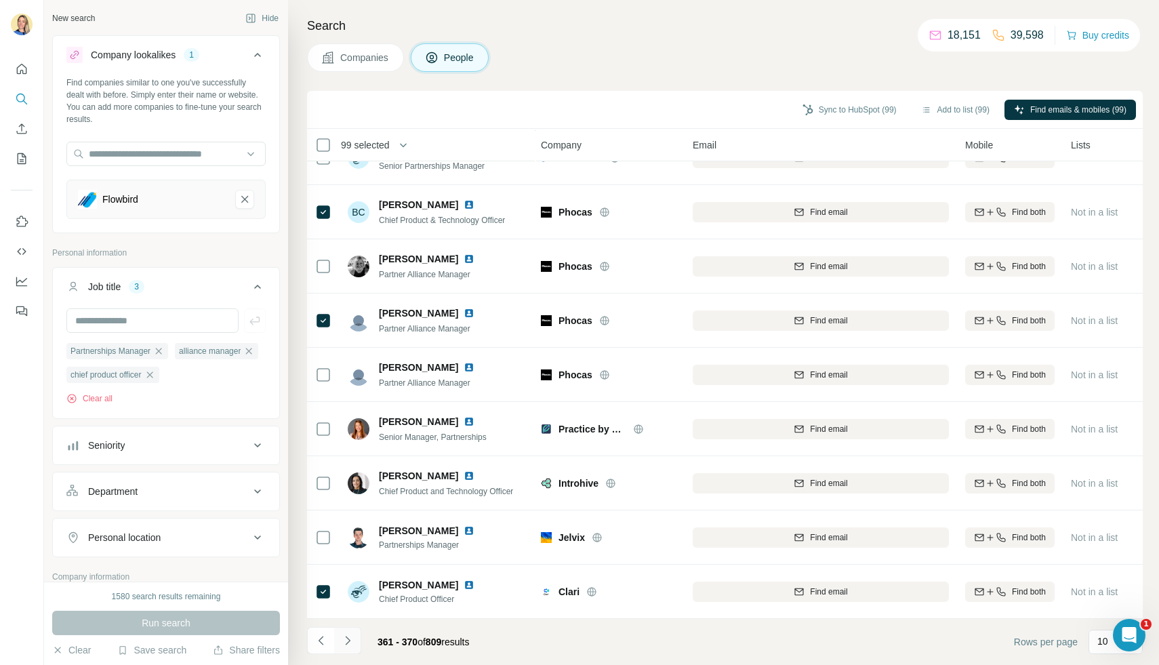
click at [352, 641] on icon "Navigate to next page" at bounding box center [348, 641] width 14 height 14
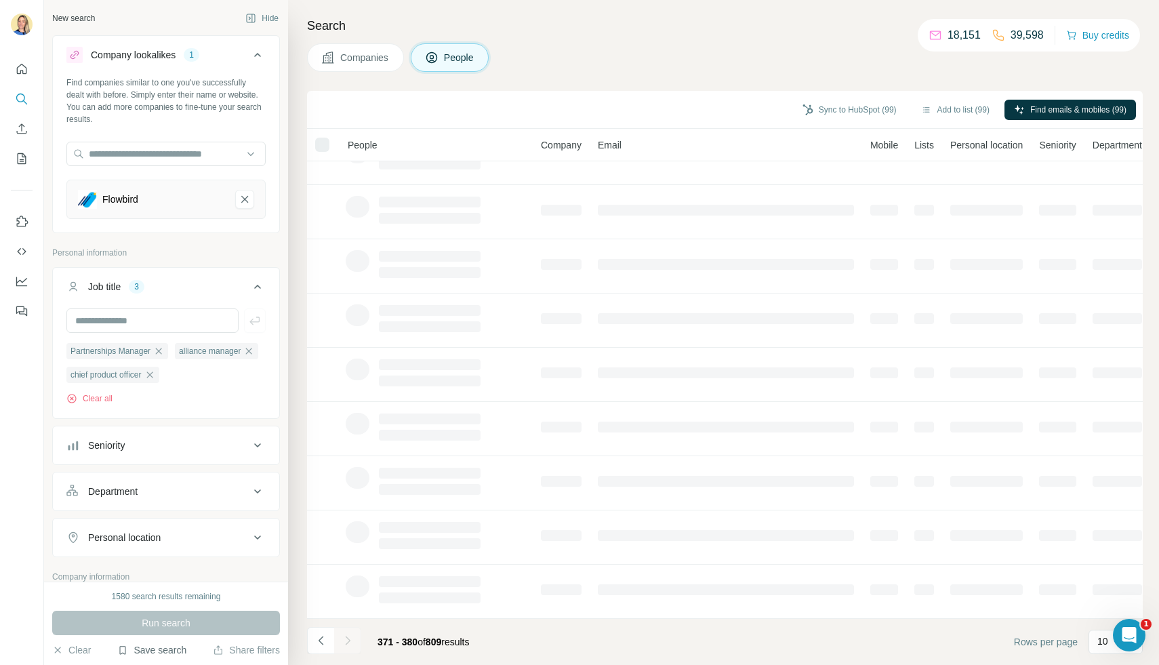
click at [138, 655] on button "Save search" at bounding box center [151, 650] width 69 height 14
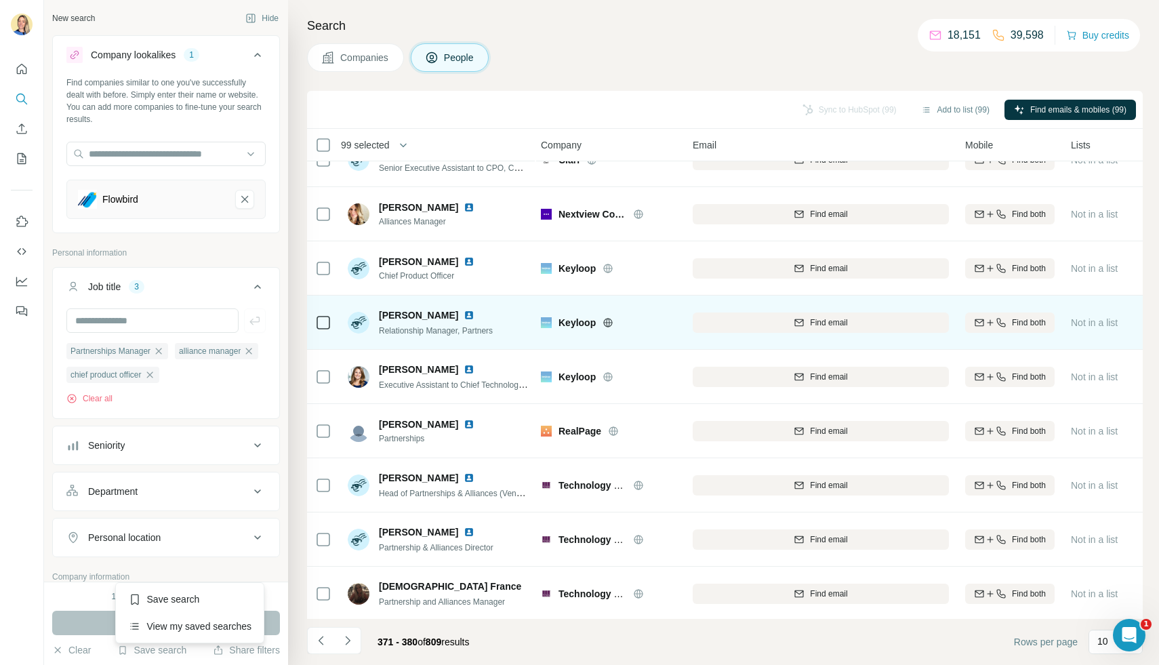
scroll to position [0, 2]
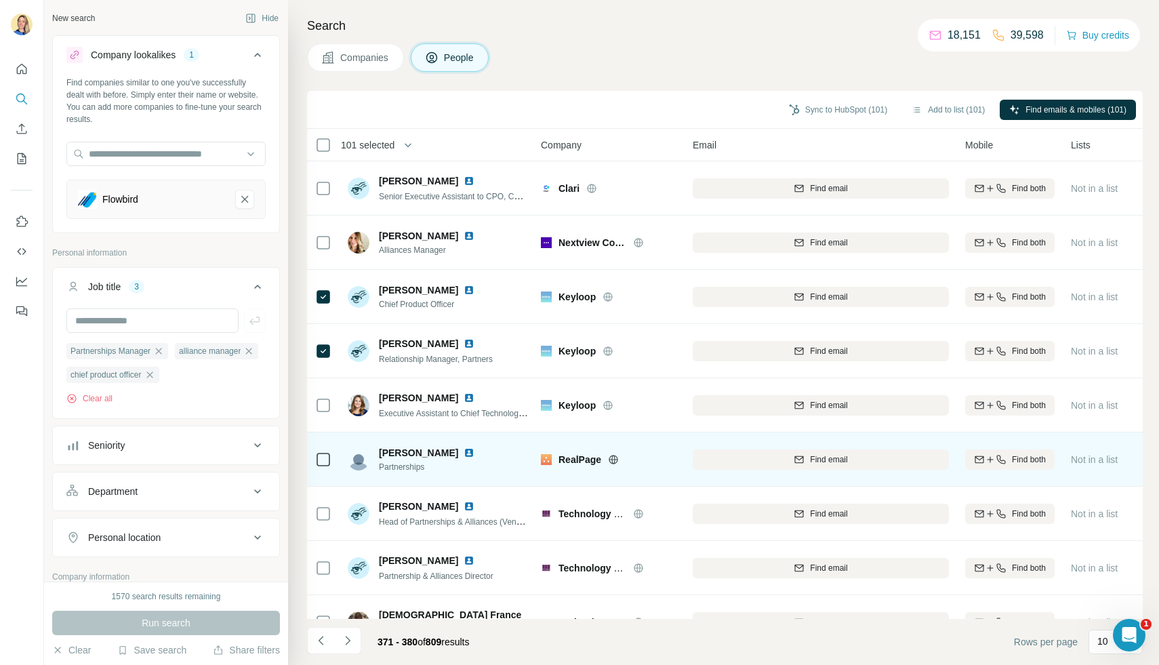
click at [325, 467] on icon at bounding box center [323, 460] width 16 height 16
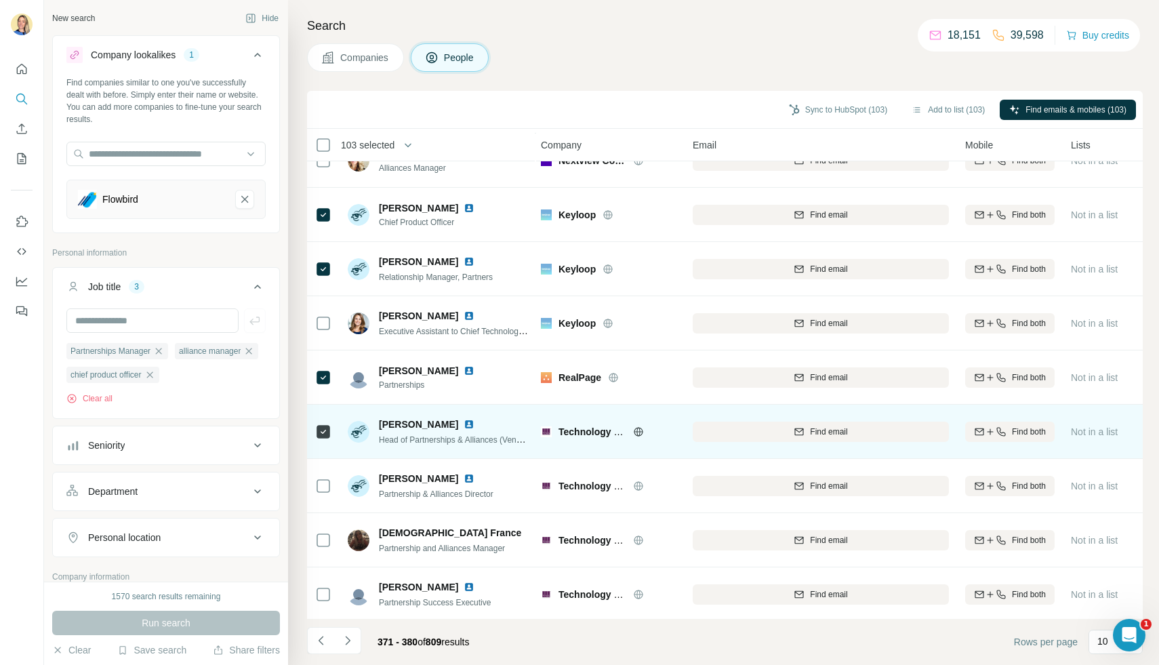
scroll to position [85, 2]
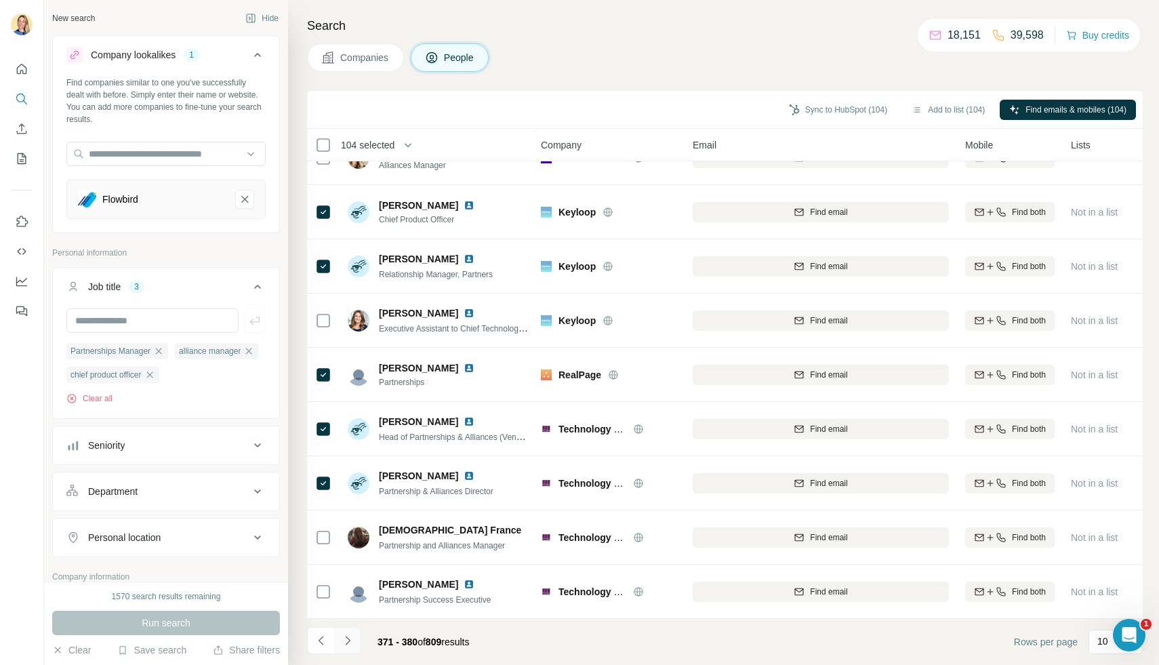
click at [351, 646] on icon "Navigate to next page" at bounding box center [348, 641] width 14 height 14
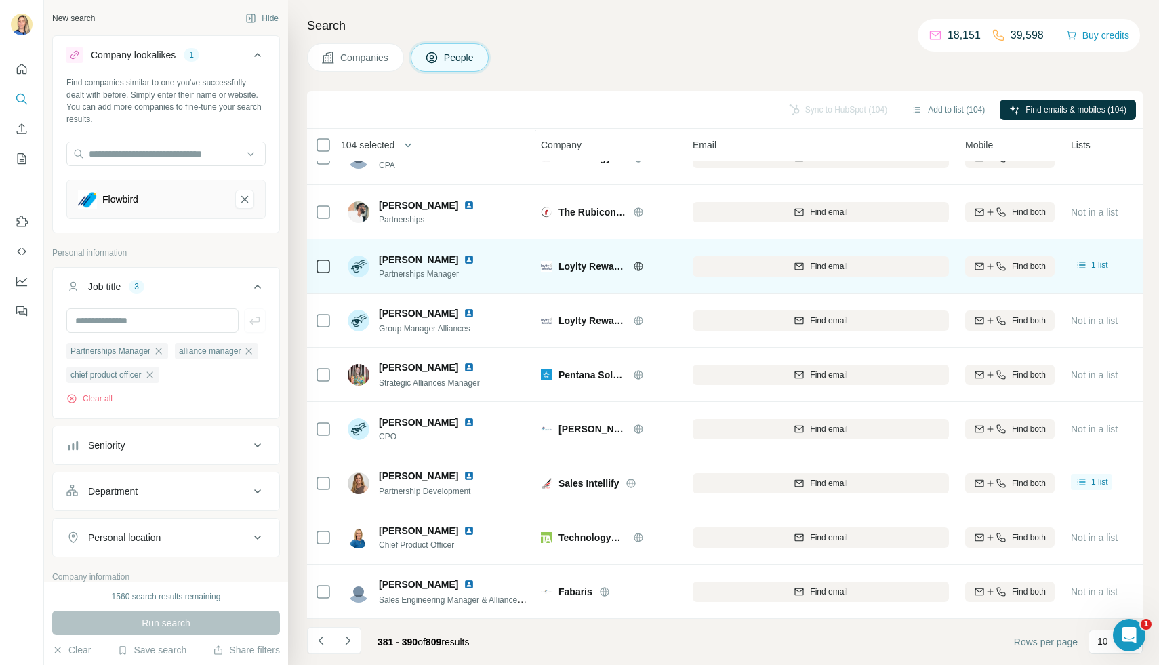
scroll to position [0, 2]
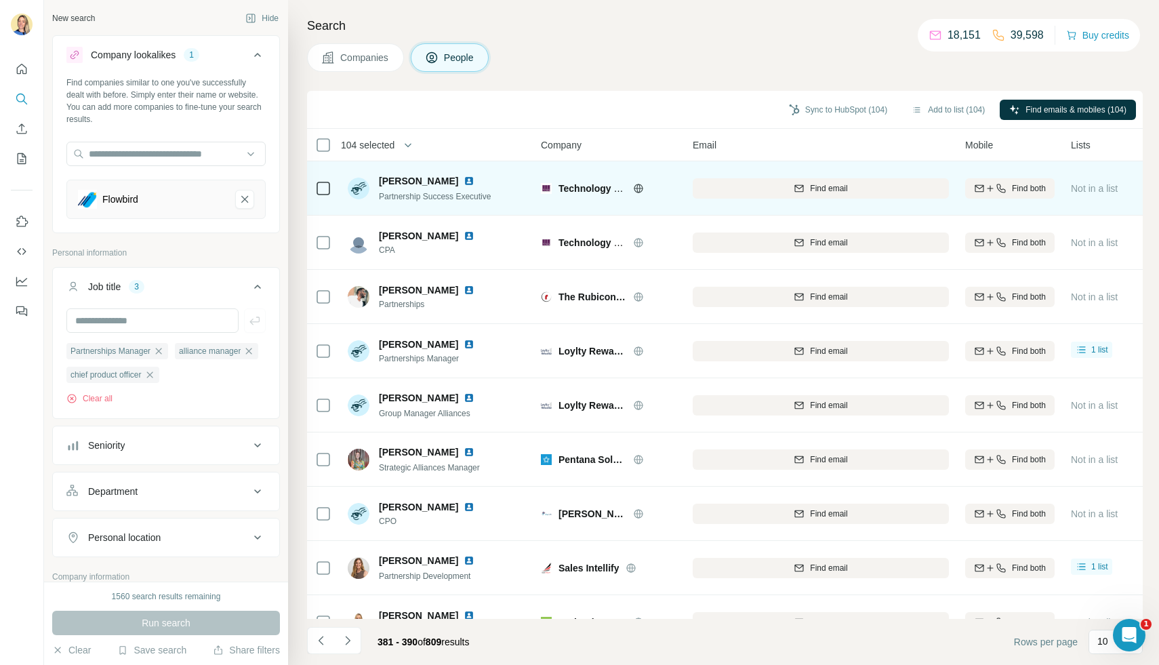
click at [327, 179] on div at bounding box center [323, 188] width 16 height 37
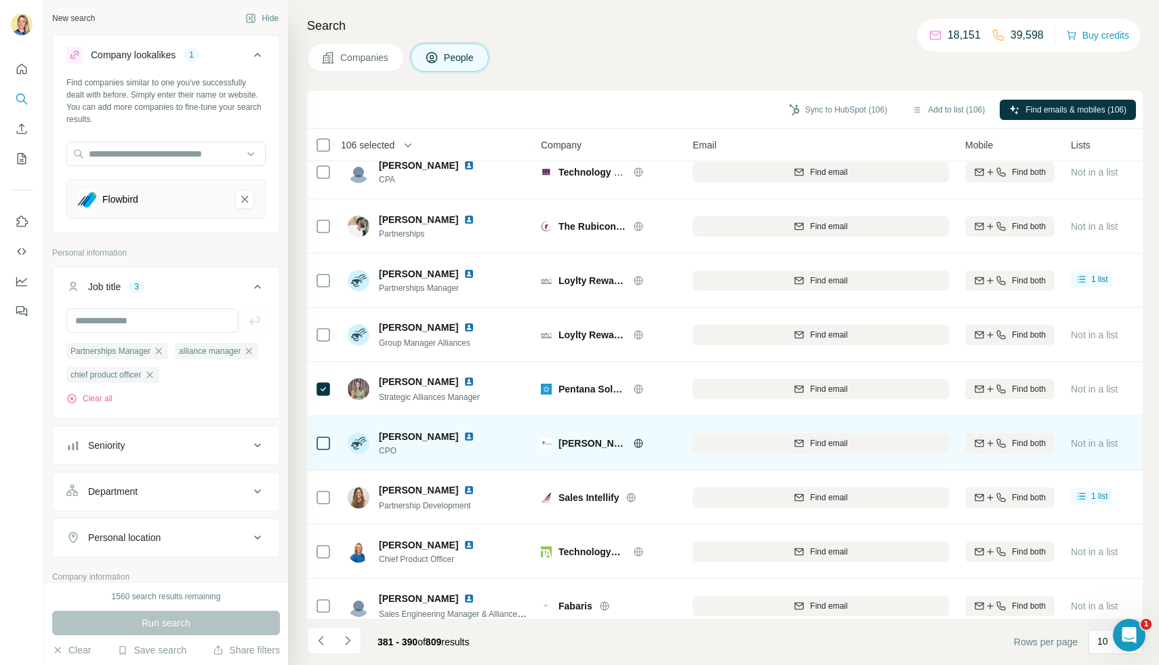
scroll to position [85, 2]
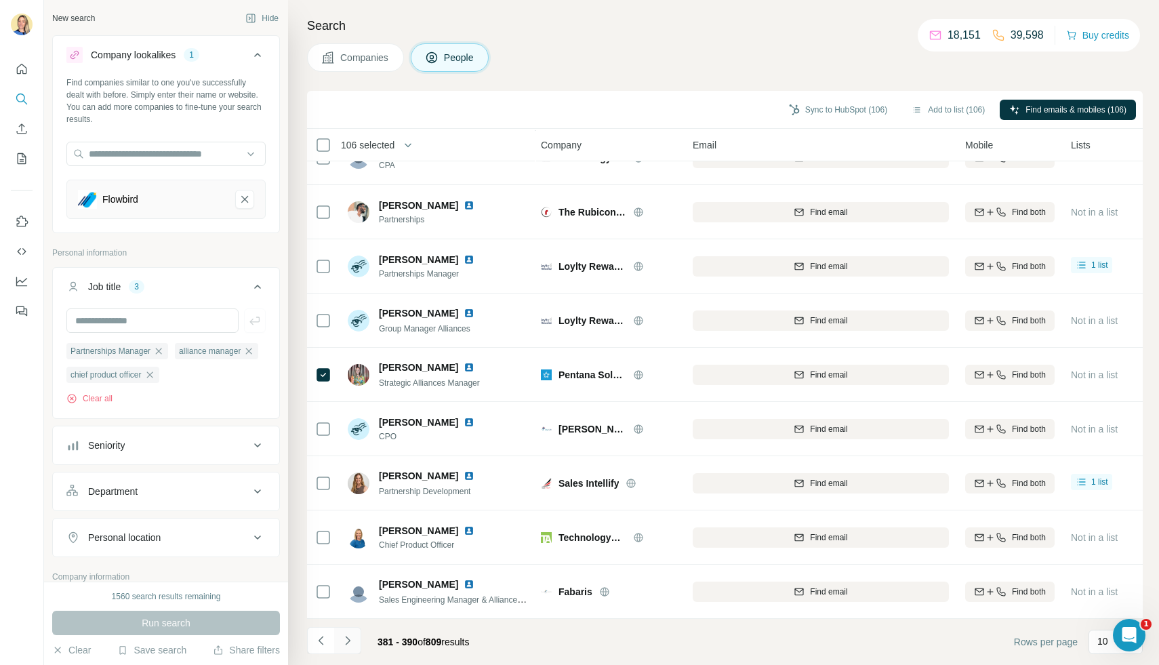
click at [346, 641] on icon "Navigate to next page" at bounding box center [348, 641] width 14 height 14
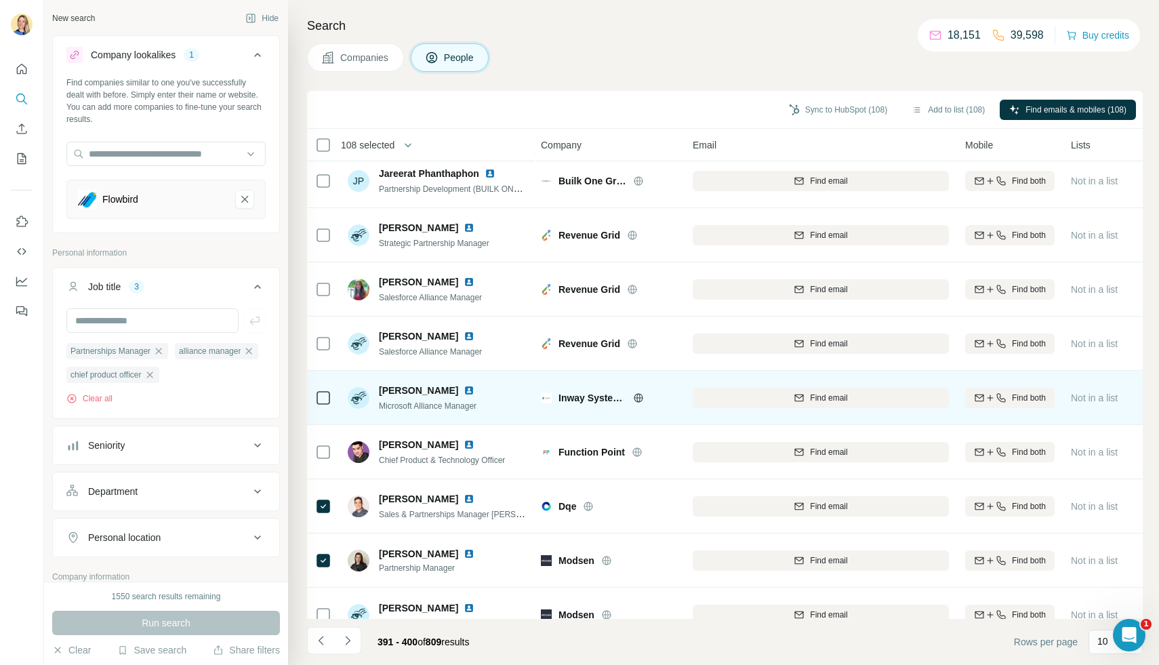
scroll to position [58, 2]
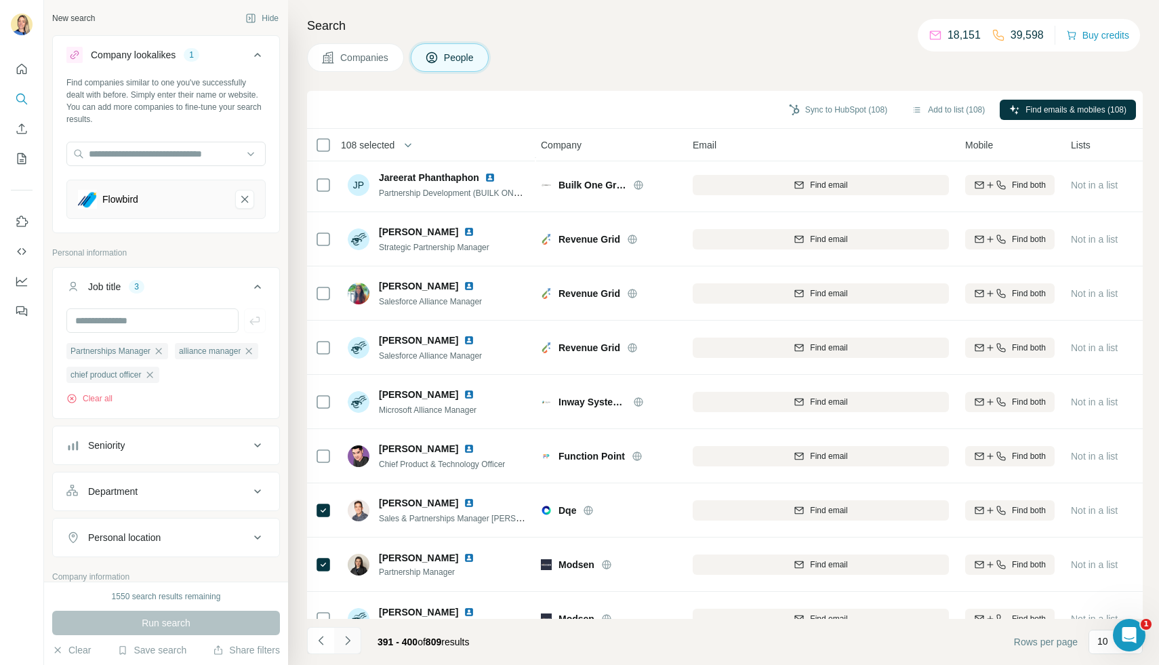
click at [342, 639] on icon "Navigate to next page" at bounding box center [348, 641] width 14 height 14
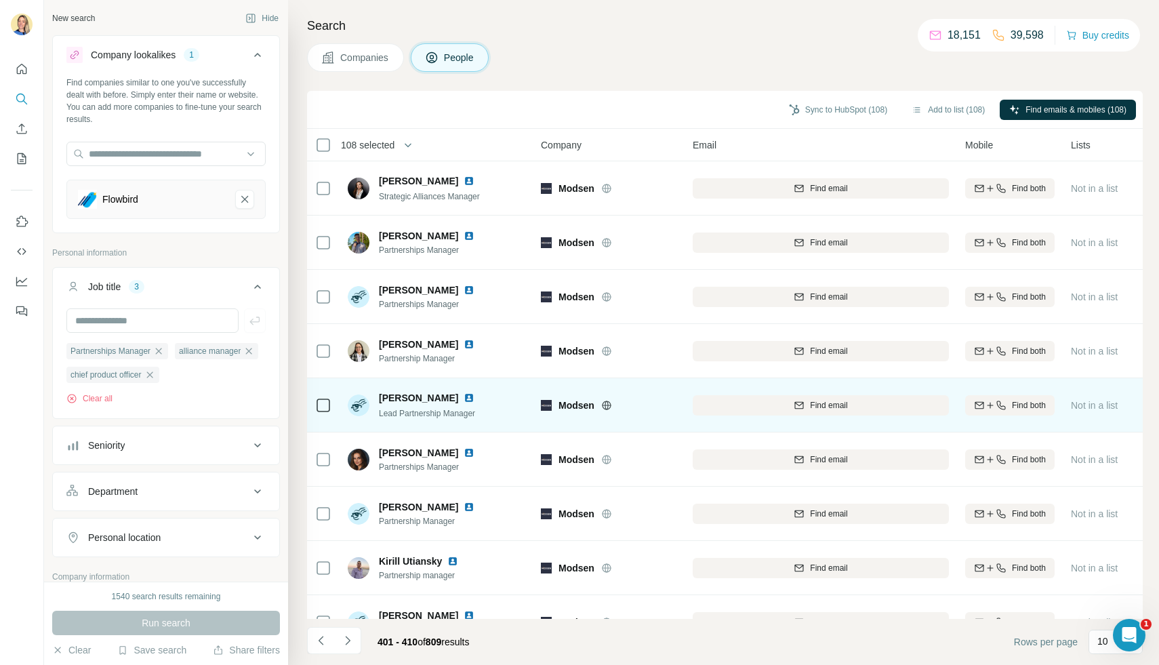
scroll to position [85, 2]
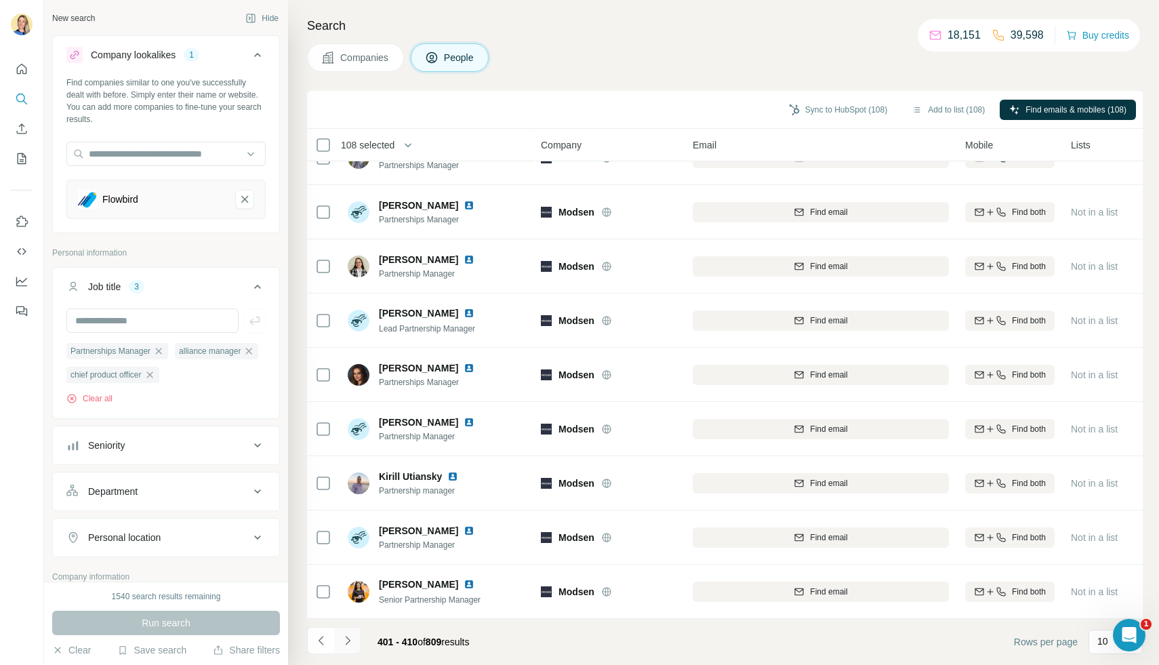
click at [345, 646] on icon "Navigate to next page" at bounding box center [348, 641] width 14 height 14
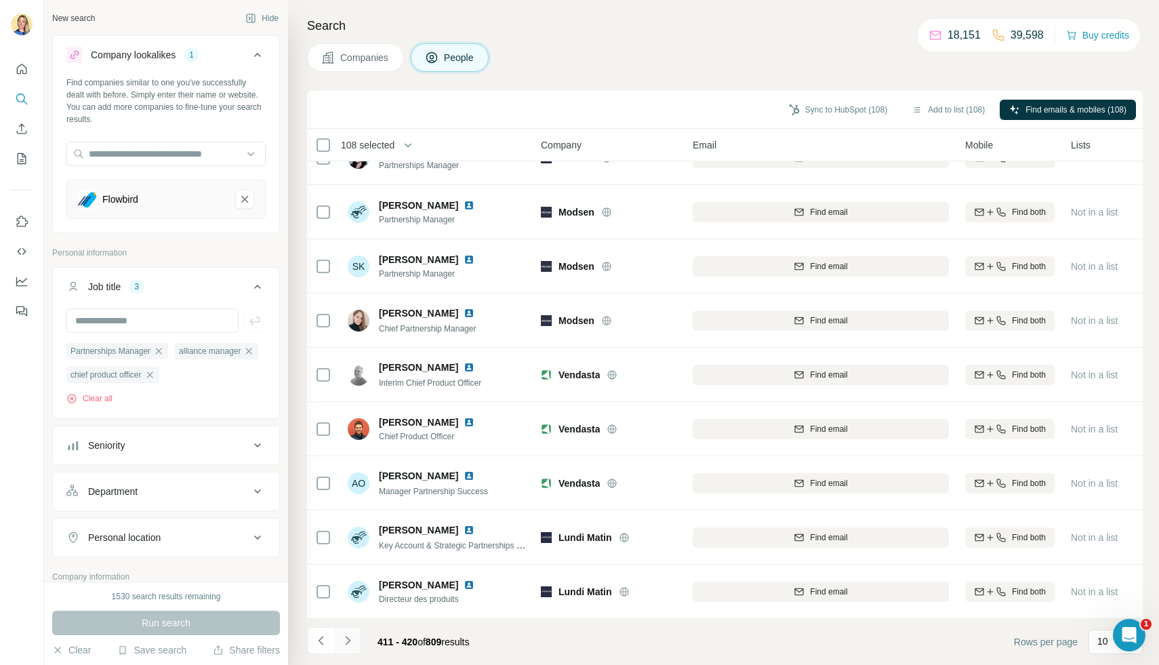
click at [342, 646] on icon "Navigate to next page" at bounding box center [348, 641] width 14 height 14
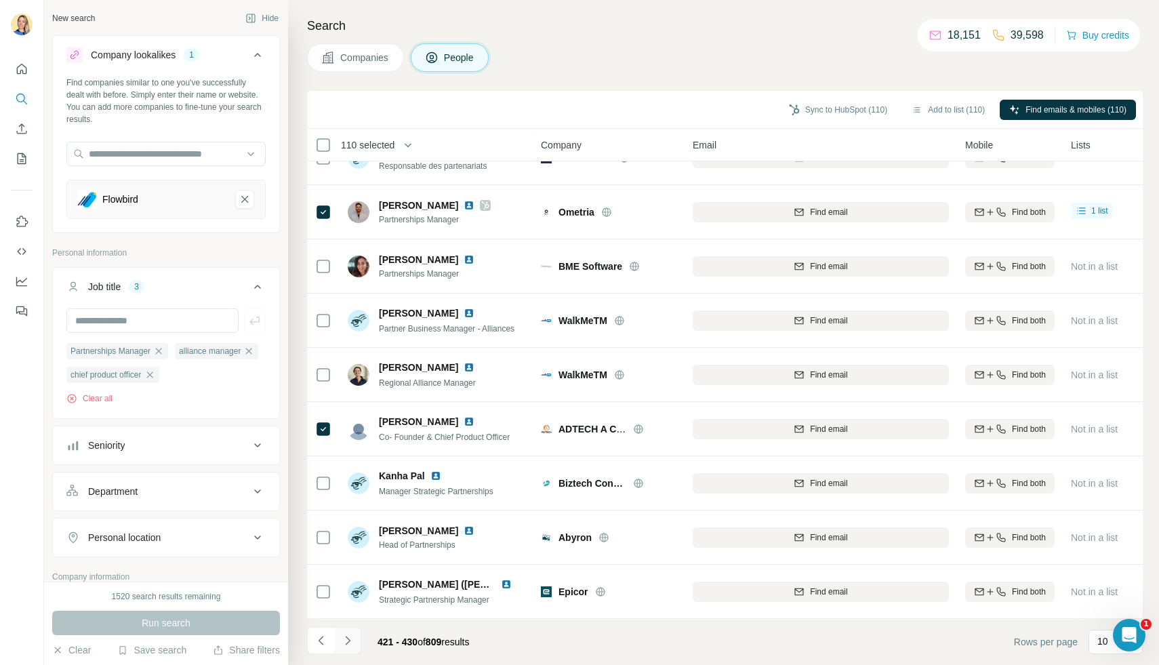
click at [349, 641] on icon "Navigate to next page" at bounding box center [347, 640] width 5 height 9
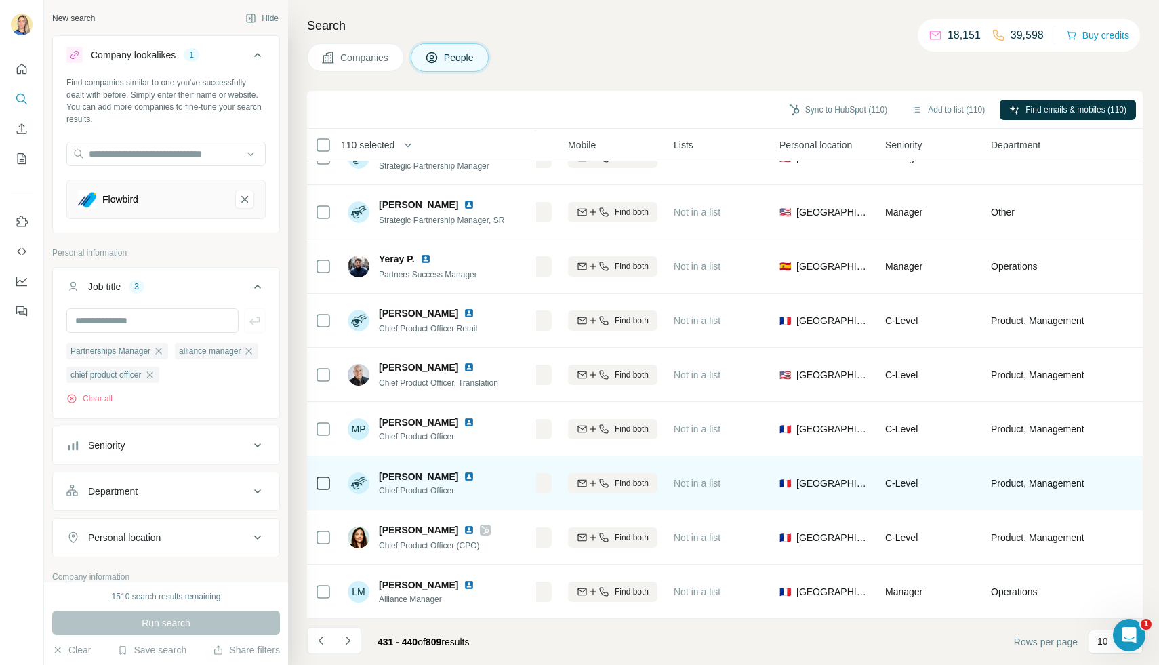
scroll to position [85, 0]
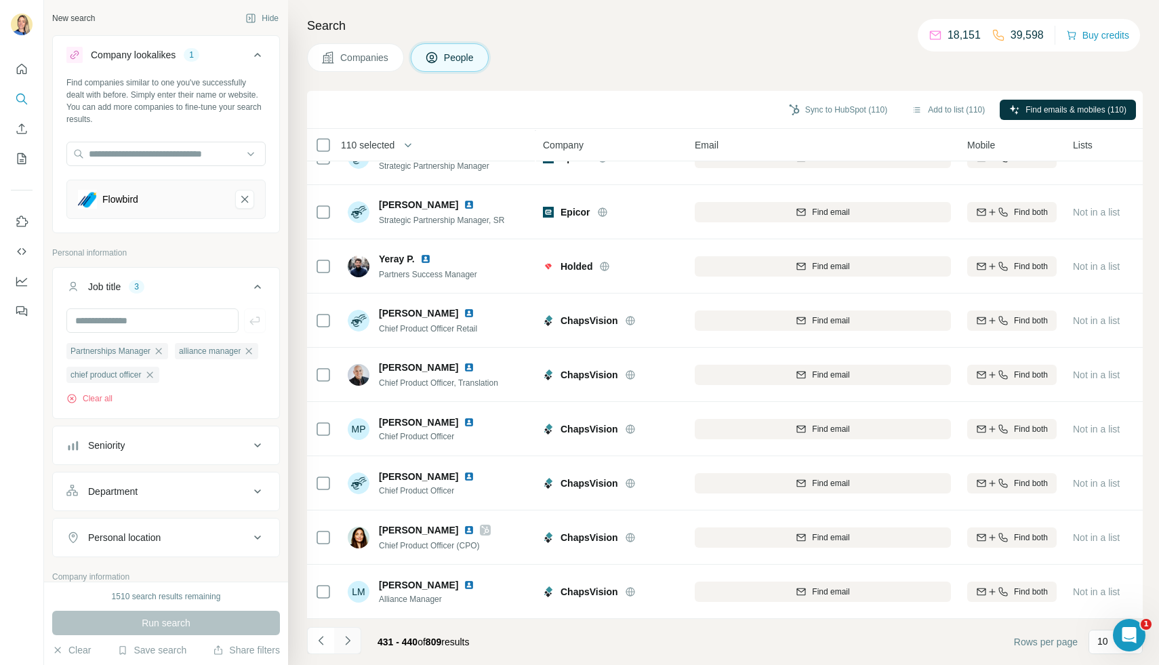
click at [351, 639] on icon "Navigate to next page" at bounding box center [348, 641] width 14 height 14
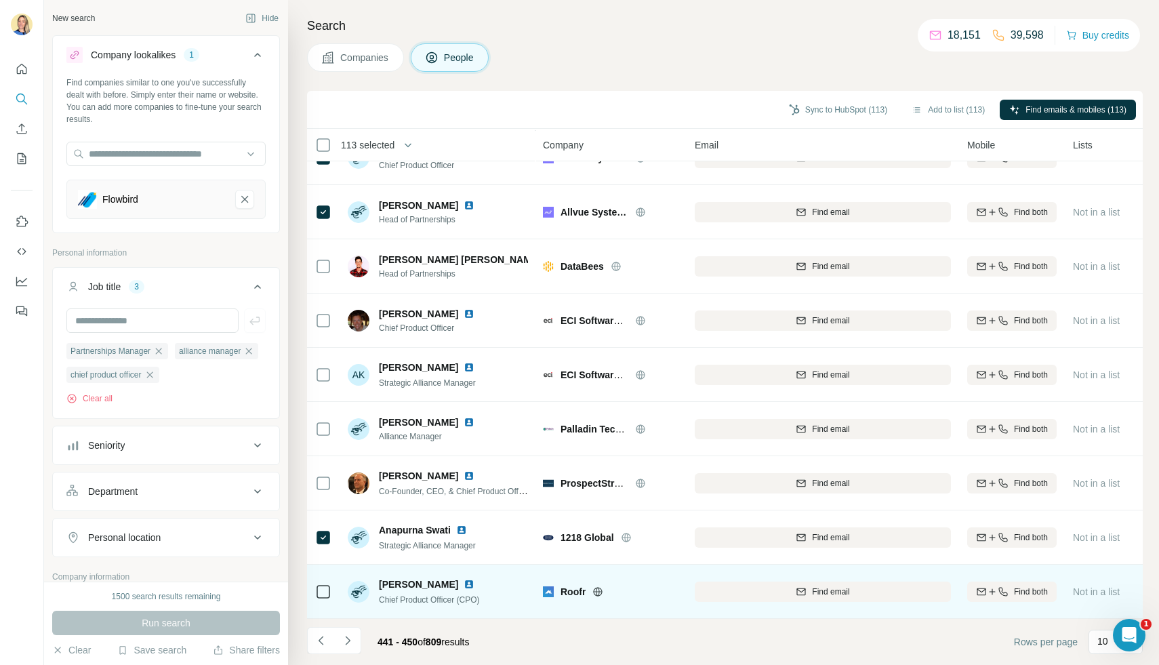
click at [315, 592] on icon at bounding box center [323, 592] width 16 height 16
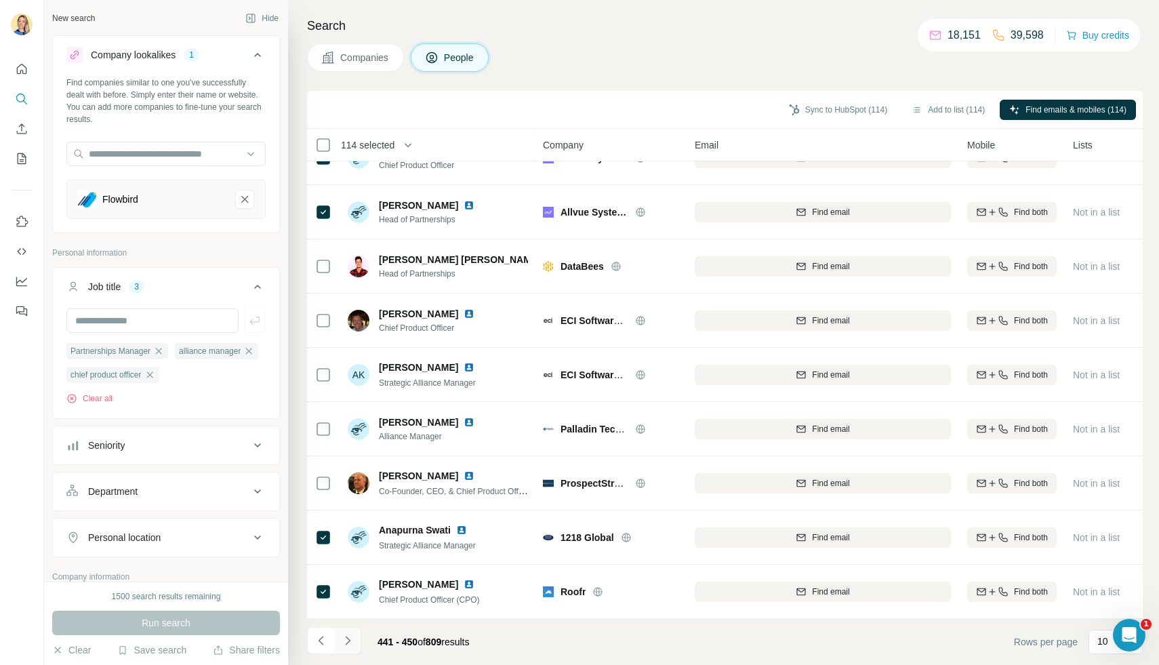
click at [346, 641] on icon "Navigate to next page" at bounding box center [348, 641] width 14 height 14
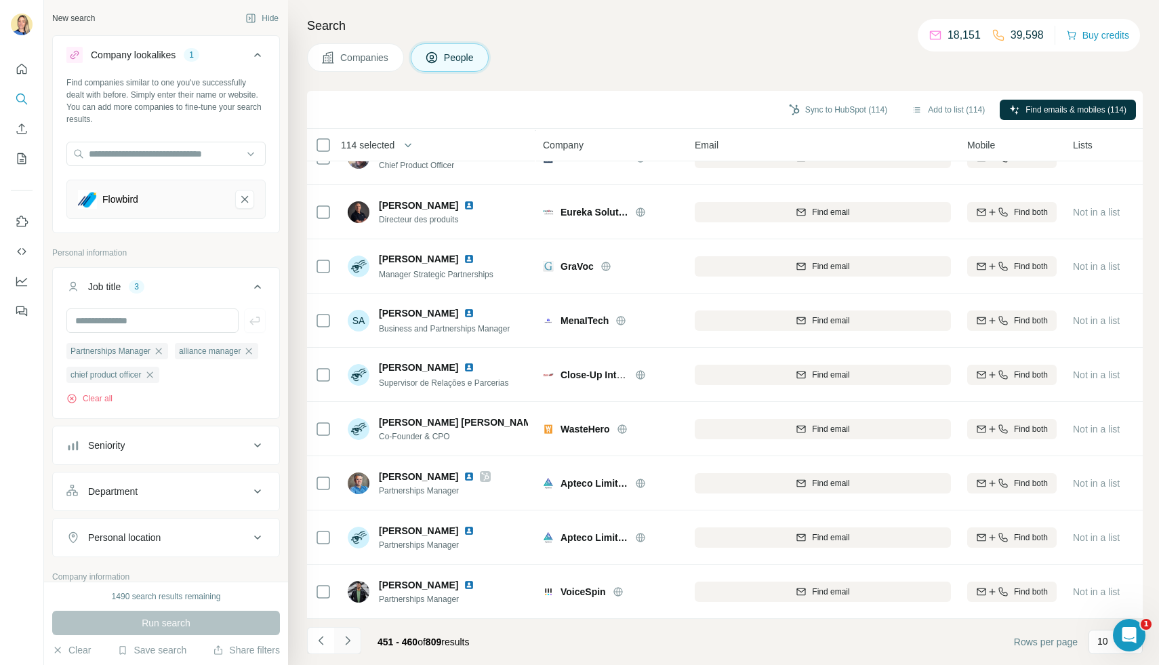
click at [355, 636] on button "Navigate to next page" at bounding box center [347, 640] width 27 height 27
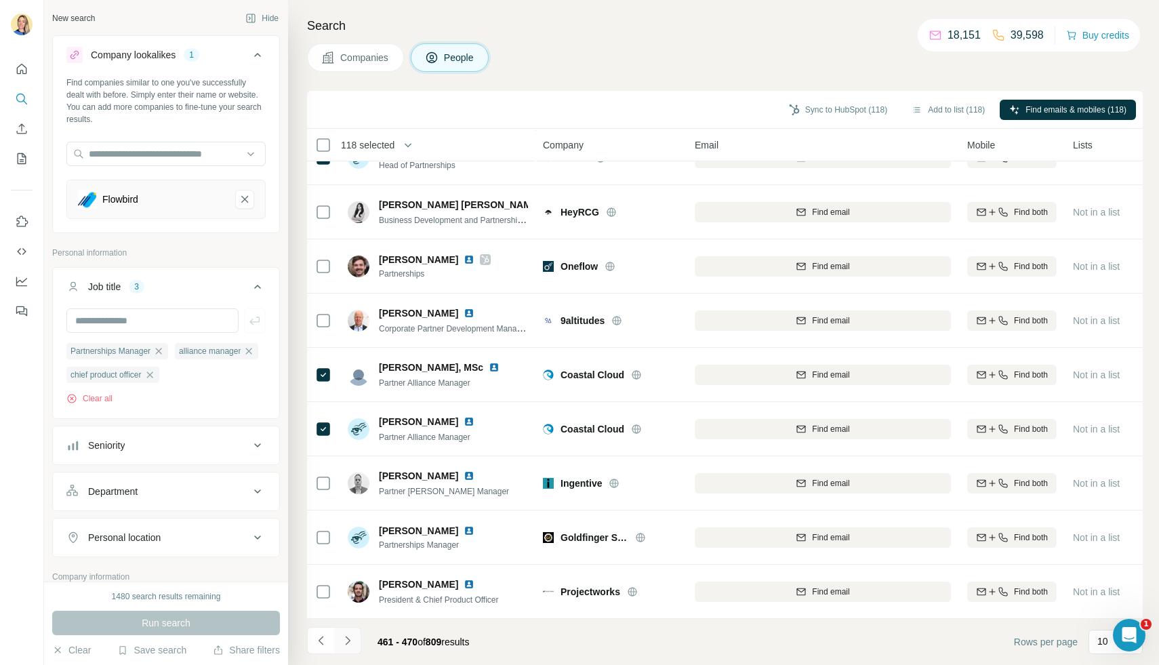
click at [350, 644] on icon "Navigate to next page" at bounding box center [348, 641] width 14 height 14
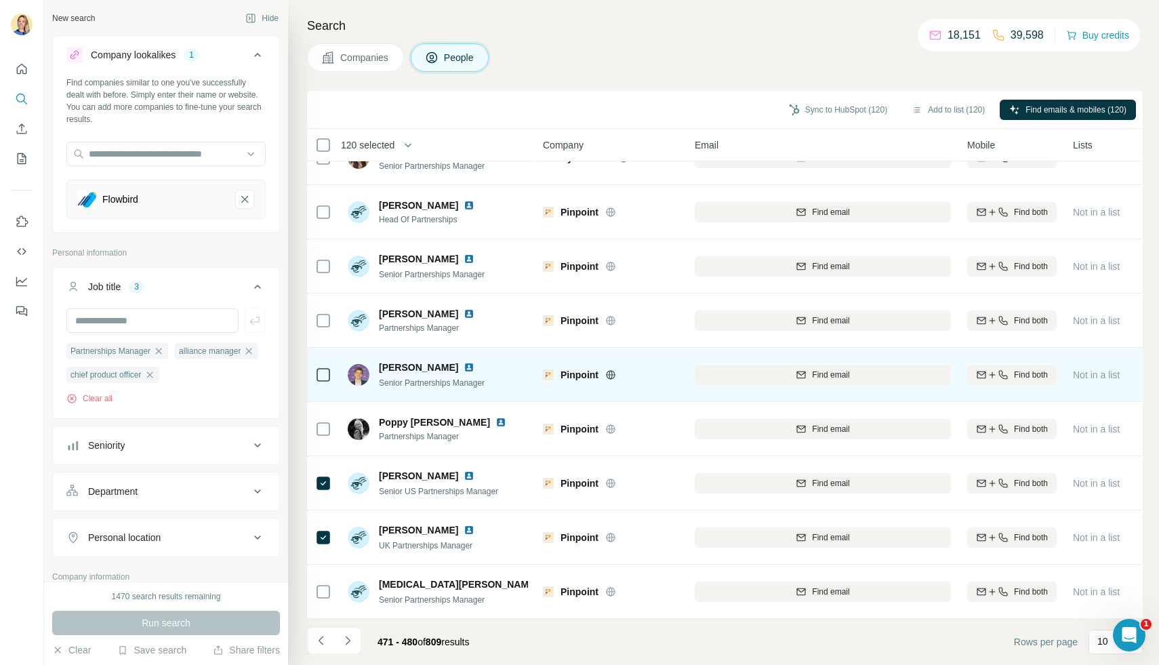
click at [331, 365] on div at bounding box center [323, 374] width 16 height 37
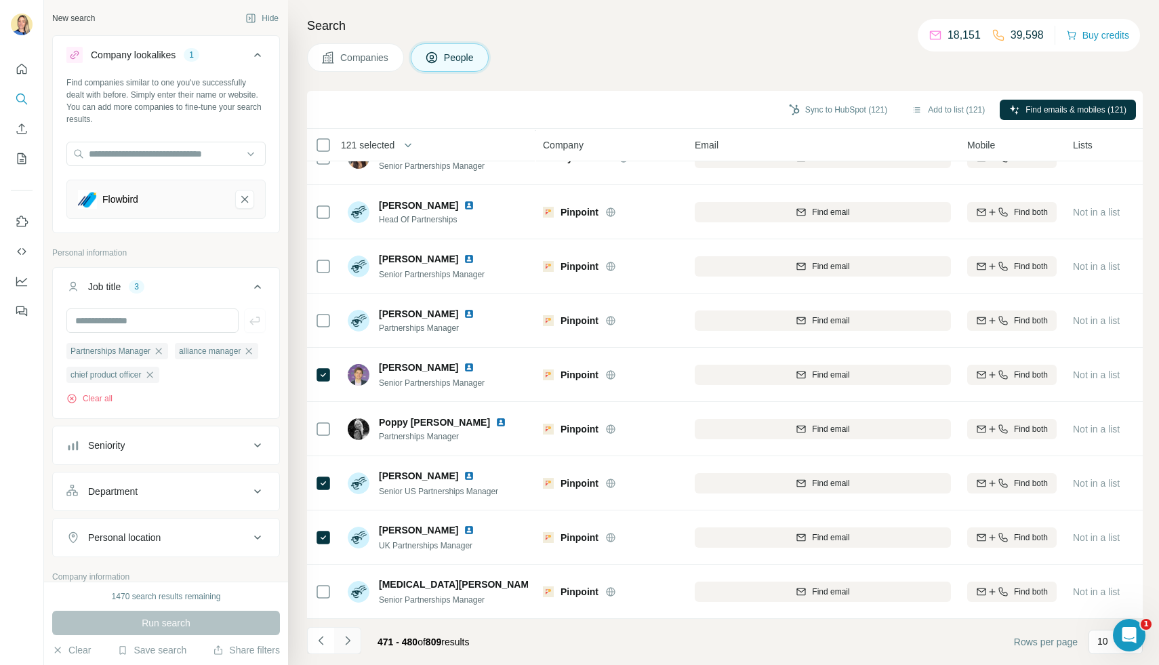
click at [350, 643] on icon "Navigate to next page" at bounding box center [348, 641] width 14 height 14
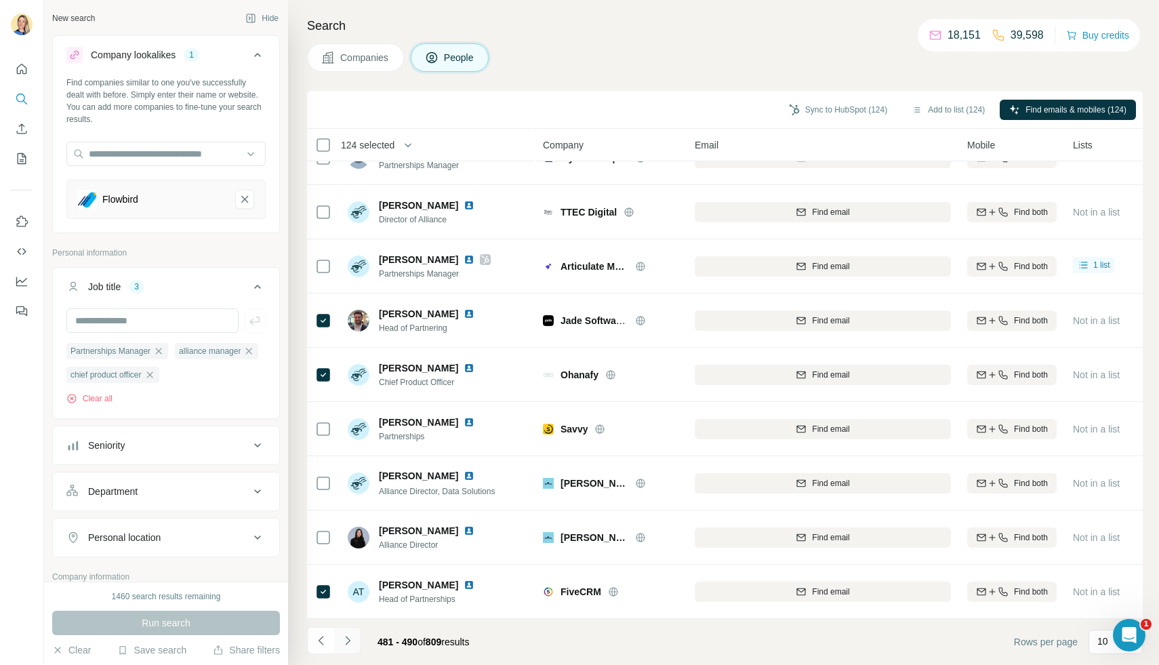
click at [351, 640] on icon "Navigate to next page" at bounding box center [348, 641] width 14 height 14
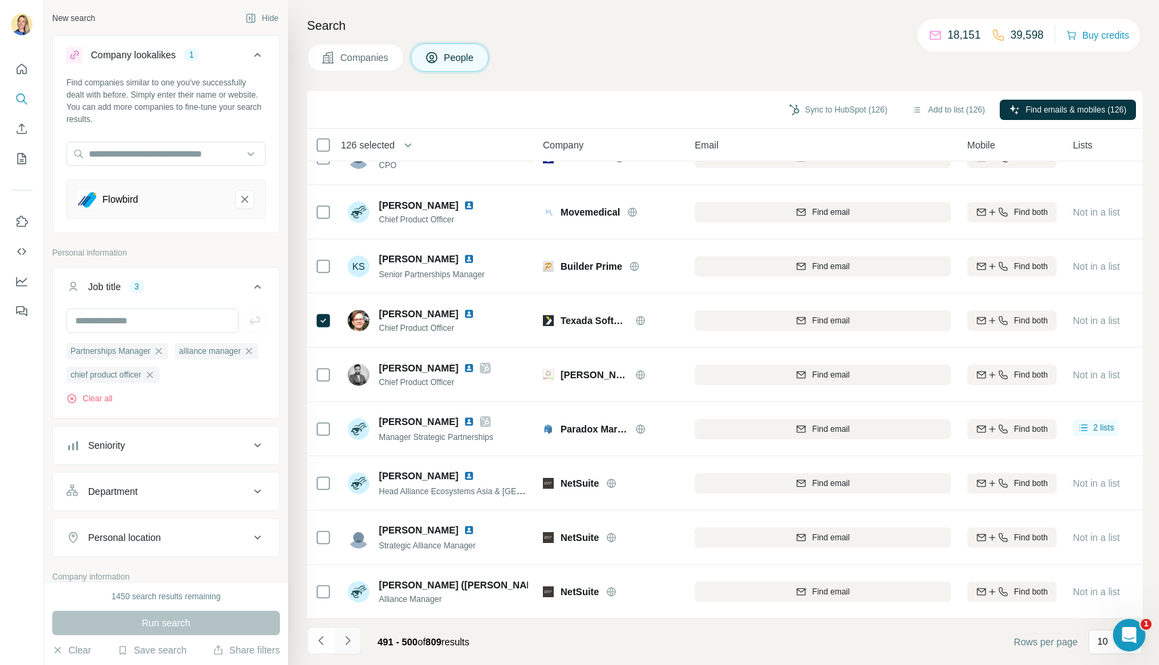
click at [350, 635] on icon "Navigate to next page" at bounding box center [348, 641] width 14 height 14
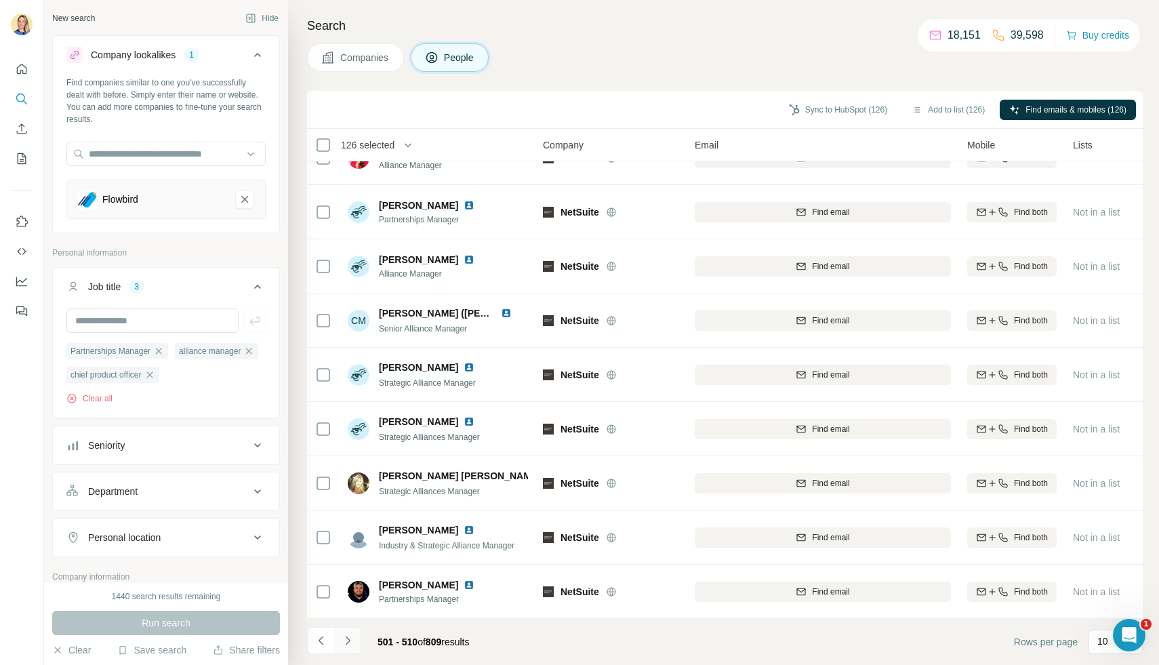
click at [351, 646] on icon "Navigate to next page" at bounding box center [348, 641] width 14 height 14
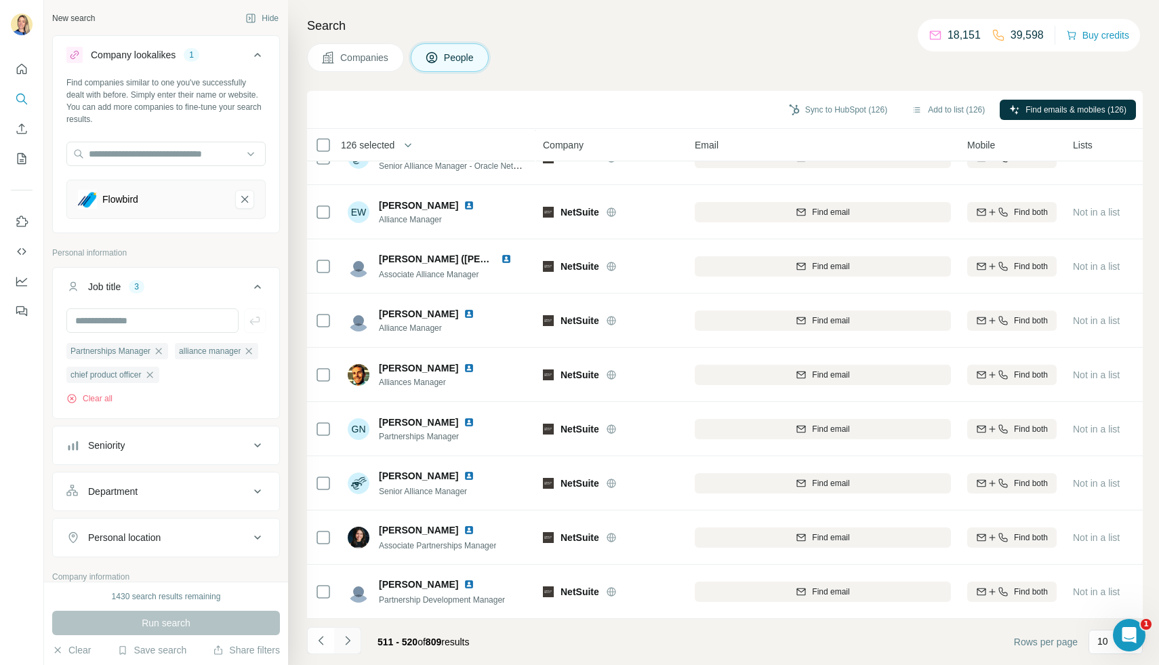
click at [353, 639] on icon "Navigate to next page" at bounding box center [348, 641] width 14 height 14
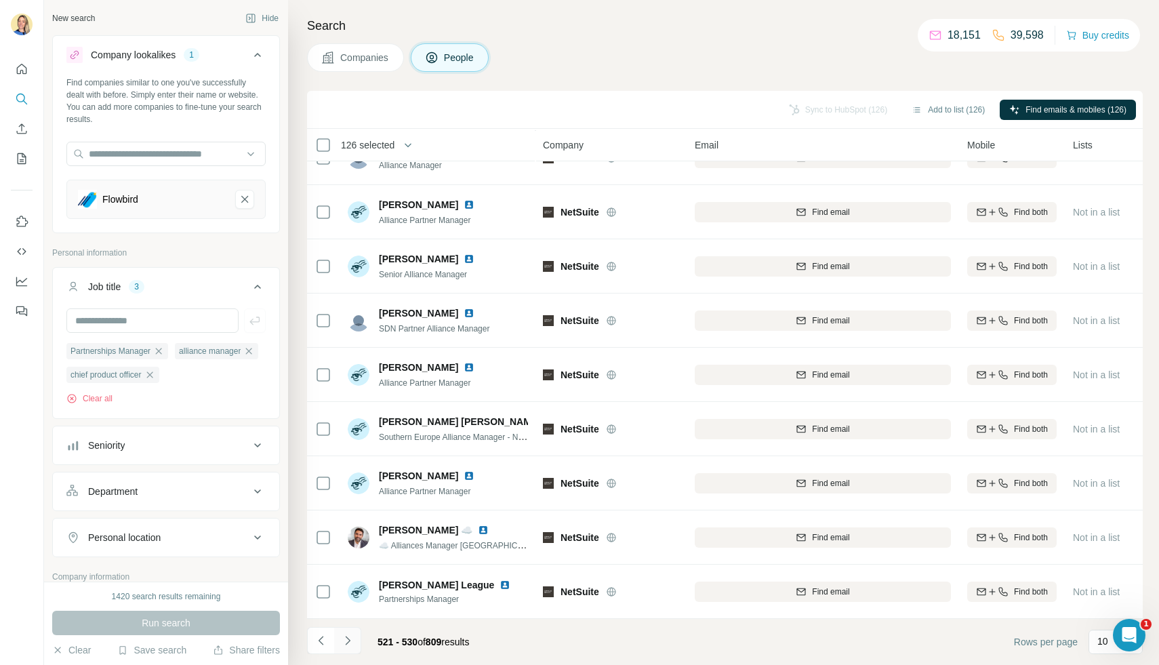
click at [349, 646] on icon "Navigate to next page" at bounding box center [348, 641] width 14 height 14
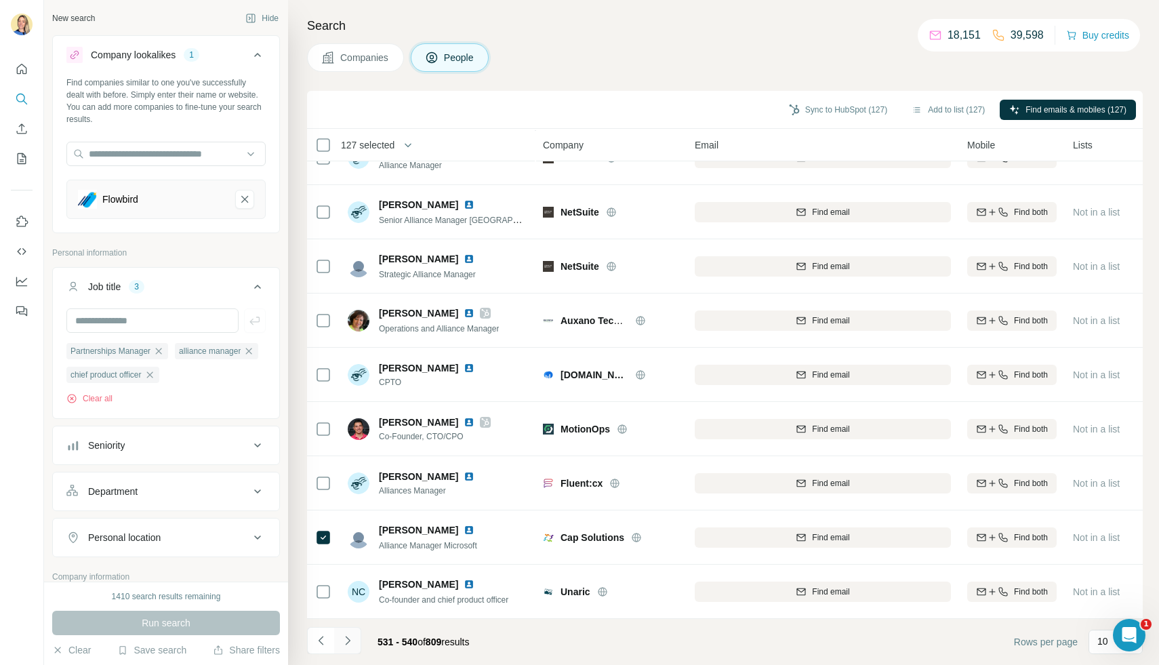
click at [348, 641] on icon "Navigate to next page" at bounding box center [347, 640] width 5 height 9
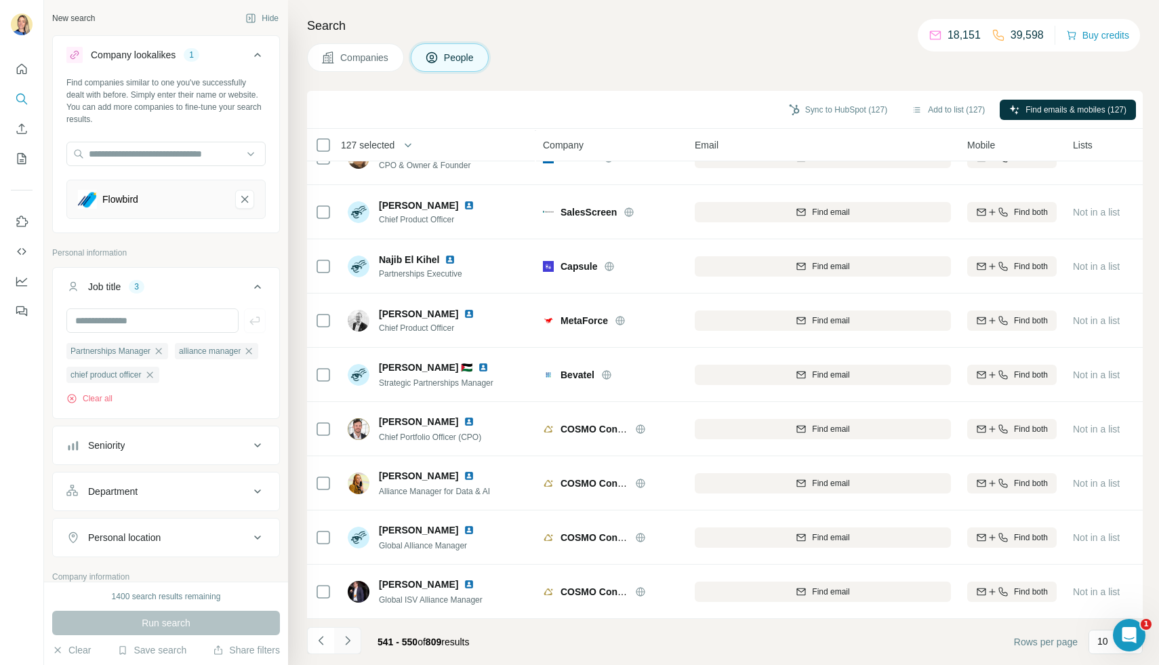
click at [351, 643] on icon "Navigate to next page" at bounding box center [348, 641] width 14 height 14
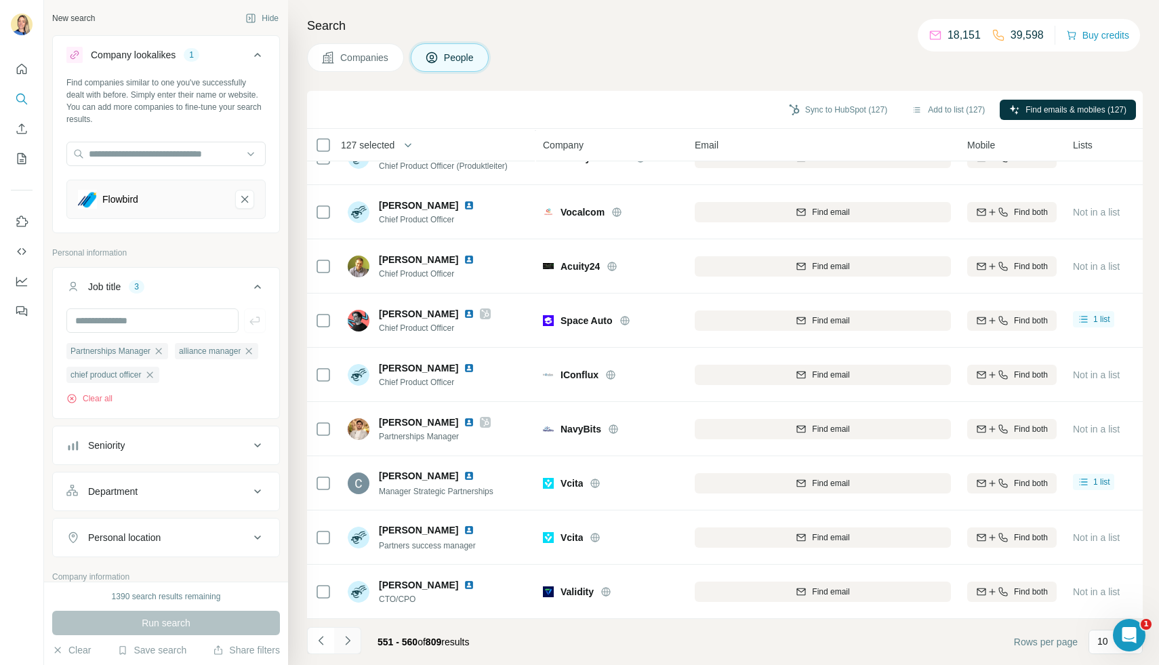
click at [347, 642] on icon "Navigate to next page" at bounding box center [347, 640] width 5 height 9
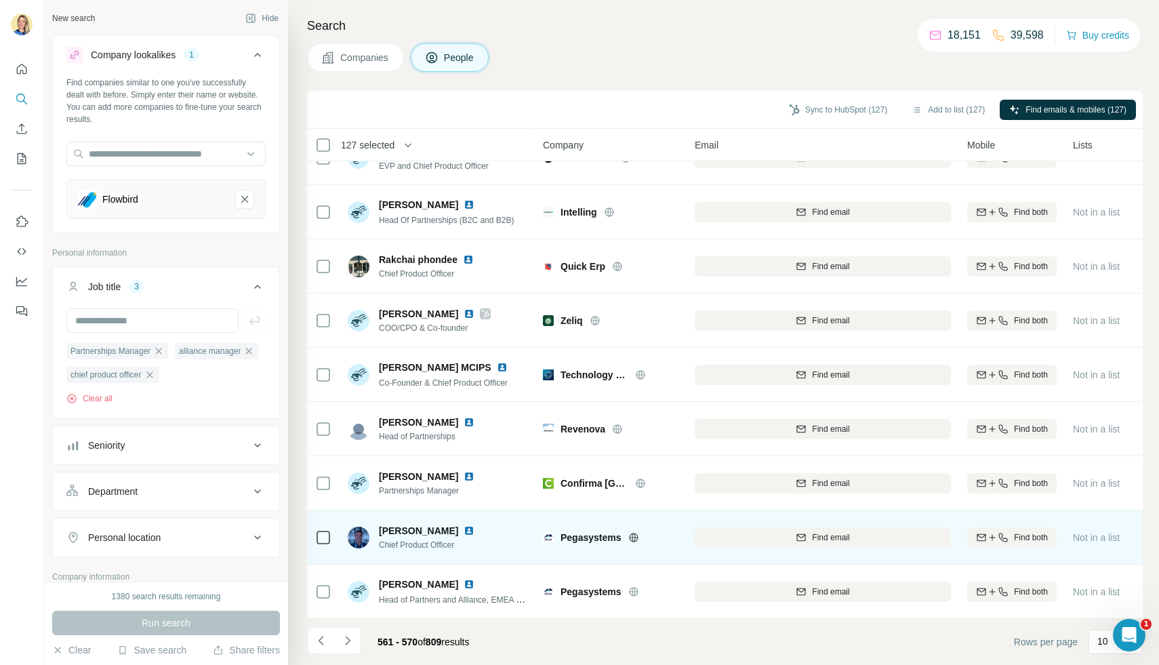
click at [422, 555] on div "[PERSON_NAME] Chief Product Officer" at bounding box center [438, 537] width 180 height 37
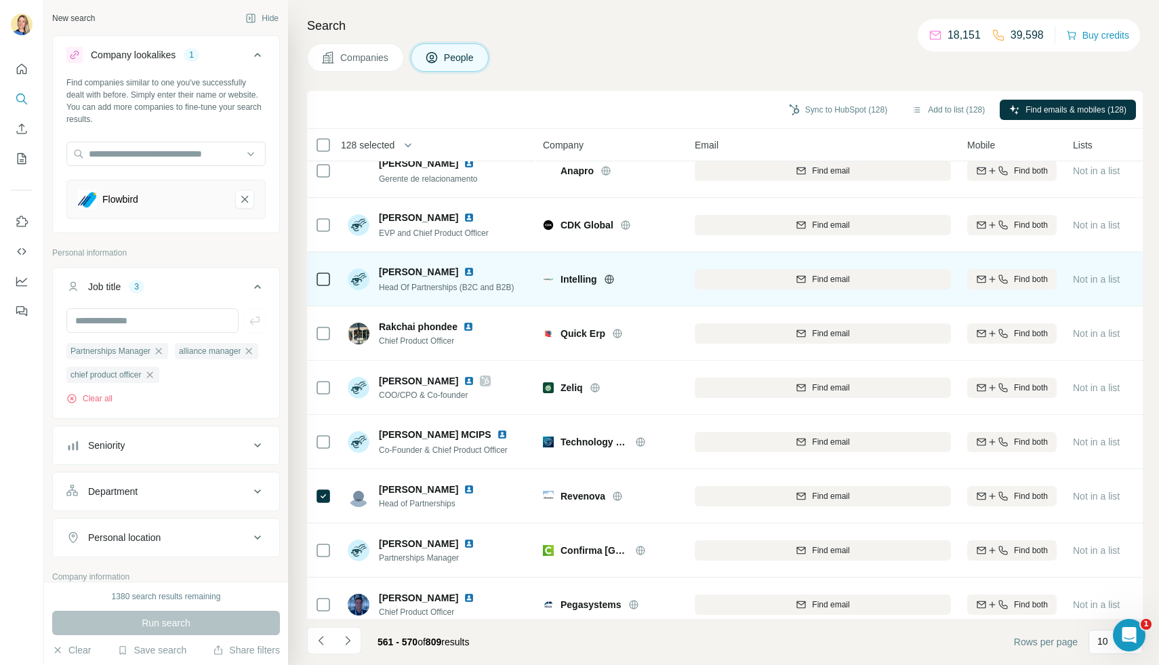
scroll to position [3, 0]
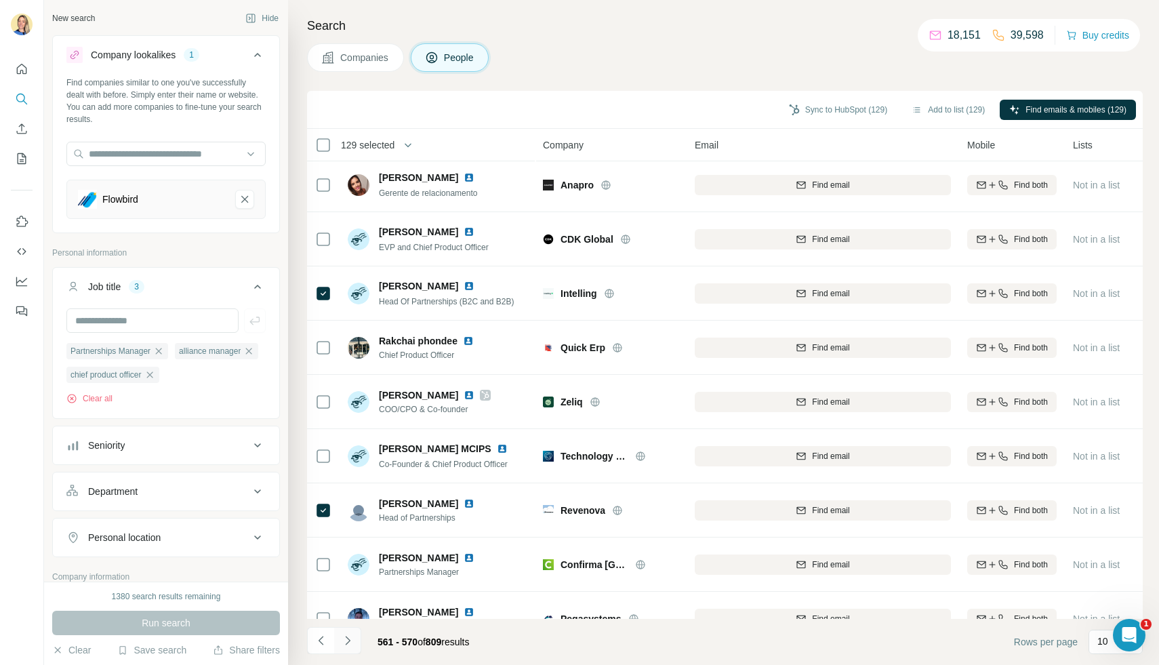
click at [354, 637] on button "Navigate to next page" at bounding box center [347, 640] width 27 height 27
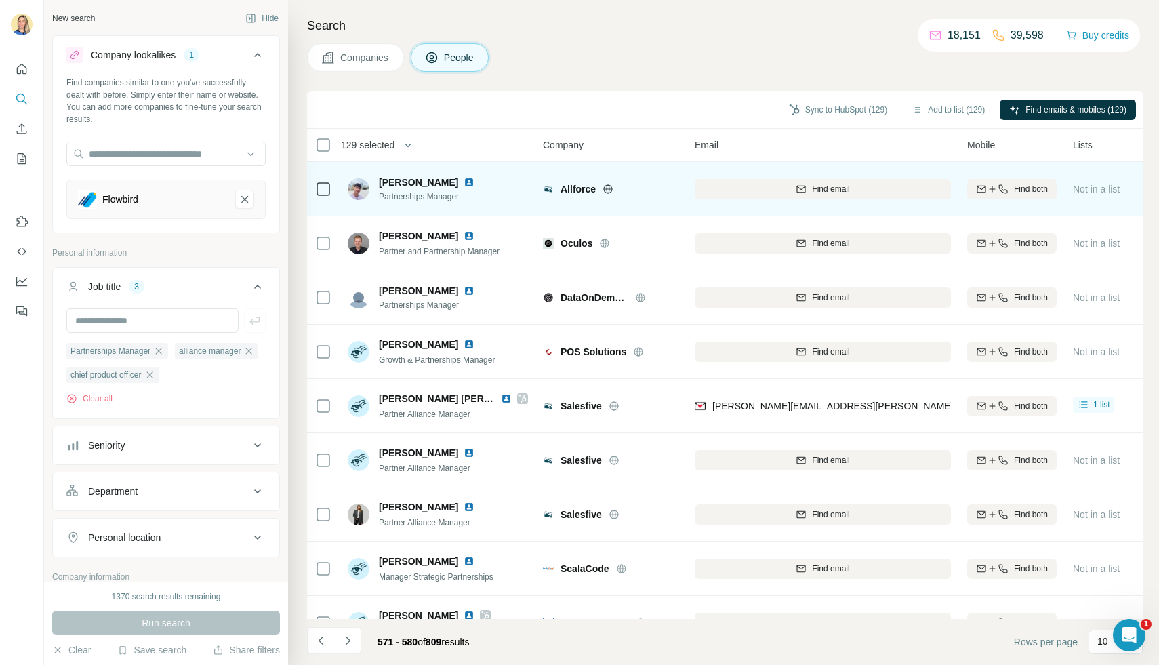
scroll to position [85, 0]
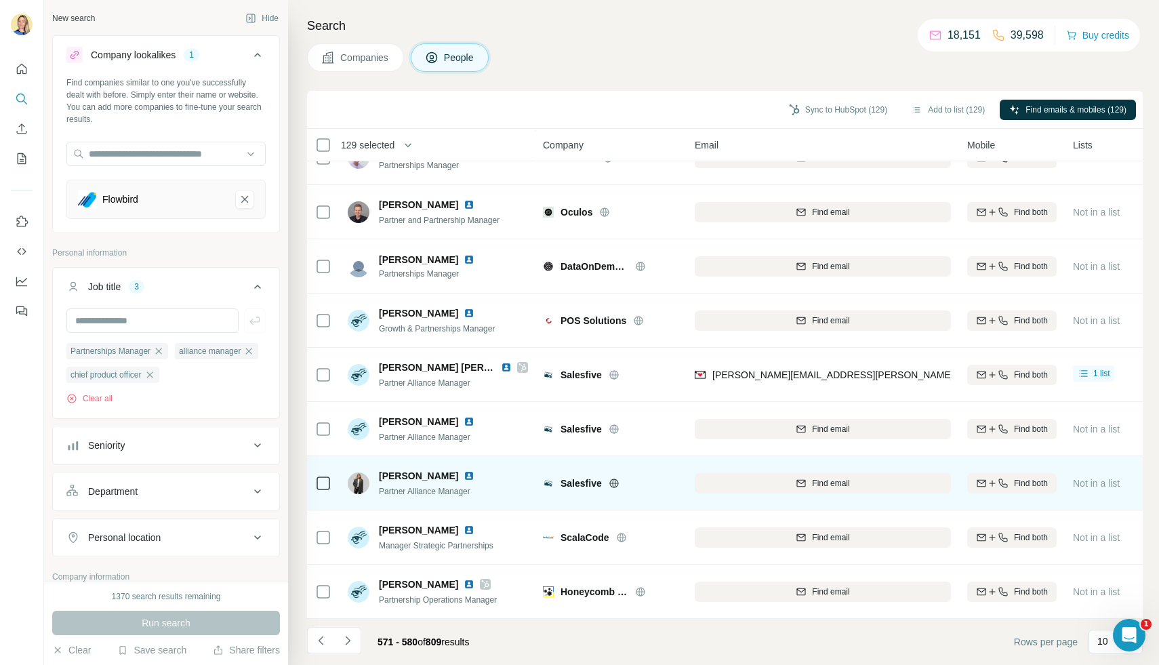
click at [332, 475] on td at bounding box center [323, 483] width 33 height 54
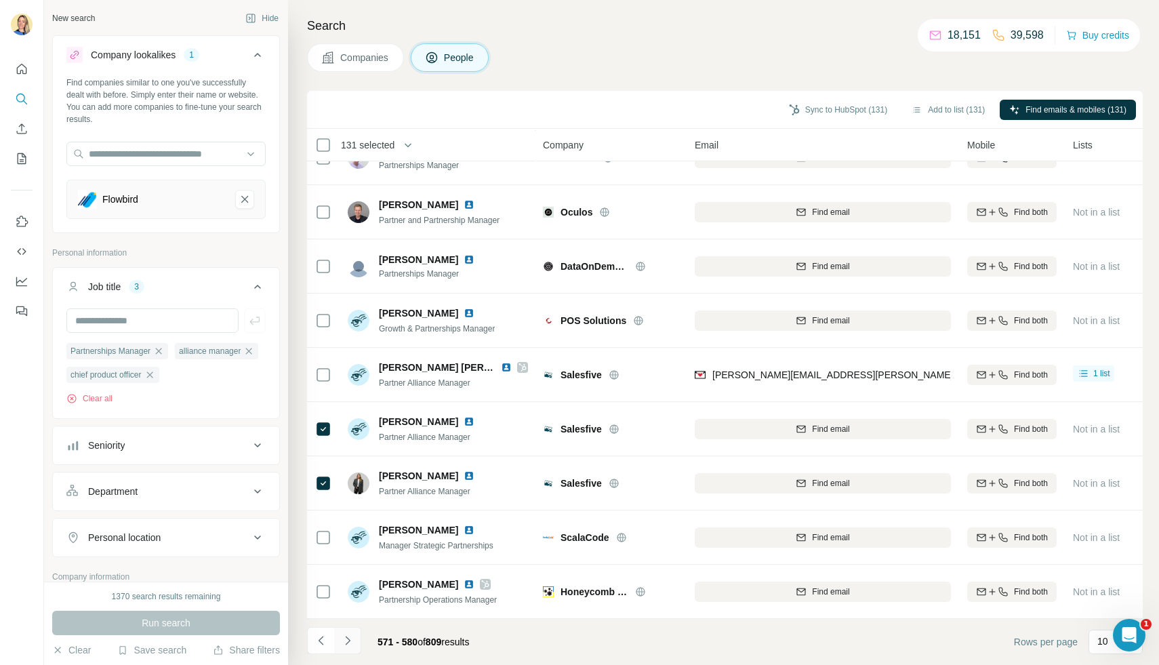
click at [349, 635] on icon "Navigate to next page" at bounding box center [348, 641] width 14 height 14
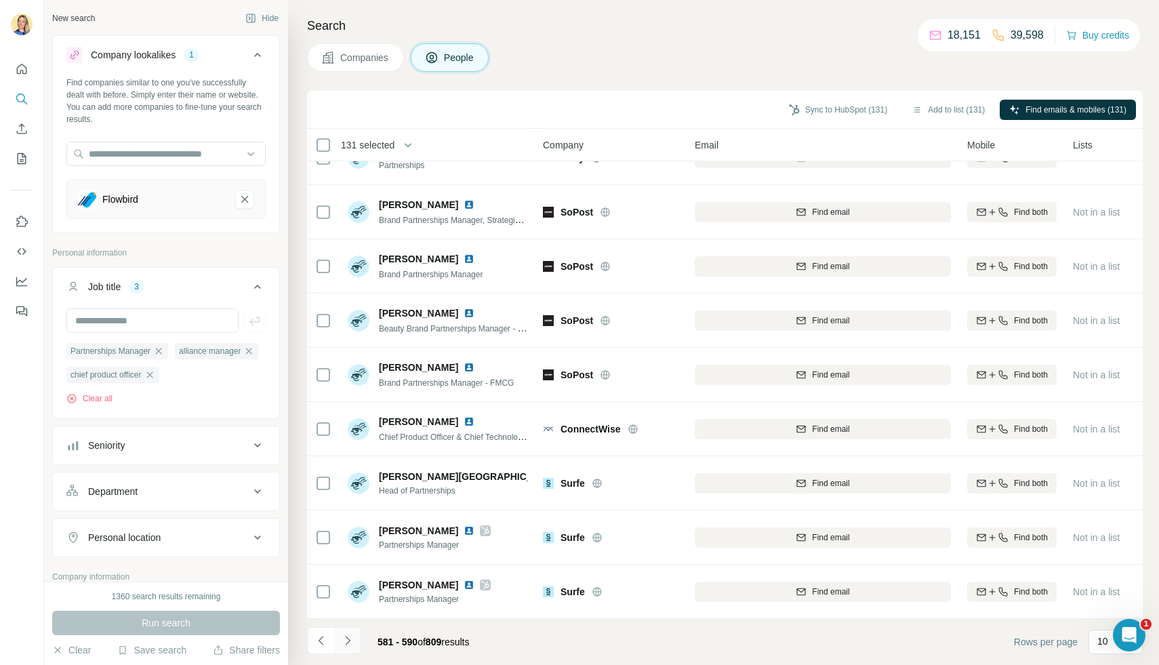
click at [349, 639] on icon "Navigate to next page" at bounding box center [347, 640] width 5 height 9
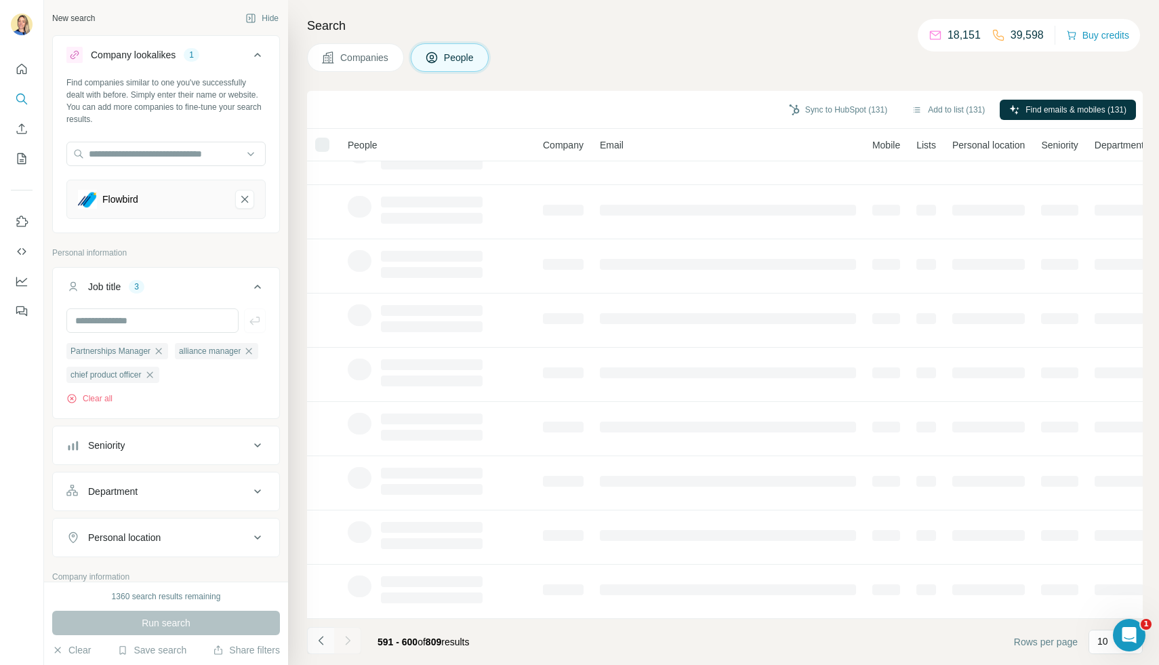
click at [320, 640] on icon "Navigate to previous page" at bounding box center [322, 641] width 14 height 14
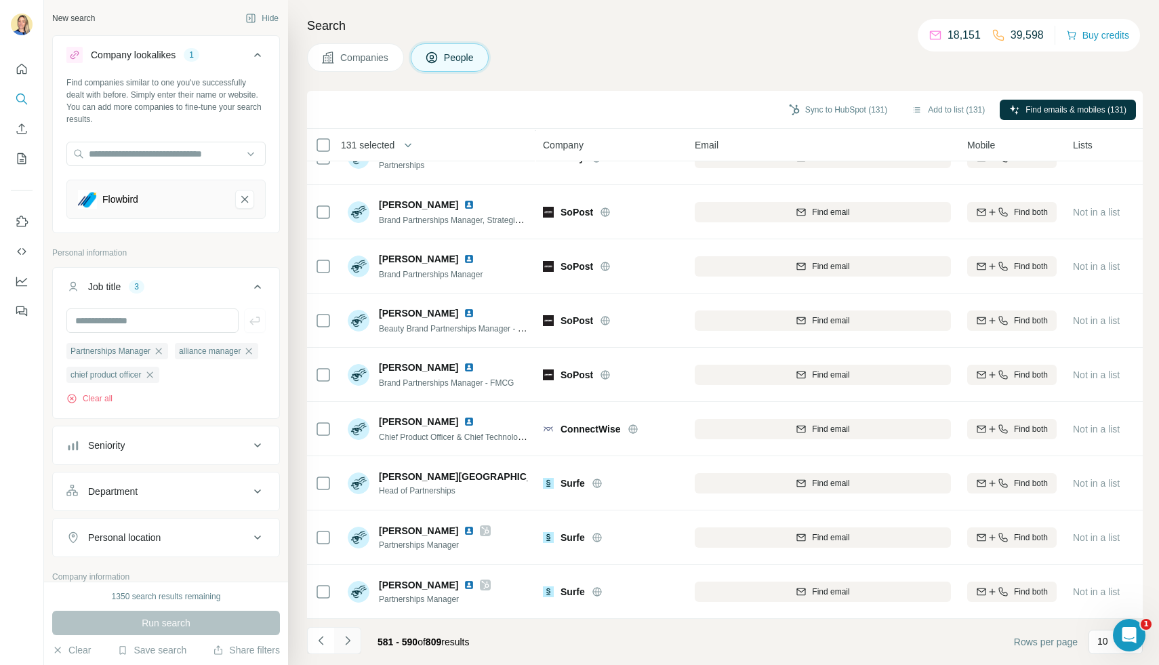
click at [346, 642] on icon "Navigate to next page" at bounding box center [348, 641] width 14 height 14
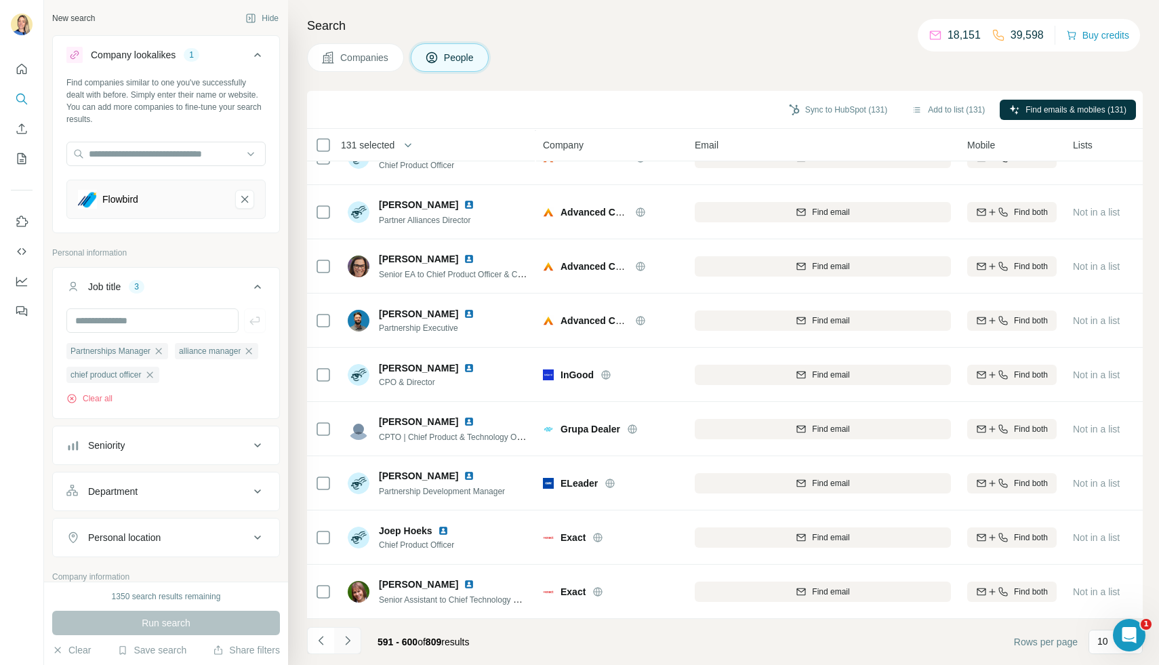
click at [348, 639] on icon "Navigate to next page" at bounding box center [347, 640] width 5 height 9
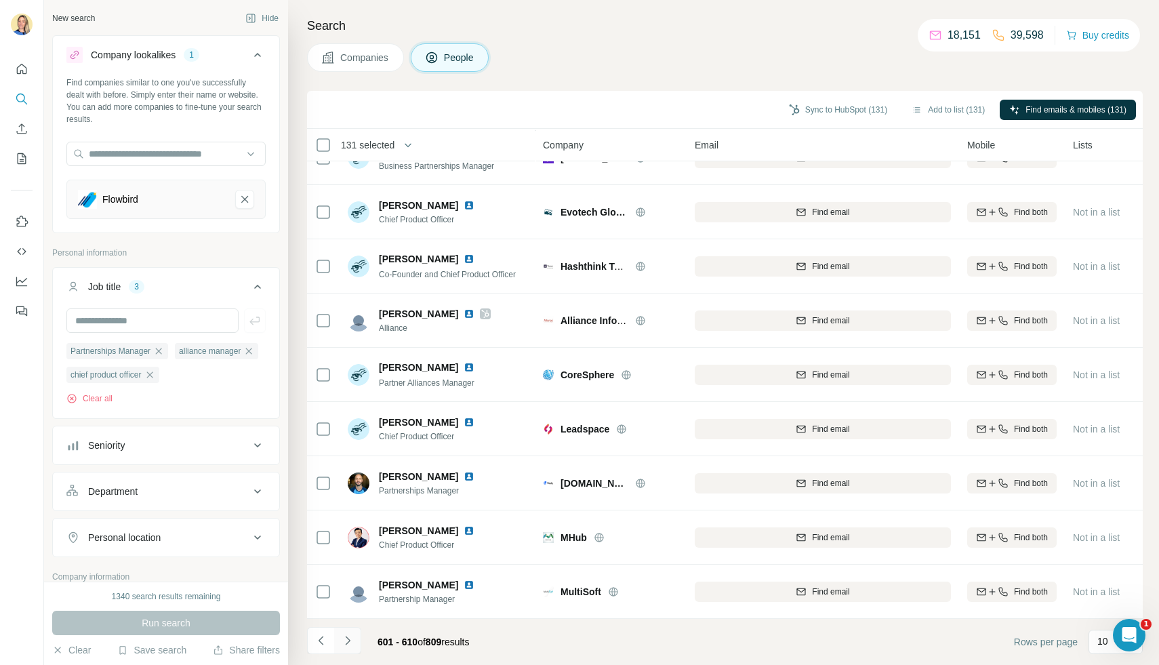
click at [345, 639] on icon "Navigate to next page" at bounding box center [348, 641] width 14 height 14
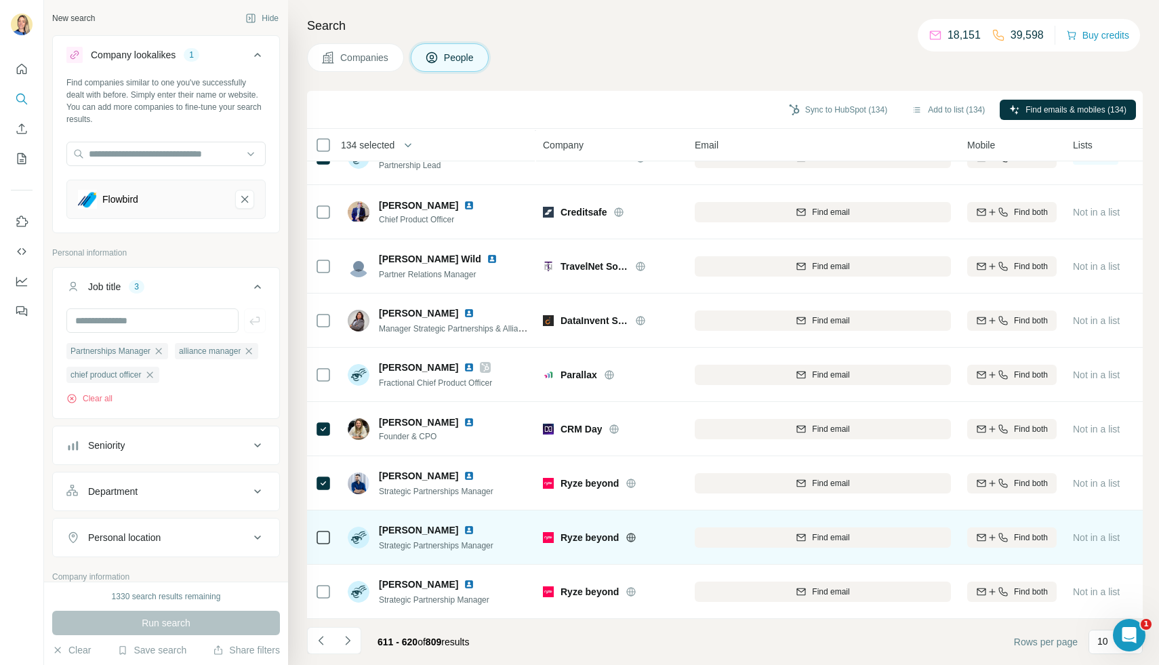
click at [319, 530] on icon at bounding box center [323, 538] width 16 height 16
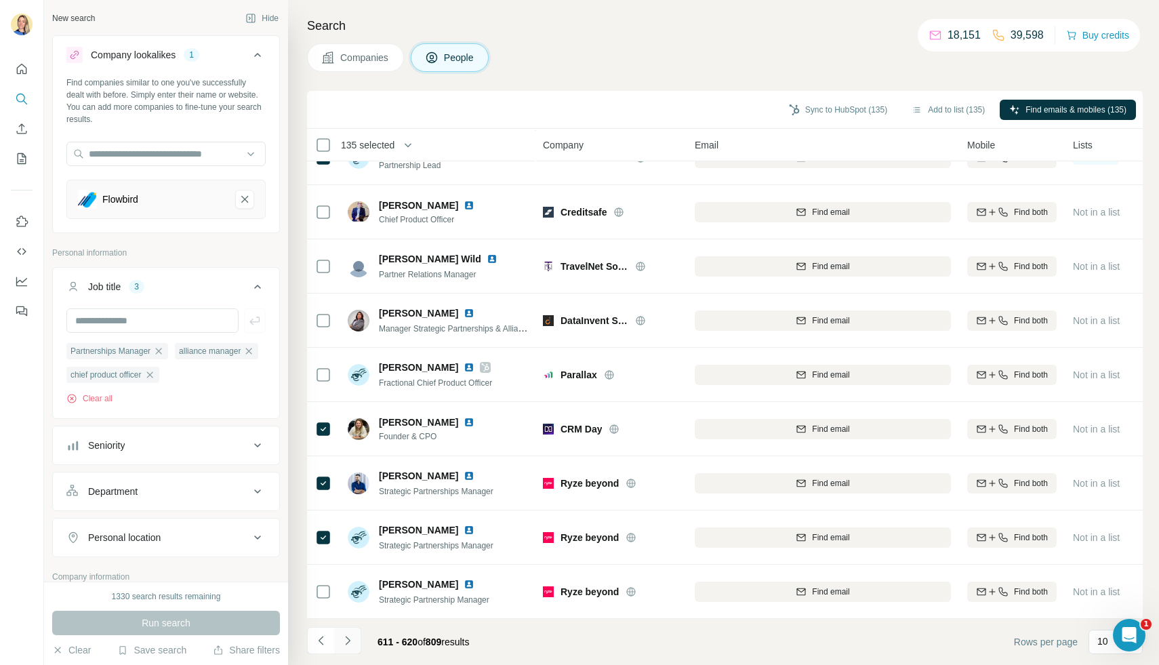
click at [354, 646] on button "Navigate to next page" at bounding box center [347, 640] width 27 height 27
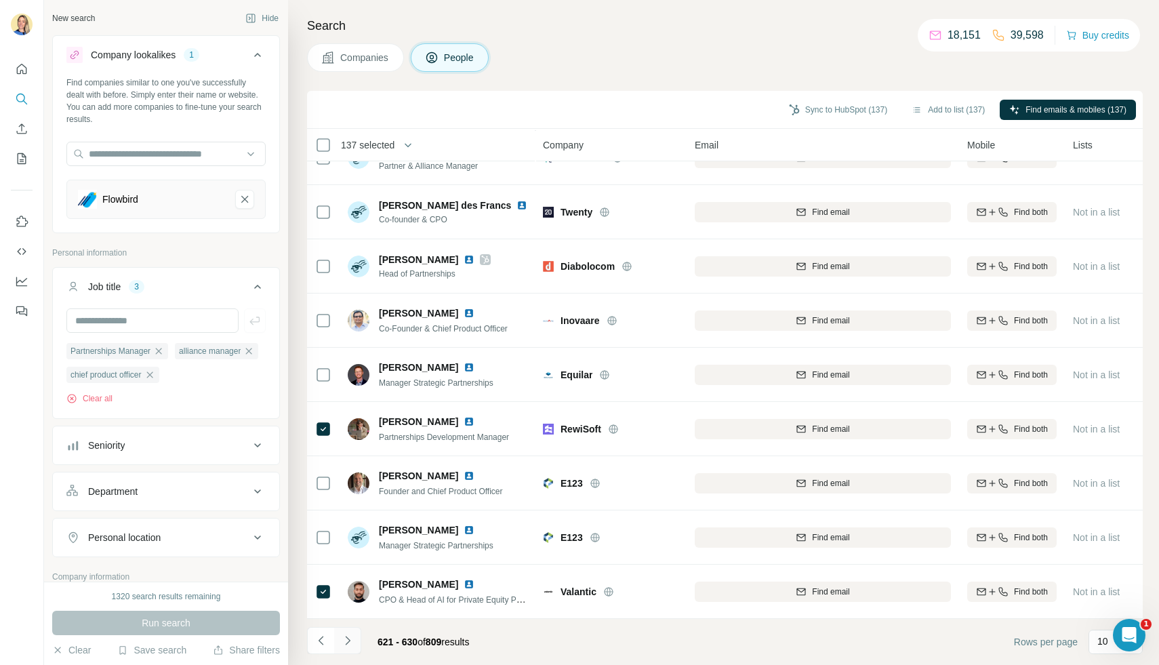
click at [353, 639] on icon "Navigate to next page" at bounding box center [348, 641] width 14 height 14
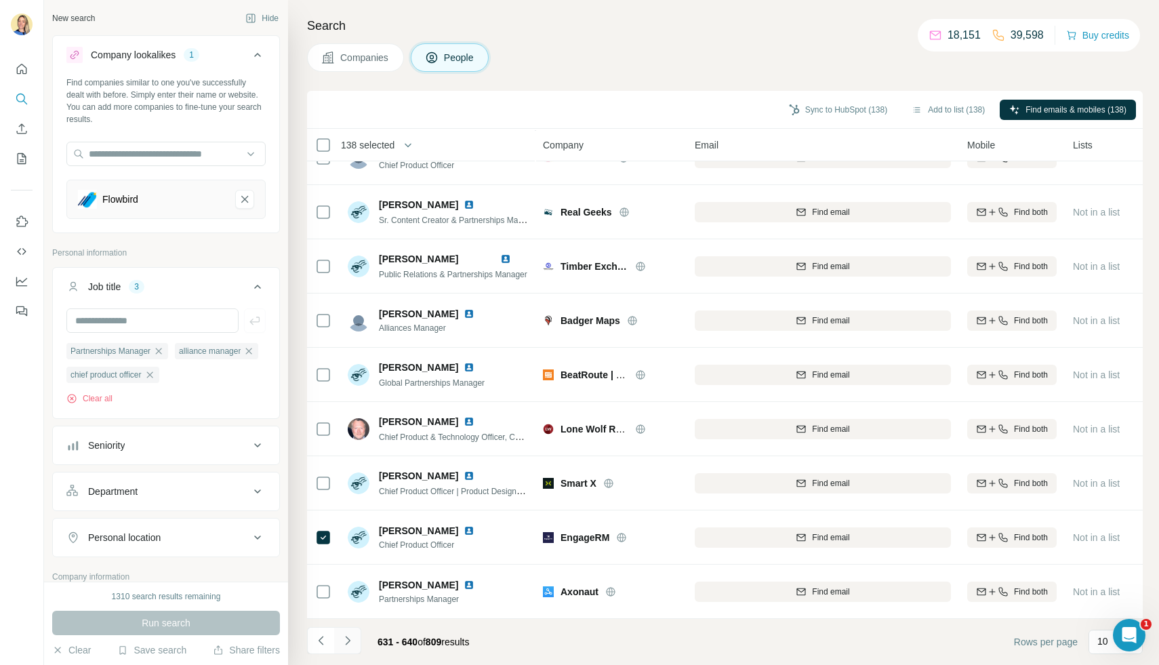
click at [345, 643] on icon "Navigate to next page" at bounding box center [347, 640] width 5 height 9
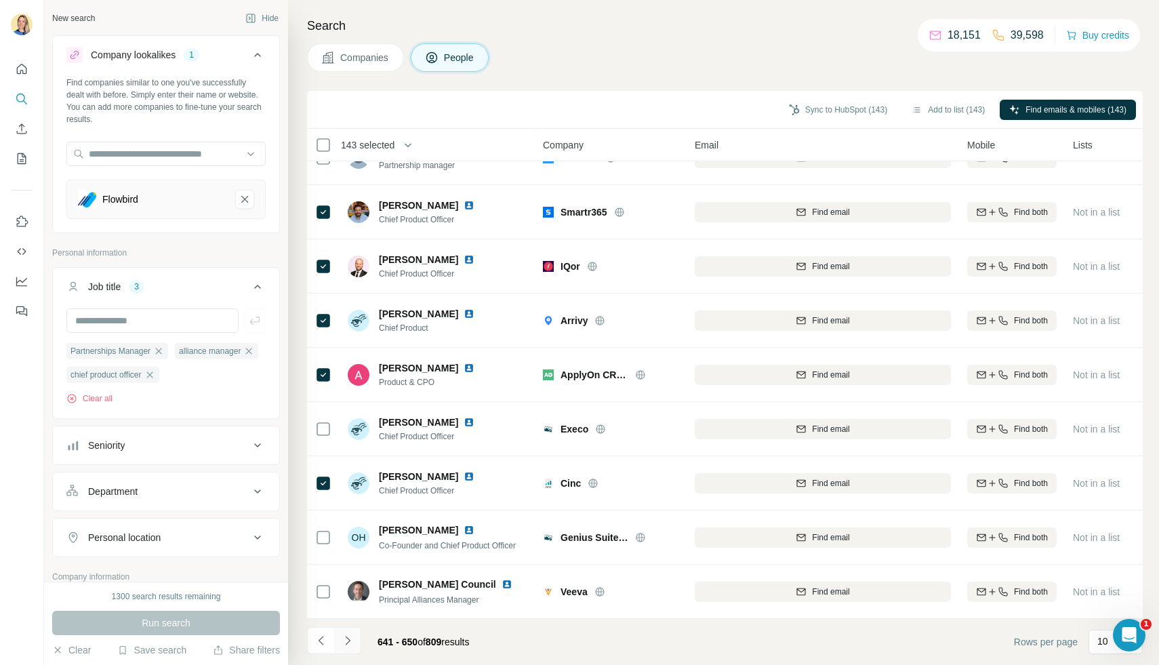
click at [350, 646] on icon "Navigate to next page" at bounding box center [348, 641] width 14 height 14
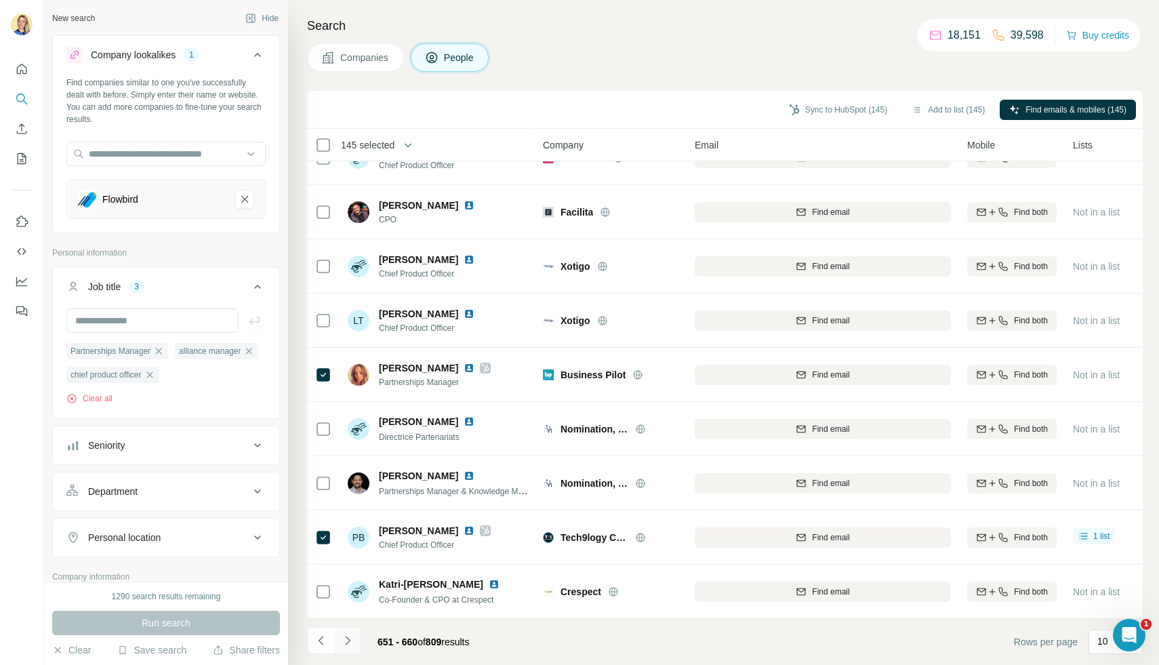
click at [348, 642] on icon "Navigate to next page" at bounding box center [347, 640] width 5 height 9
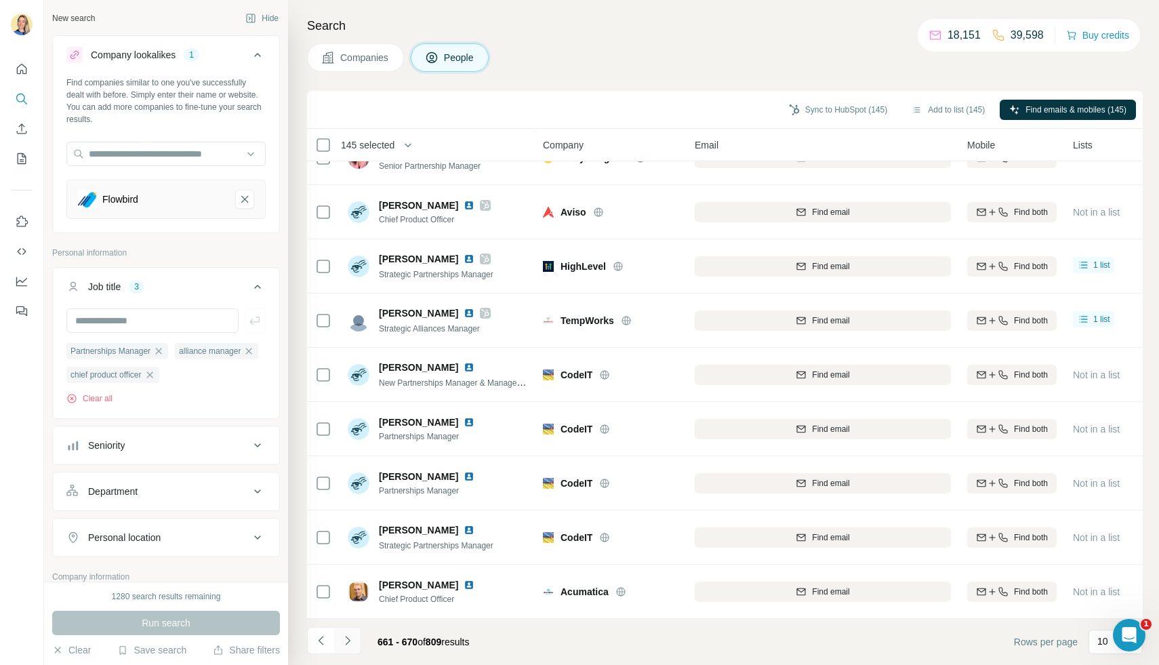
click at [350, 641] on icon "Navigate to next page" at bounding box center [348, 641] width 14 height 14
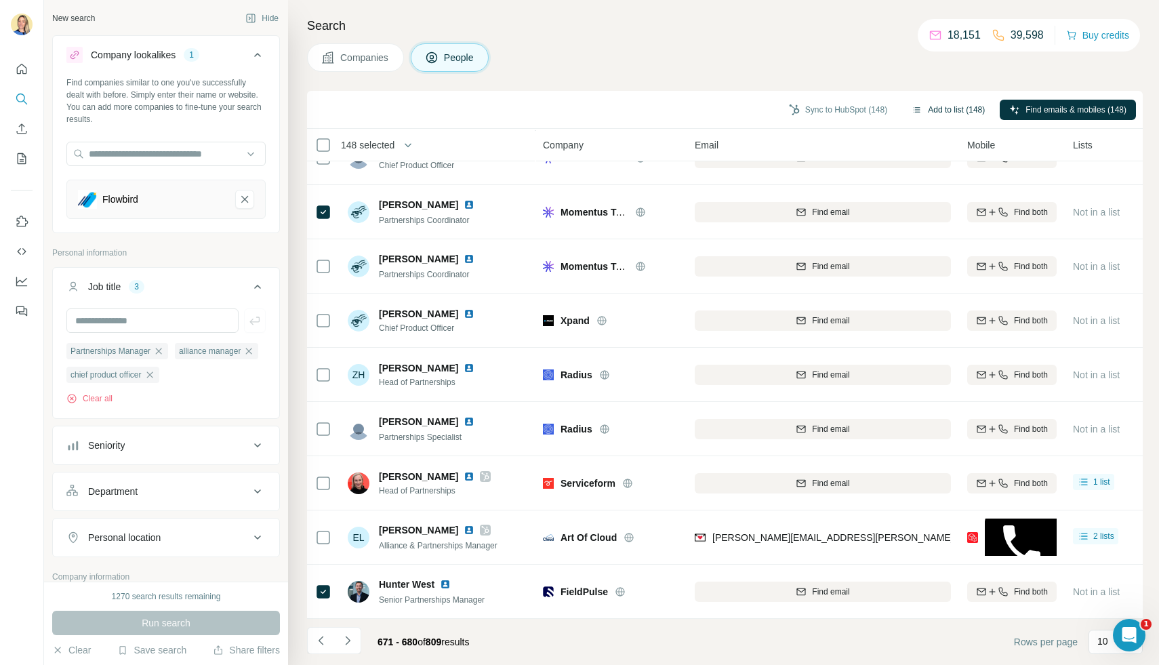
click at [935, 111] on button "Add to list (148)" at bounding box center [948, 110] width 92 height 20
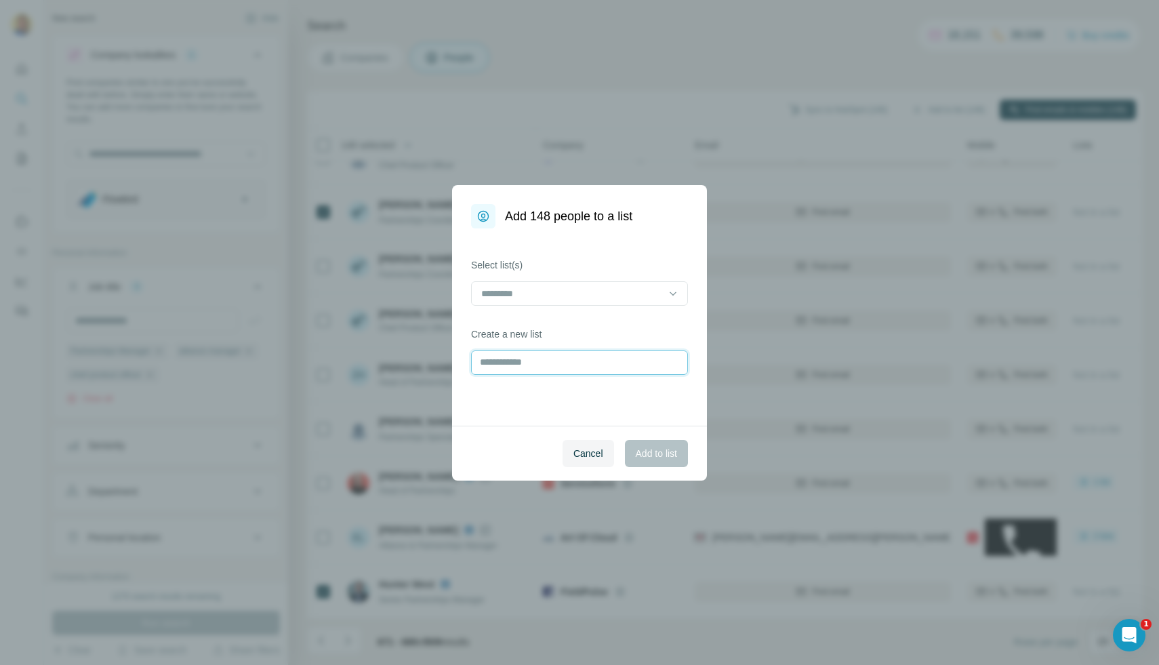
click at [572, 356] on input "text" at bounding box center [579, 363] width 217 height 24
type input "**********"
click at [639, 457] on span "Add to list" at bounding box center [656, 454] width 41 height 14
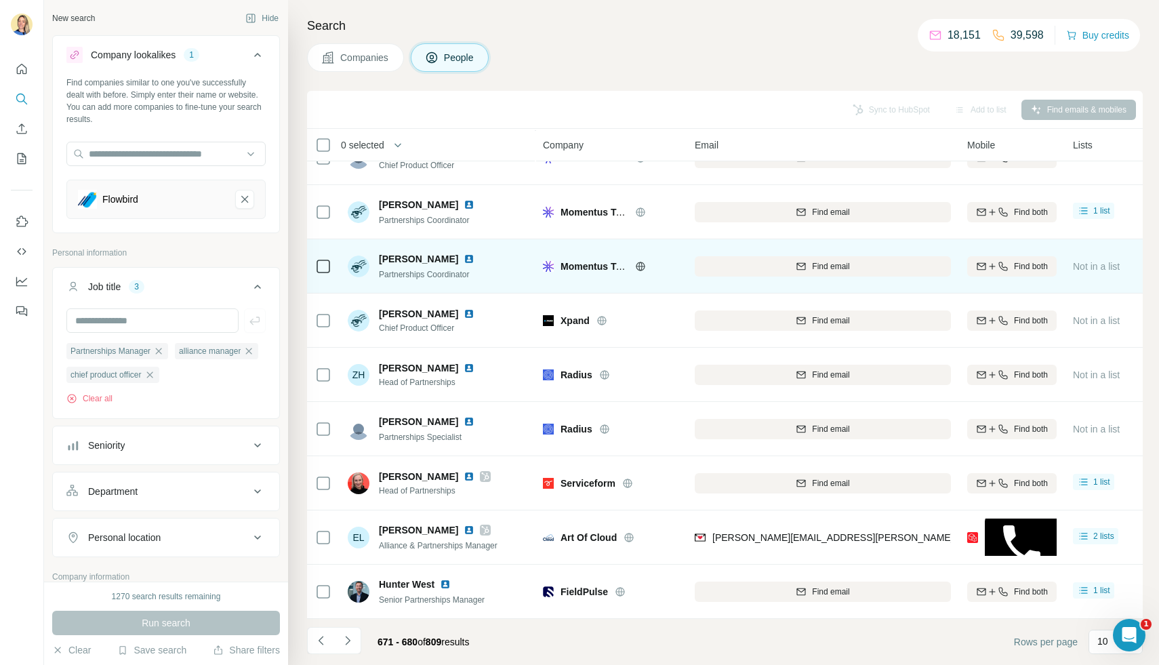
scroll to position [0, 0]
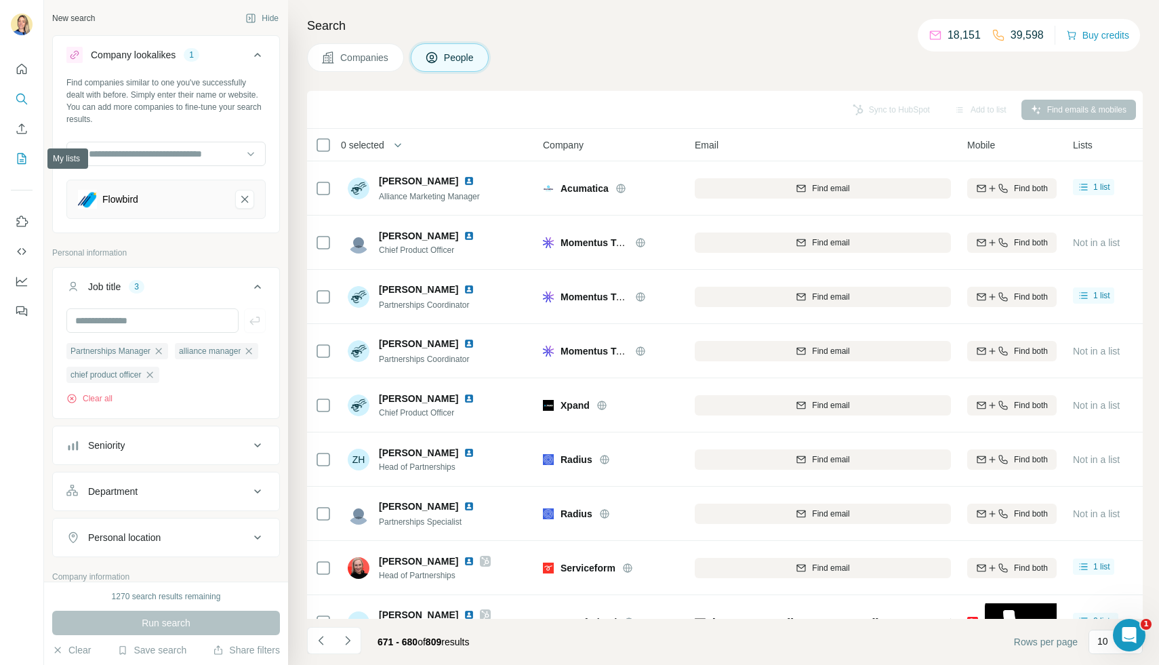
click at [19, 163] on icon "My lists" at bounding box center [22, 158] width 9 height 11
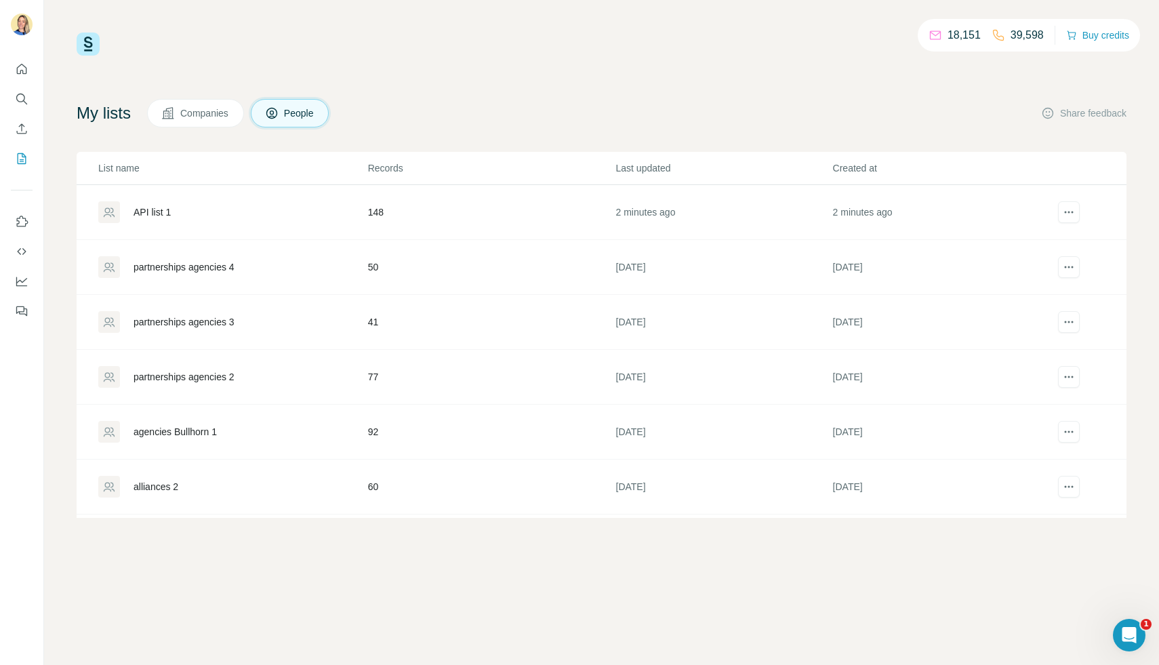
click at [159, 216] on div "API list 1" at bounding box center [152, 212] width 37 height 14
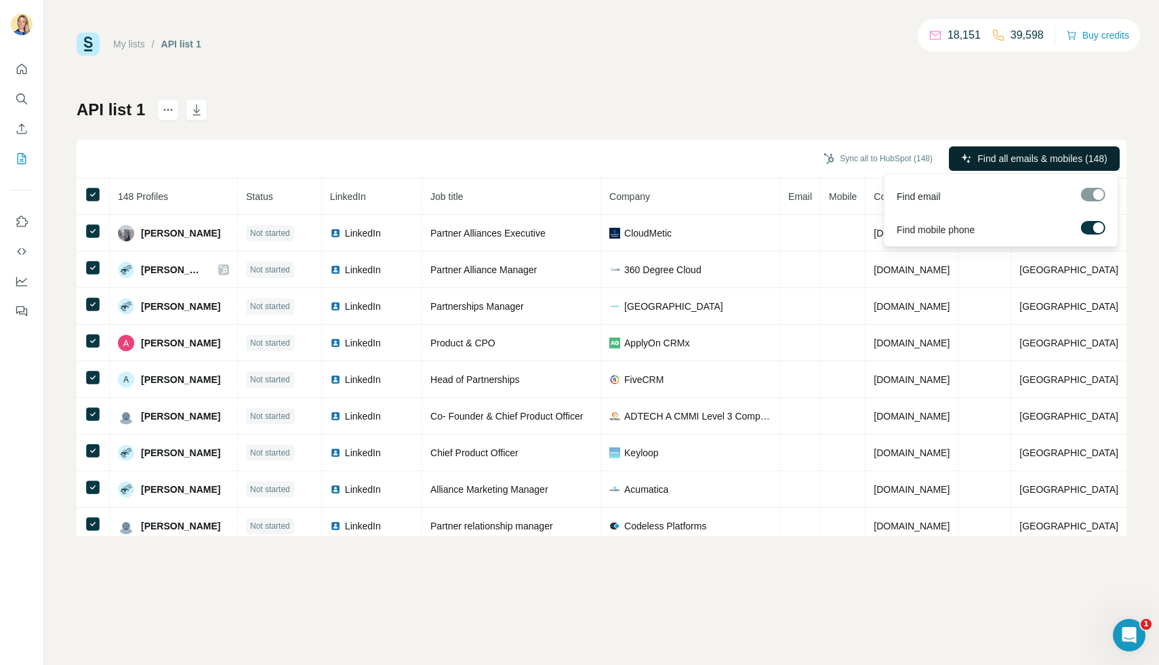
click at [1038, 155] on span "Find all emails & mobiles (148)" at bounding box center [1043, 159] width 130 height 14
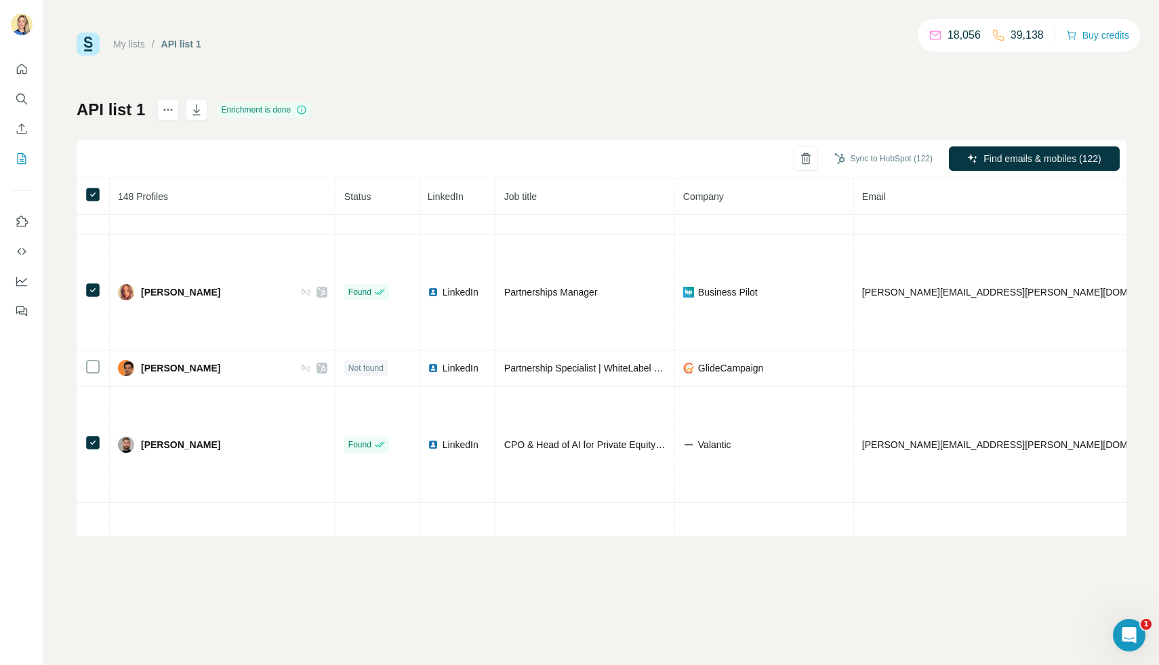
scroll to position [3706, 0]
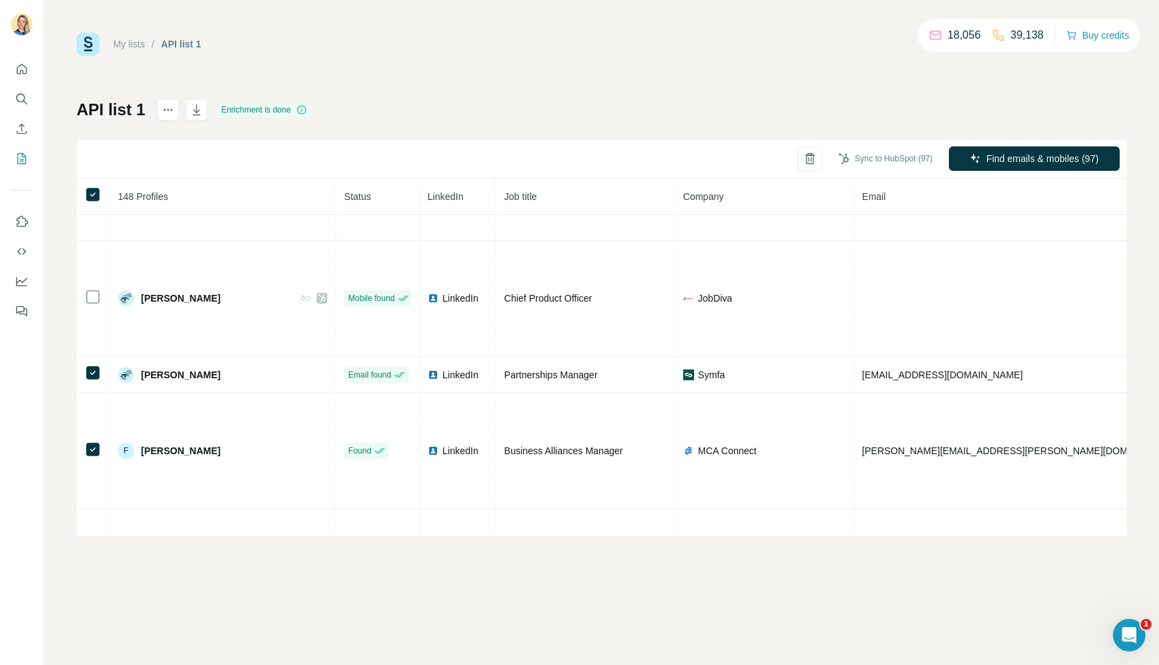
scroll to position [5098, 0]
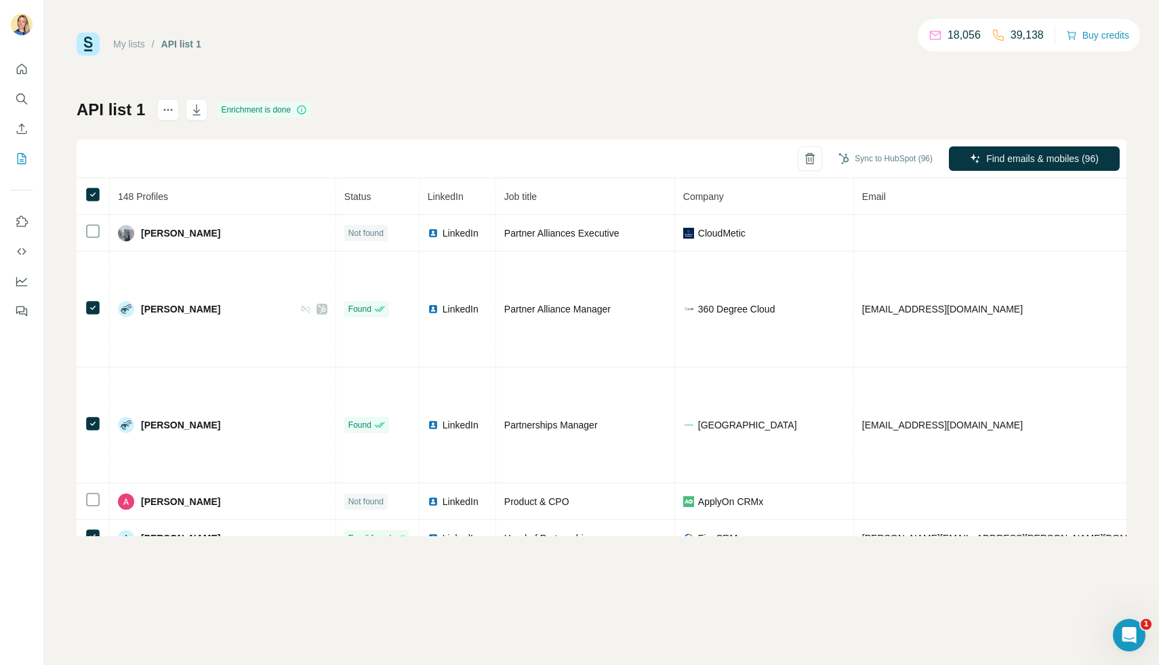
scroll to position [5098, 0]
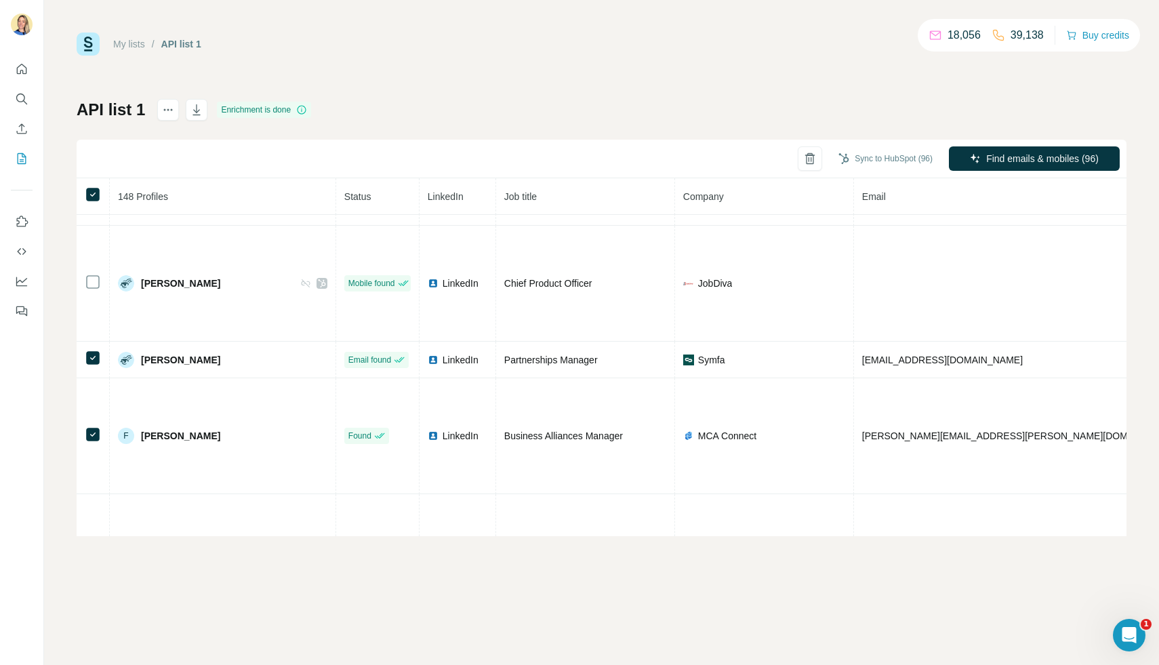
click at [884, 163] on button "Sync to HubSpot (96)" at bounding box center [885, 158] width 113 height 20
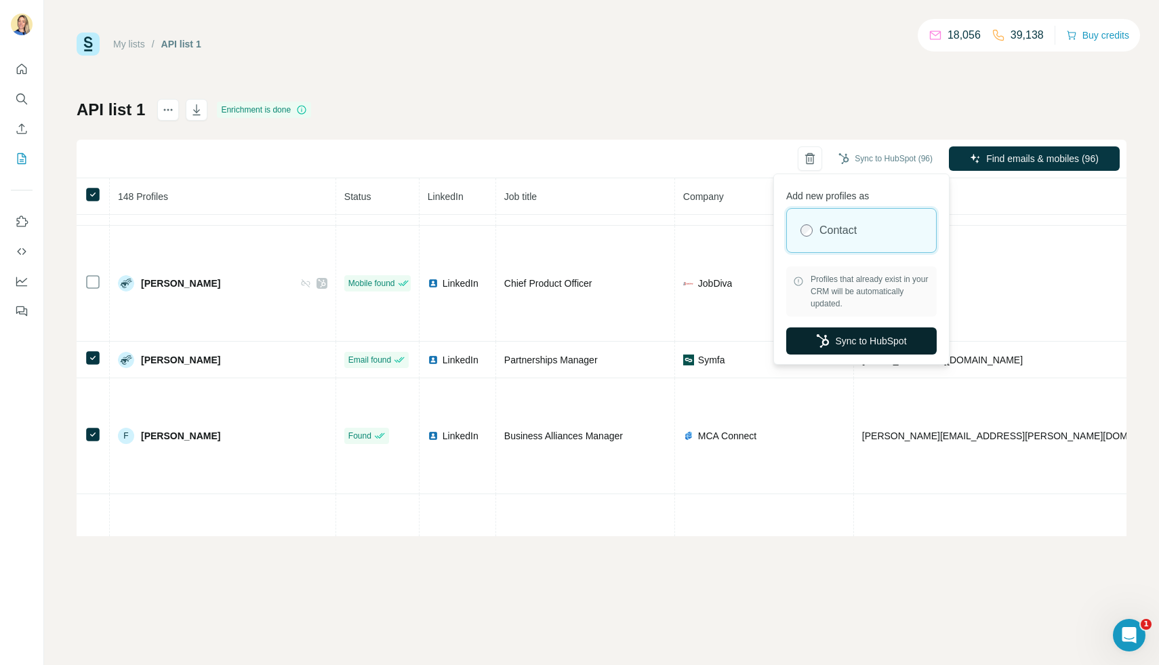
click at [876, 340] on button "Sync to HubSpot" at bounding box center [862, 340] width 151 height 27
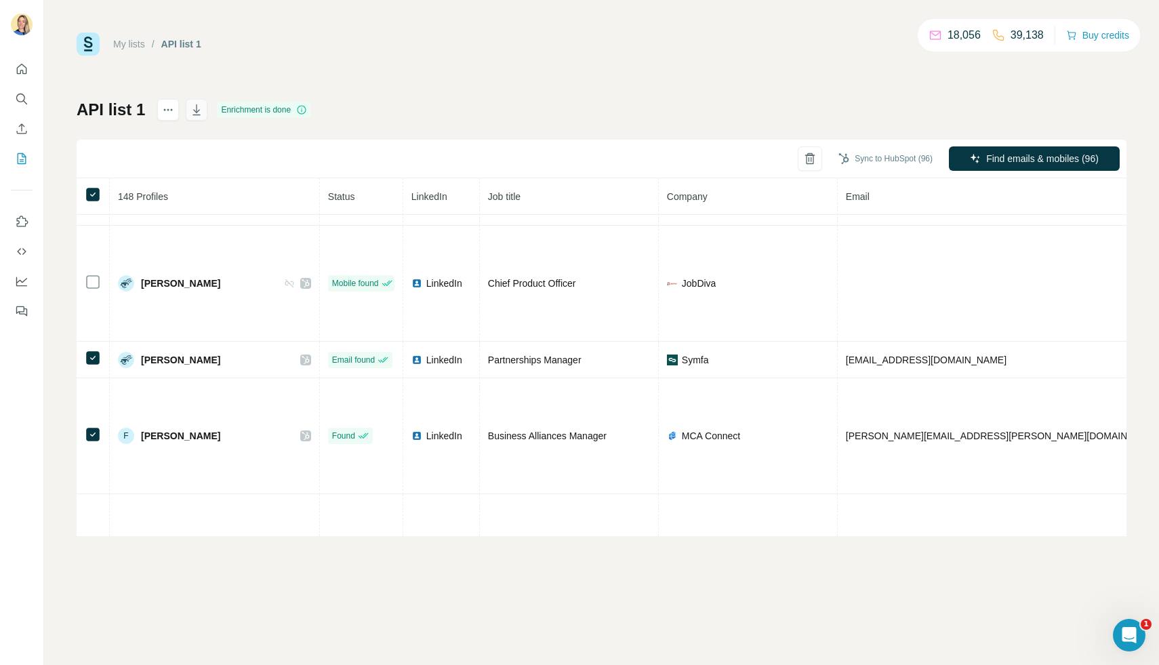
click at [190, 113] on icon "button" at bounding box center [197, 110] width 14 height 14
